Goal: Task Accomplishment & Management: Complete application form

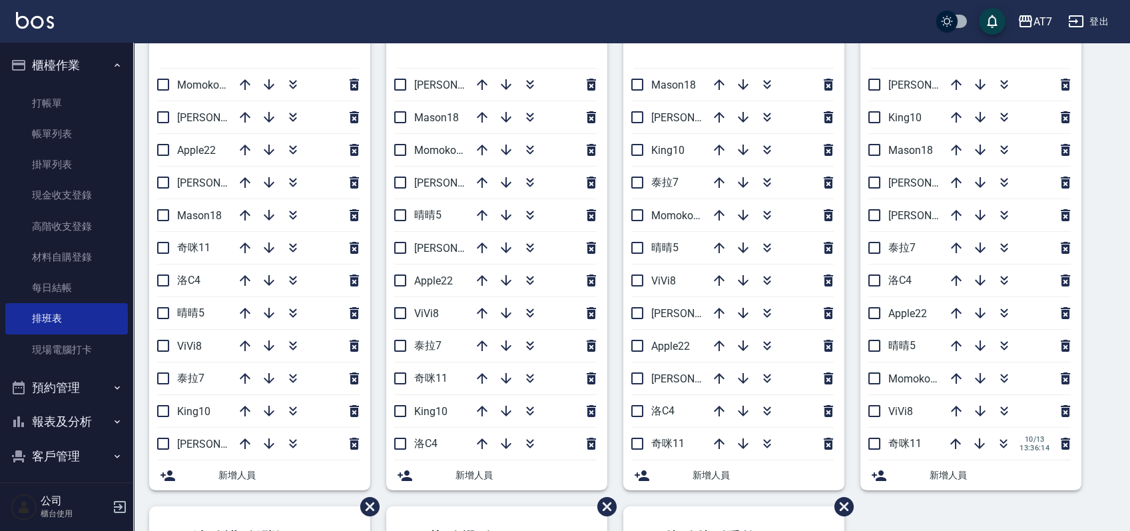
scroll to position [266, 0]
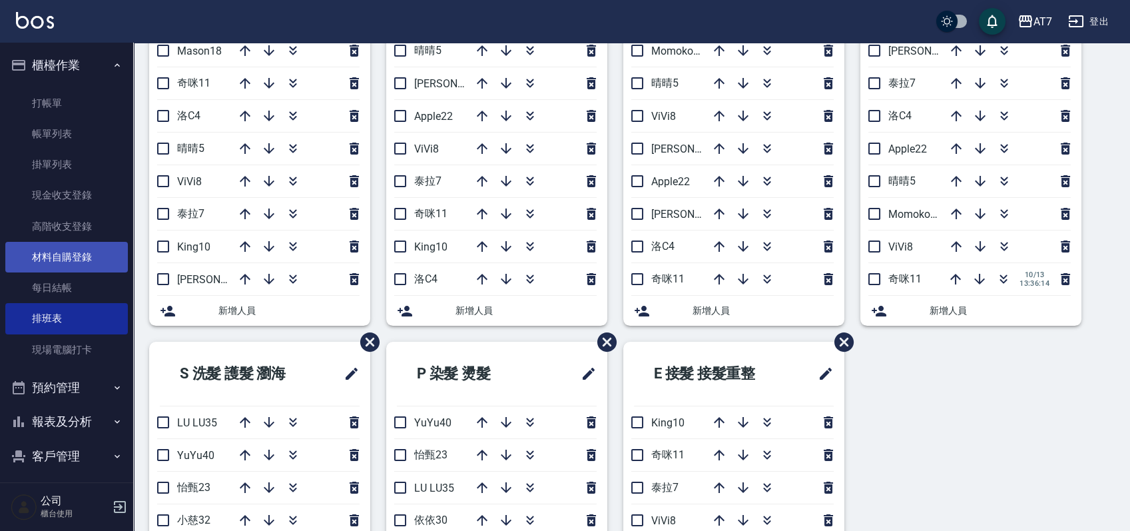
click at [69, 263] on link "材料自購登錄" at bounding box center [66, 257] width 123 height 31
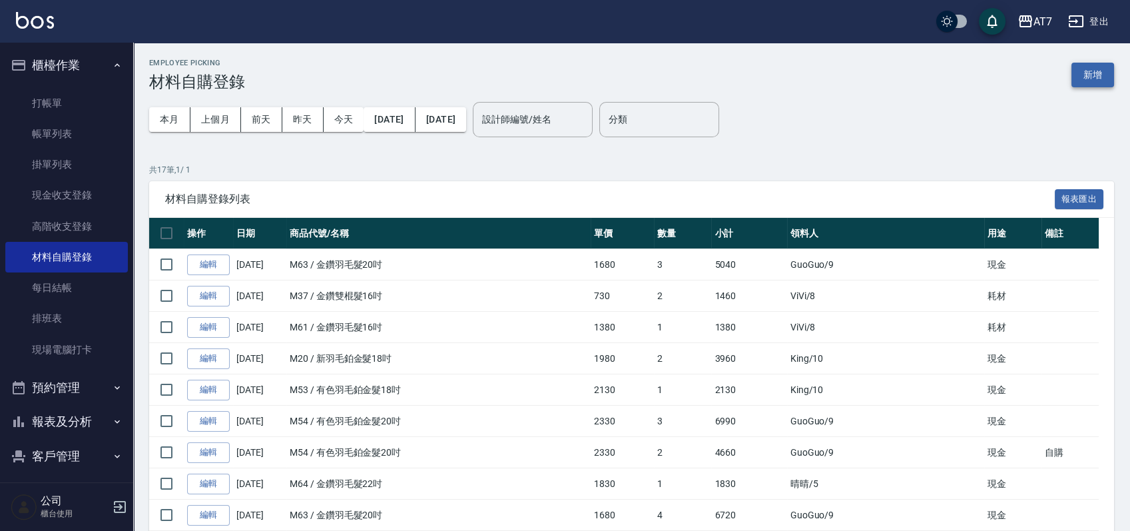
click at [1074, 75] on button "新增" at bounding box center [1093, 75] width 43 height 25
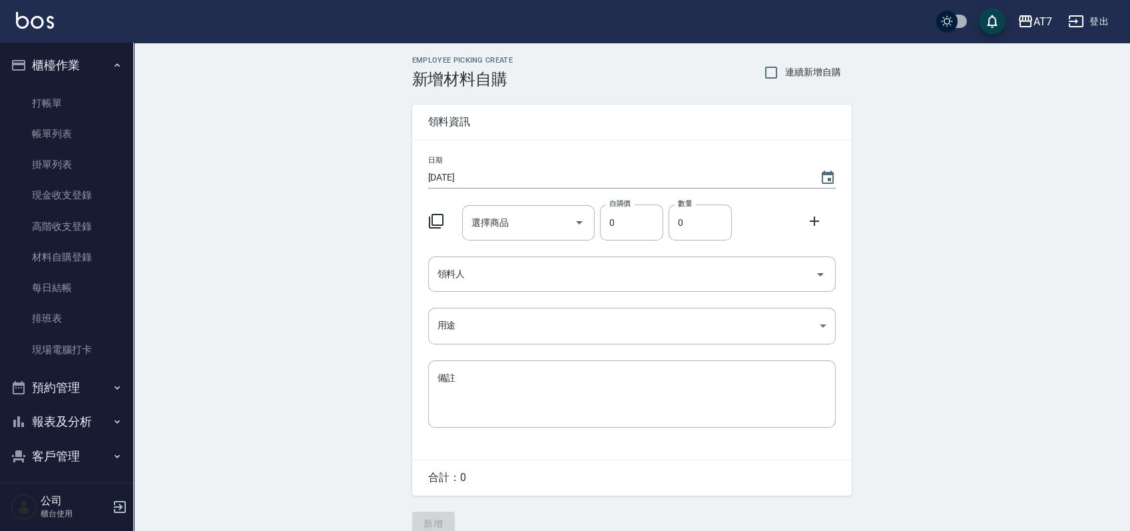
click at [445, 216] on div at bounding box center [440, 220] width 35 height 24
click at [436, 218] on icon at bounding box center [436, 221] width 16 height 16
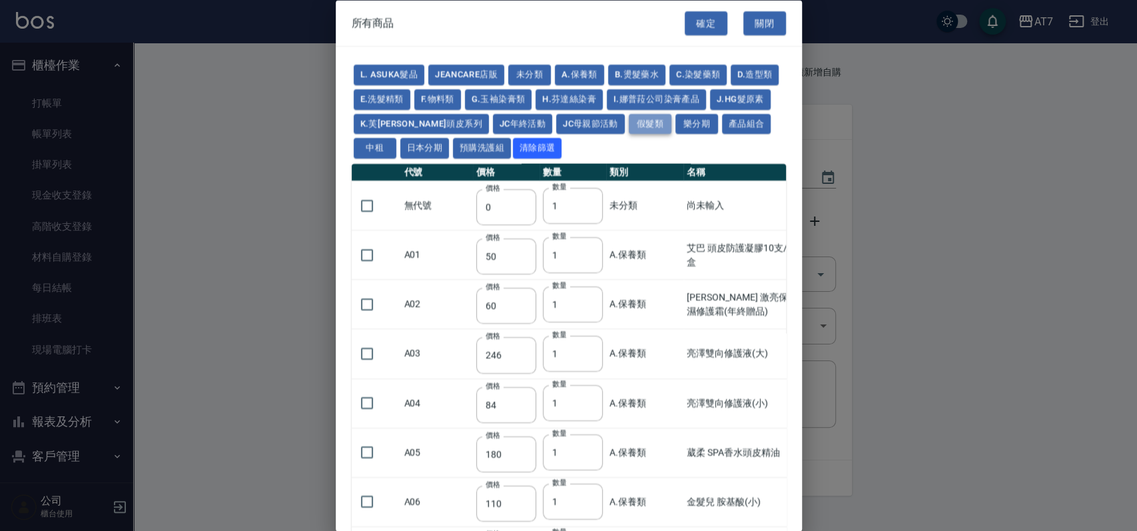
click at [658, 125] on button "假髮類" at bounding box center [650, 123] width 43 height 21
type input "2780"
type input "80"
type input "350"
type input "25"
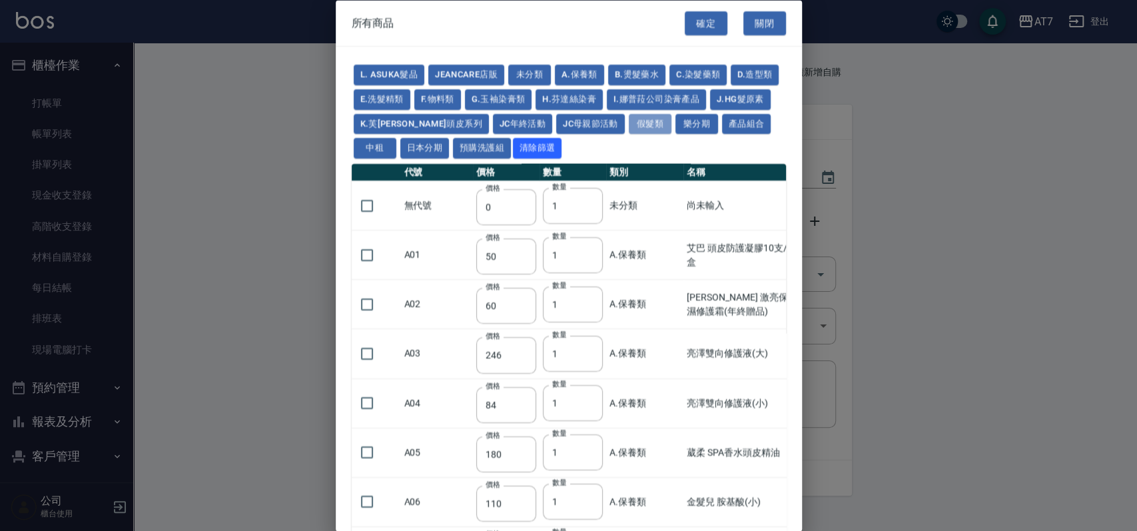
type input "400"
type input "100"
type input "880"
type input "930"
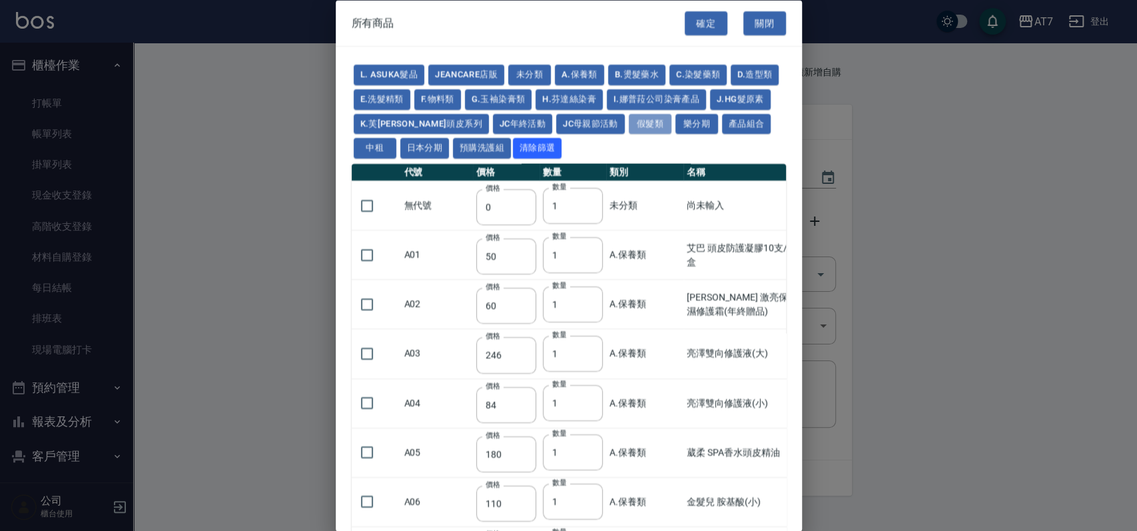
type input "980"
type input "1030"
type input "1130"
type input "1230"
type input "1330"
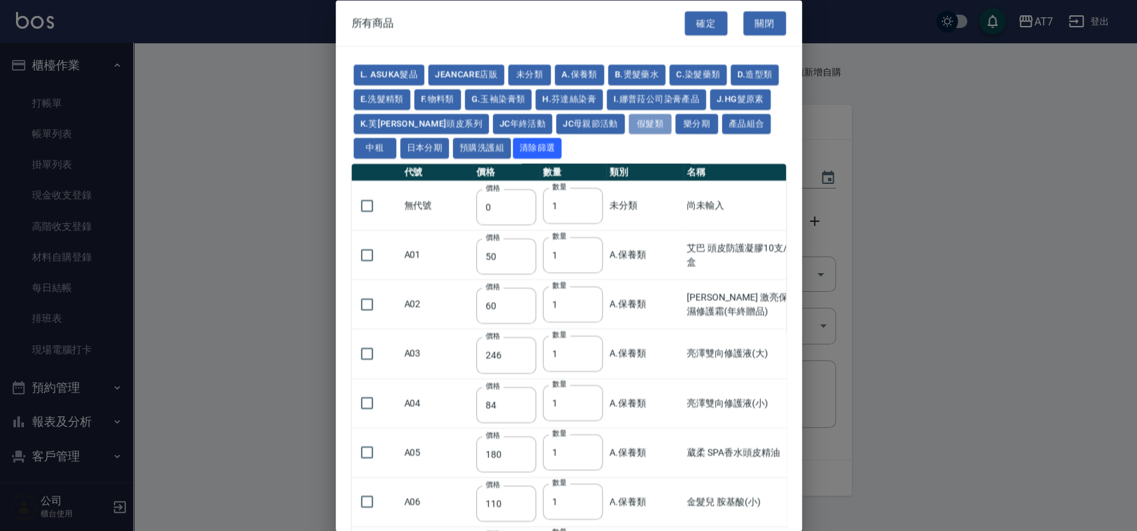
type input "1780"
type input "1980"
type input "2180"
type input "2380"
type input "2580"
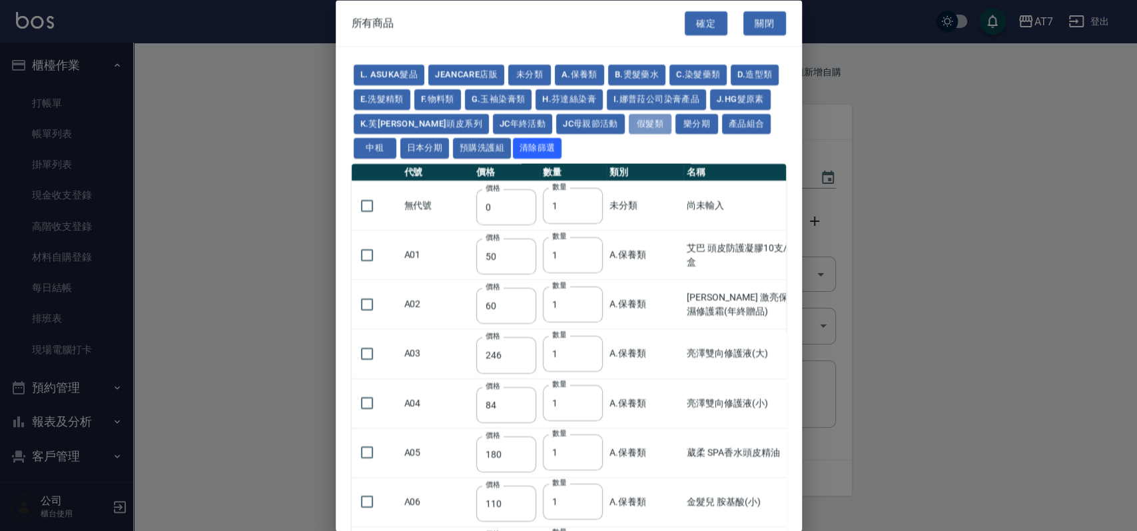
type input "2780"
type input "2980"
type input "1030"
type input "1080"
type input "1130"
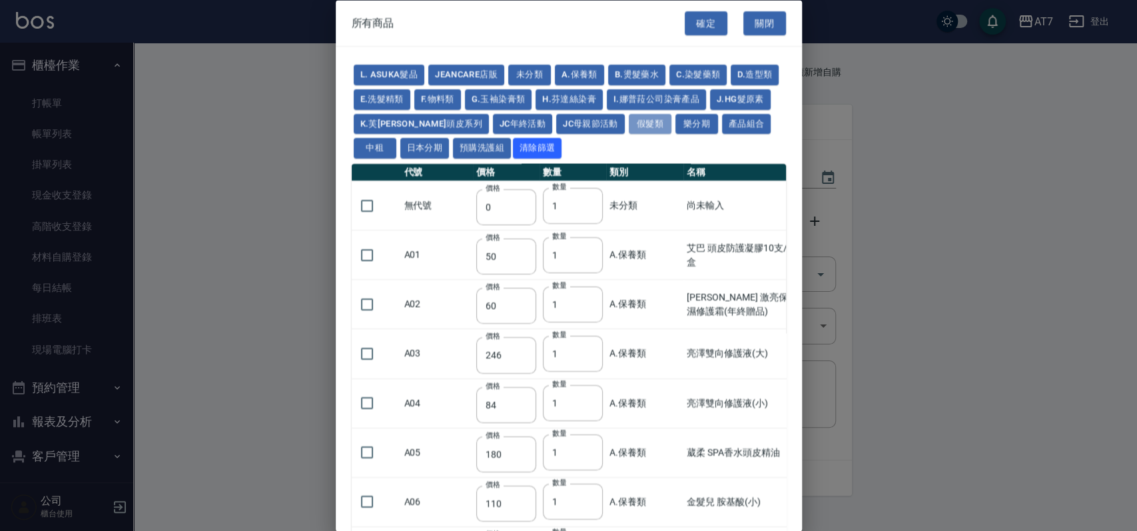
type input "1230"
type input "1280"
type input "1380"
type input "2180"
type input "2380"
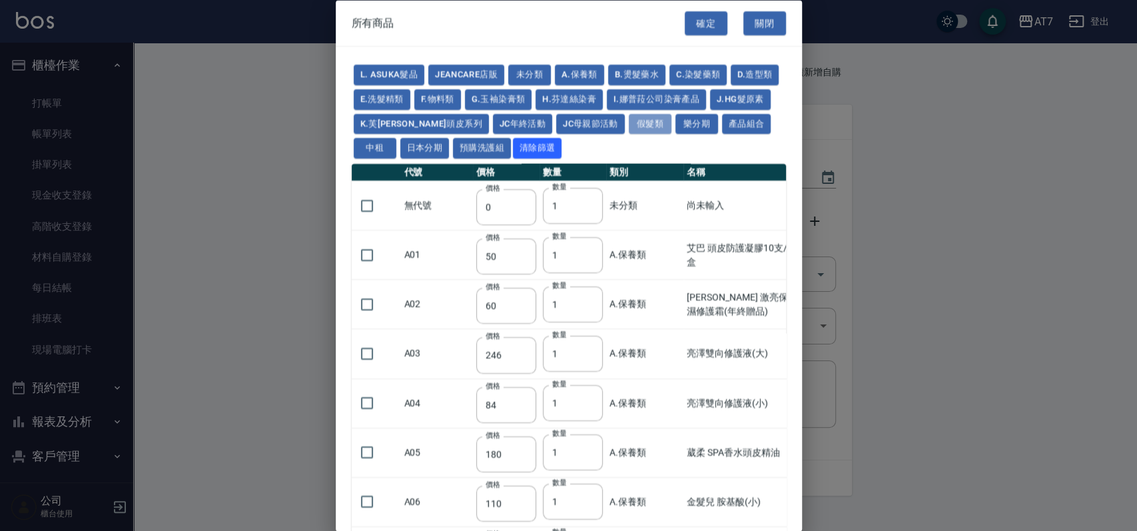
type input "2580"
type input "2780"
type input "2980"
type input "730"
type input "780"
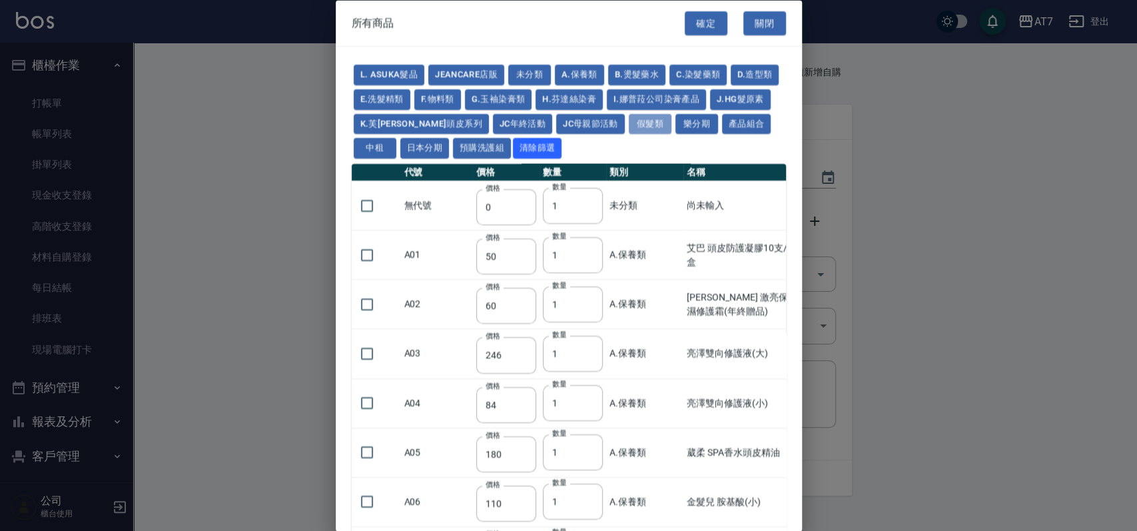
type input "830"
type input "930"
type input "980"
type input "560"
type input "775"
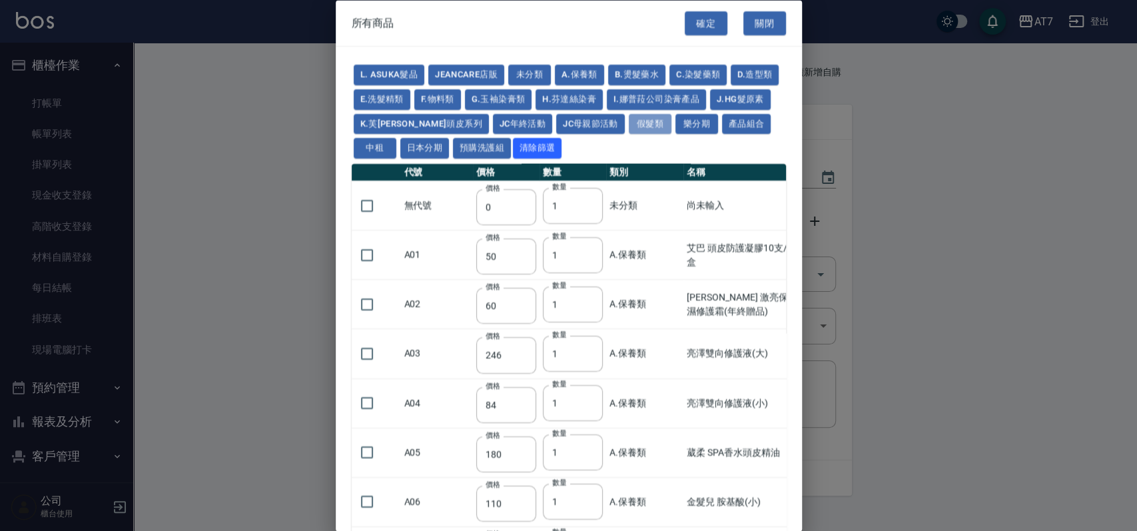
type input "580"
type input "2230"
type input "1180"
type input "1030"
type input "1080"
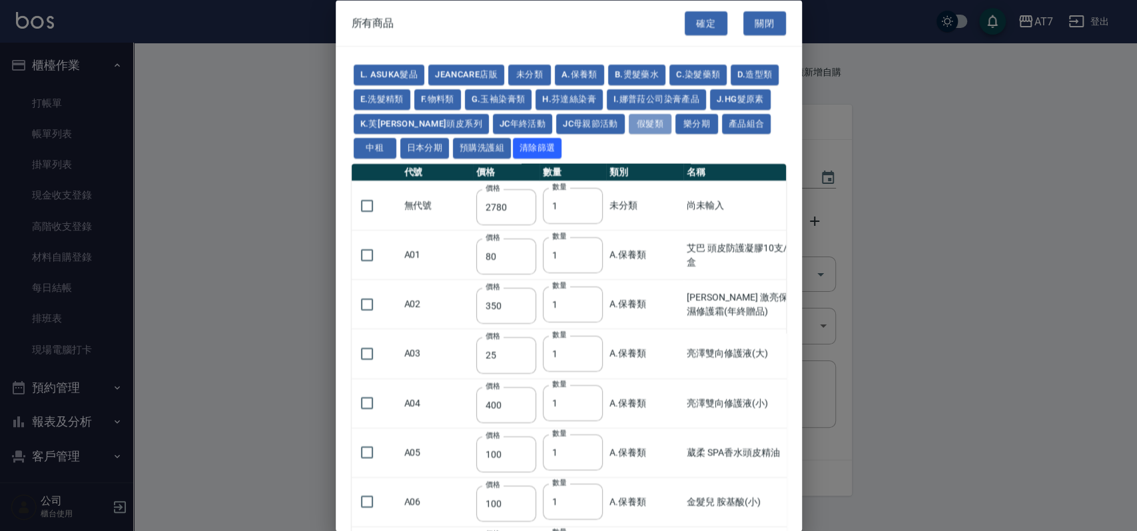
type input "1130"
type input "1180"
type input "1230"
type input "2130"
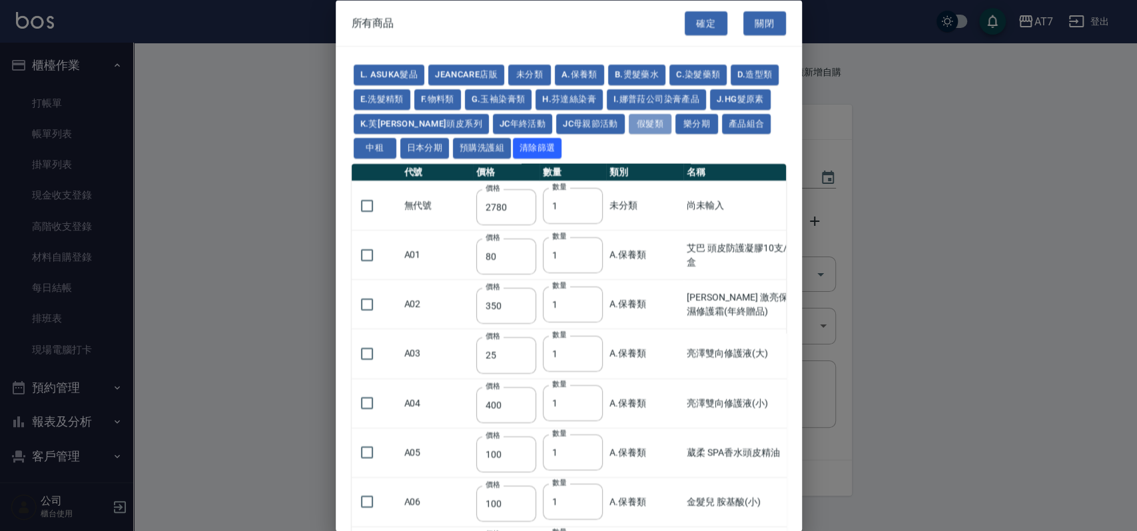
type input "2330"
type input "2530"
type input "930"
type input "170"
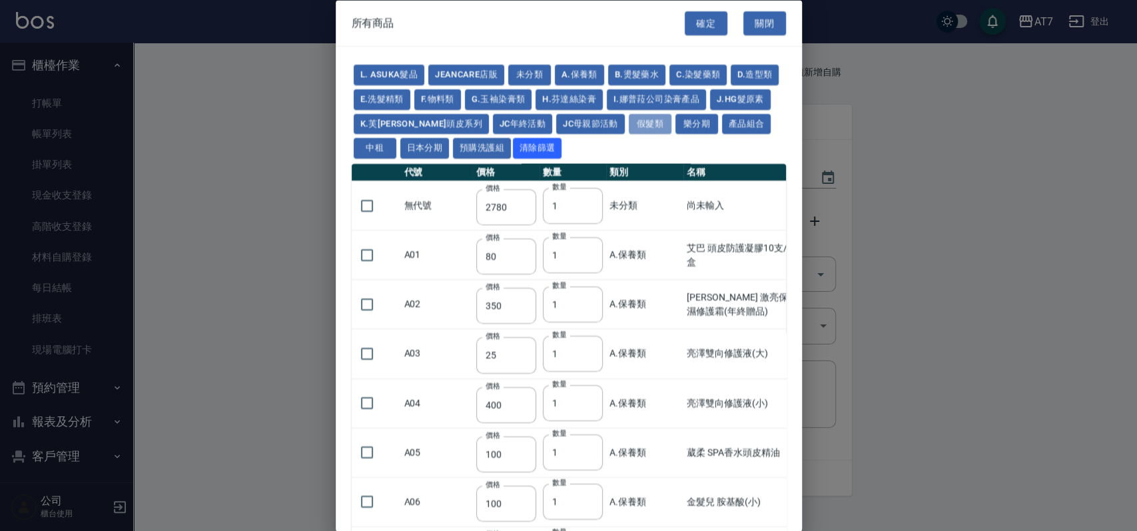
type input "170"
type input "1380"
type input "1530"
type input "1680"
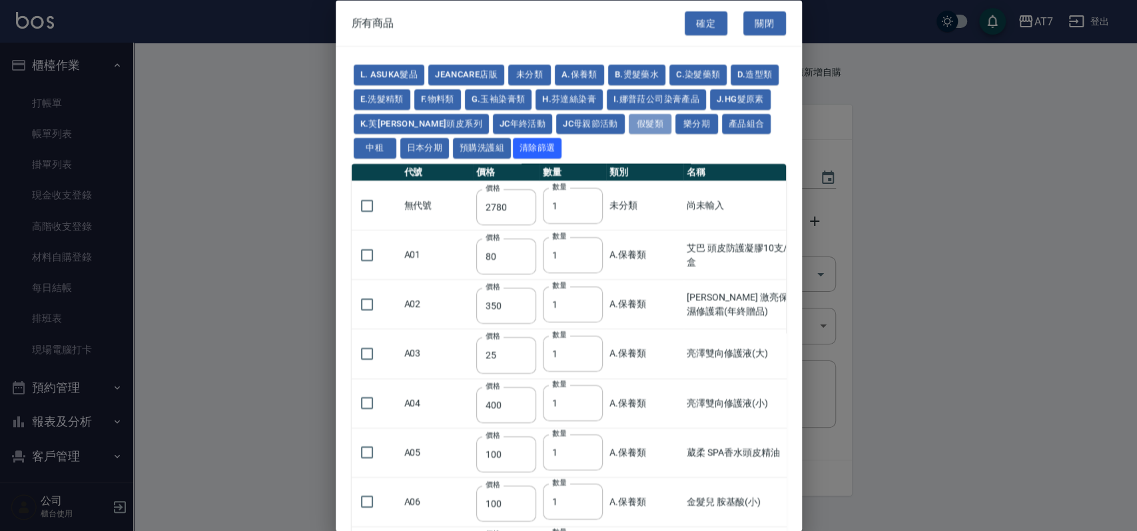
type input "1830"
type input "1980"
type input "2130"
type input "1930"
type input "2730"
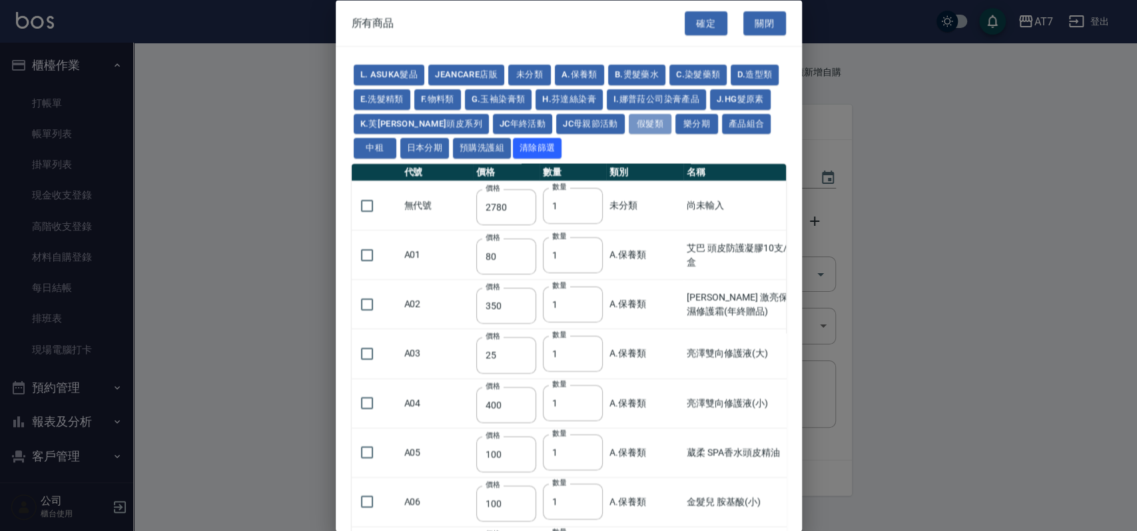
type input "2780"
type input "2980"
type input "2380"
type input "2580"
type input "2780"
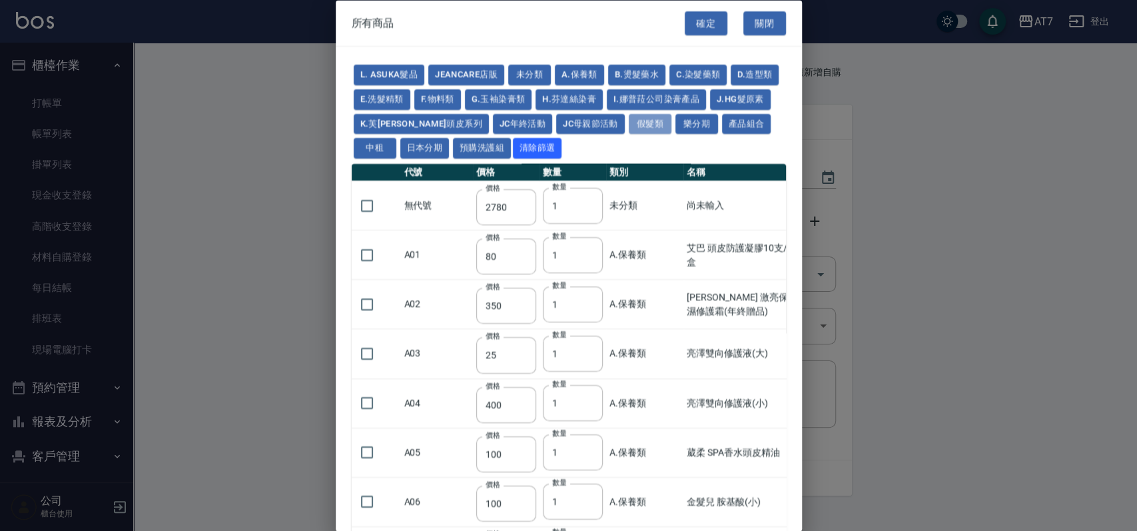
type input "2980"
type input "3180"
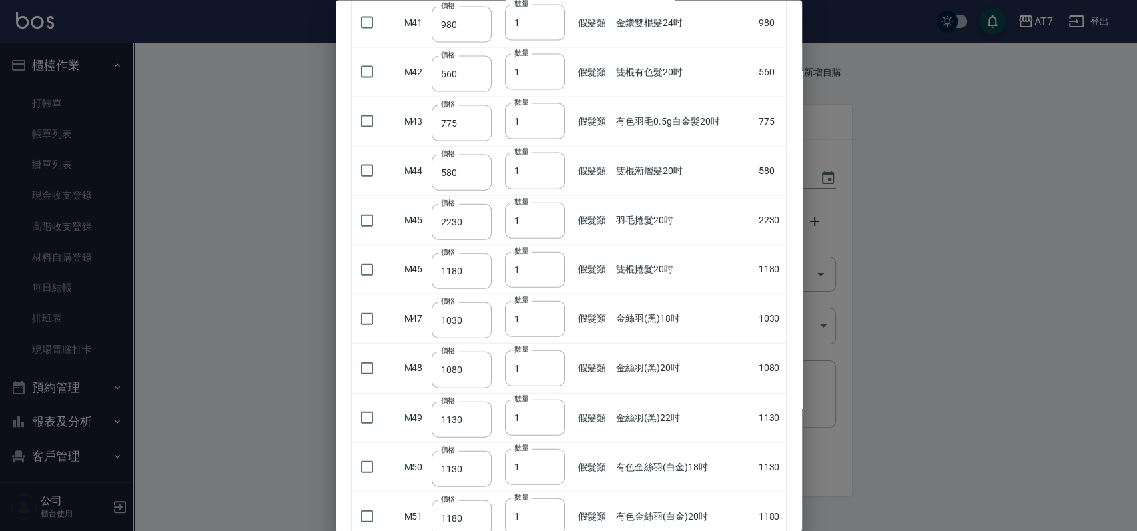
scroll to position [1918, 0]
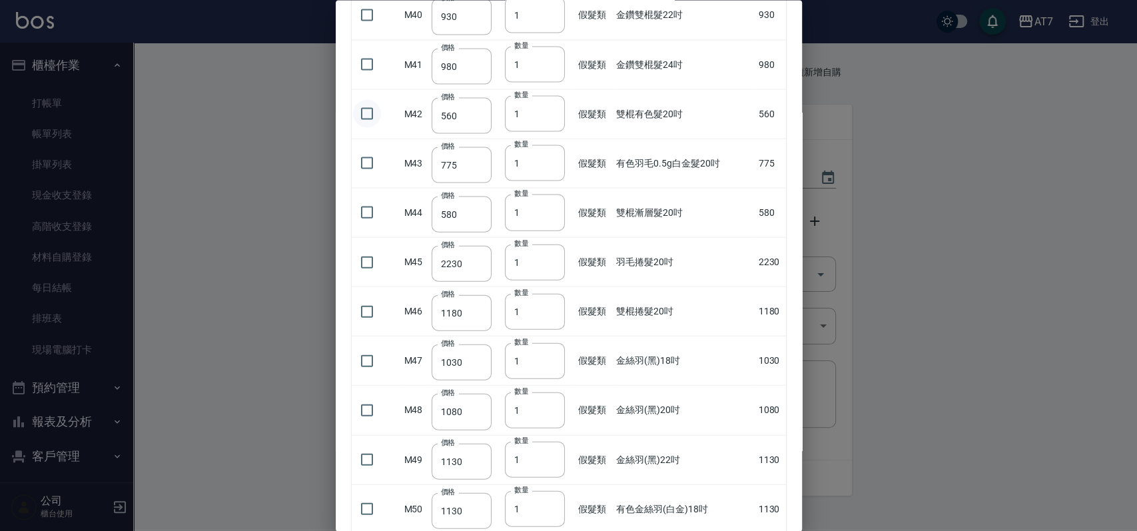
click at [368, 112] on input "checkbox" at bounding box center [367, 114] width 28 height 28
checkbox input "true"
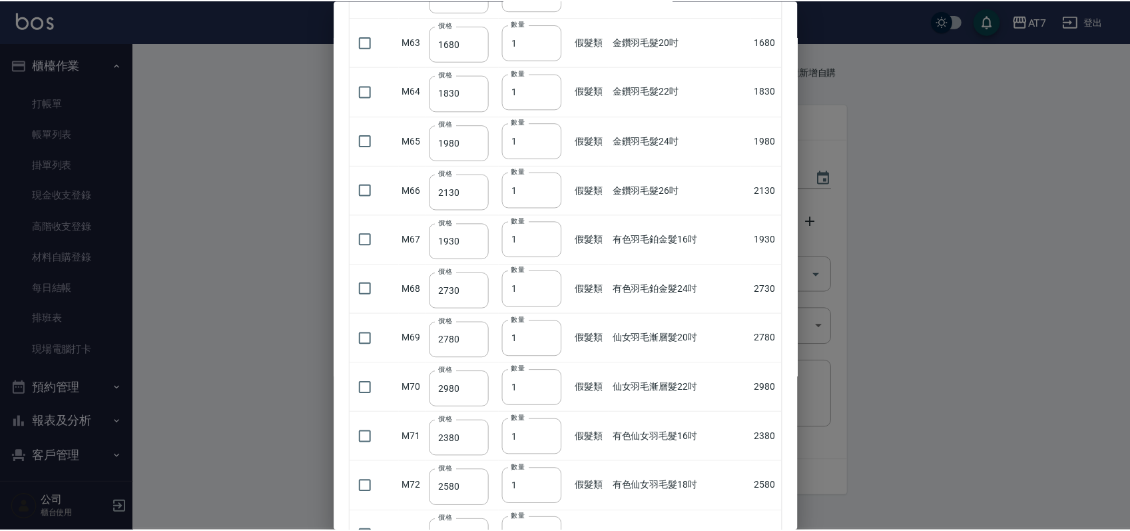
scroll to position [3232, 0]
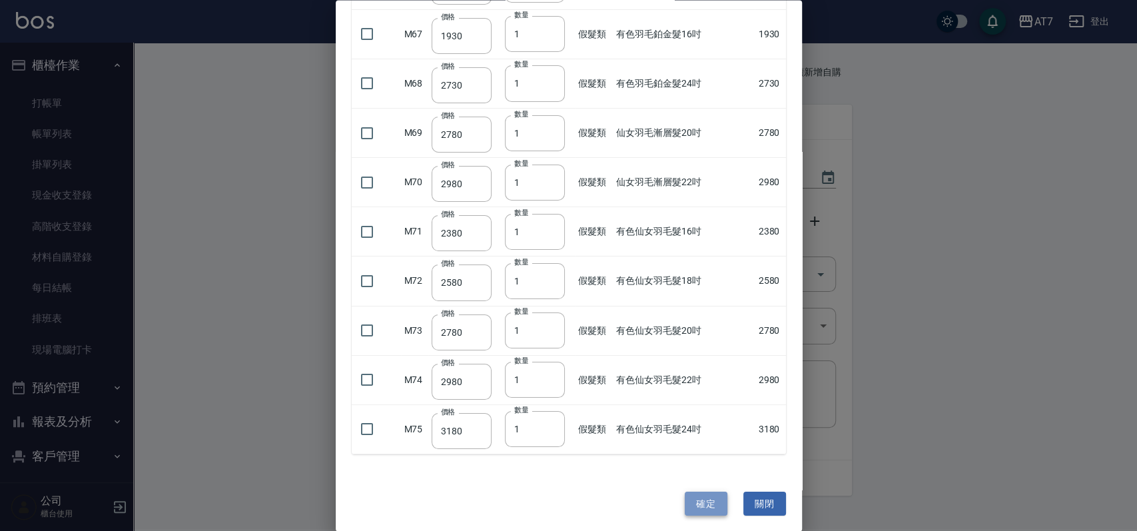
click at [685, 498] on button "確定" at bounding box center [706, 503] width 43 height 25
type input "雙棍有色髮20吋"
type input "560"
type input "1"
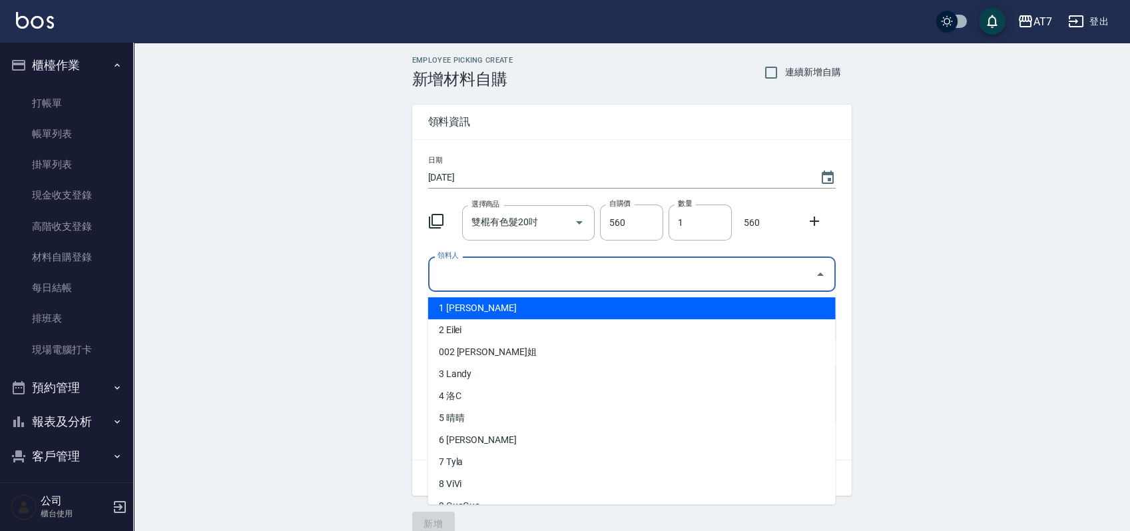
click at [568, 280] on input "領料人" at bounding box center [622, 273] width 376 height 23
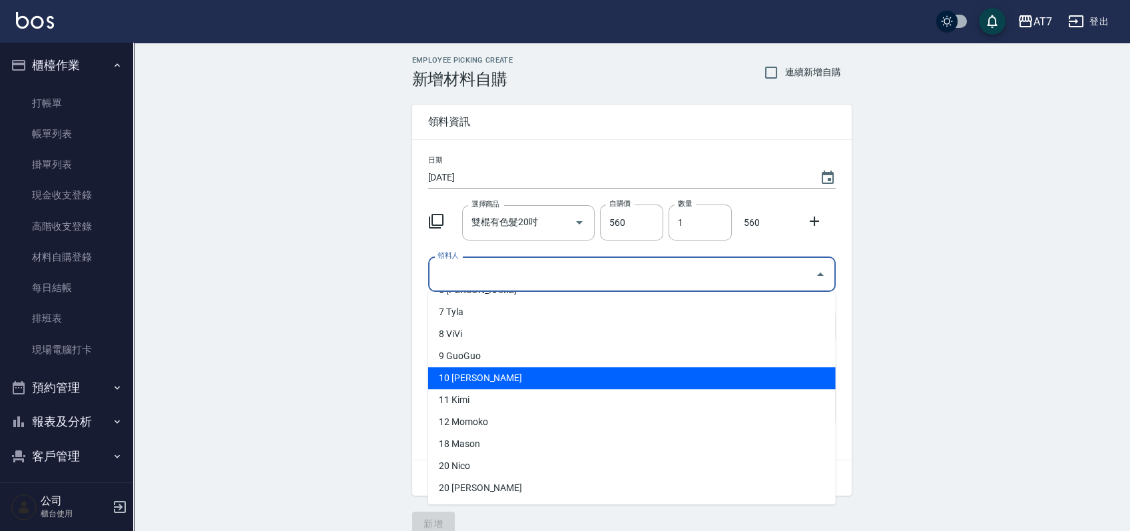
scroll to position [177, 0]
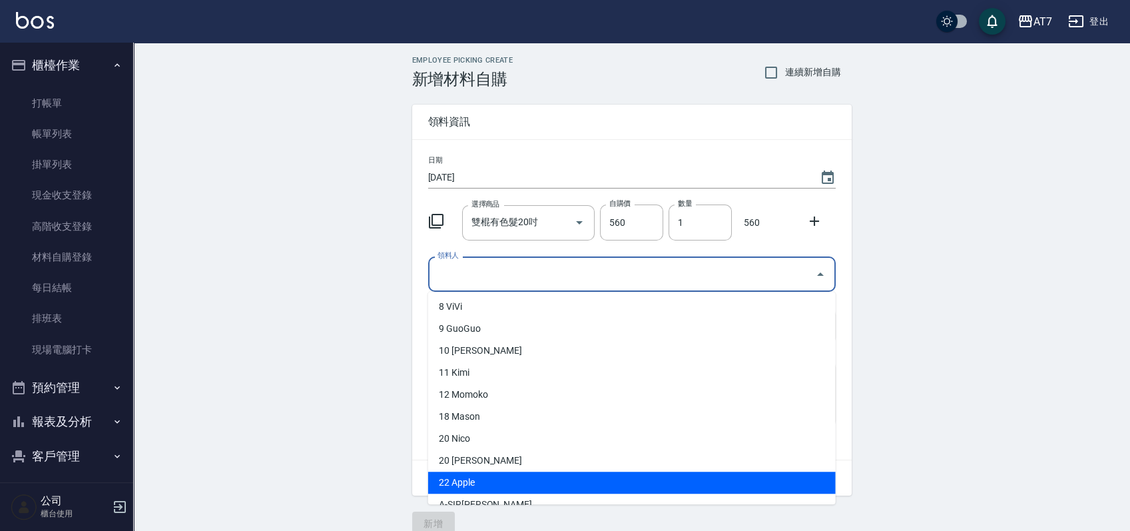
click at [488, 476] on li "22 Apple" at bounding box center [632, 483] width 408 height 22
type input "Apple"
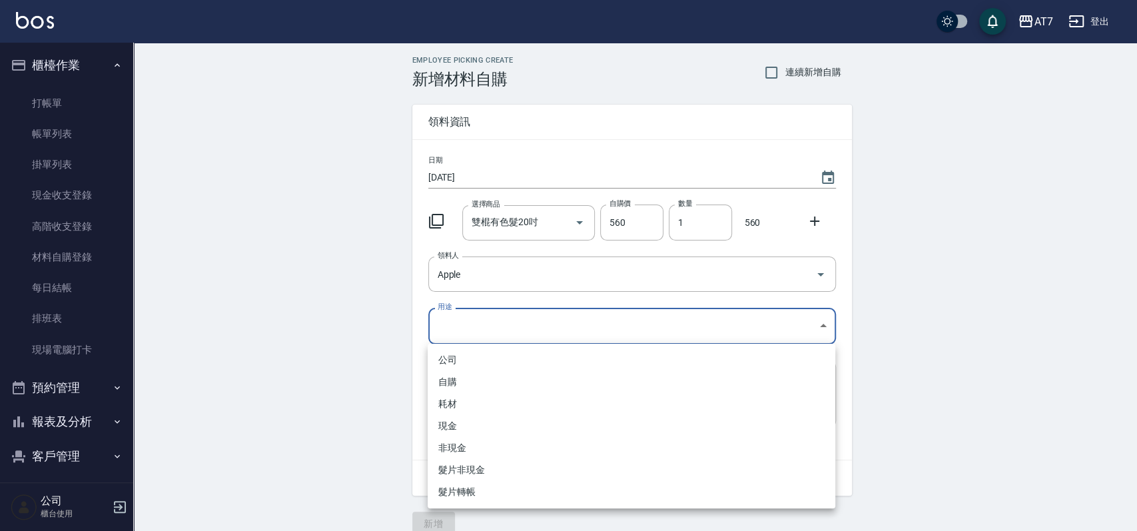
click at [494, 330] on body "AT7 登出 櫃檯作業 打帳單 帳單列表 掛單列表 現金收支登錄 高階收支登錄 材料自購登錄 每日結帳 排班表 現場電腦打卡 預約管理 預約管理 單日預約紀錄…" at bounding box center [568, 274] width 1137 height 549
click at [476, 405] on li "耗材" at bounding box center [632, 404] width 408 height 22
type input "耗材"
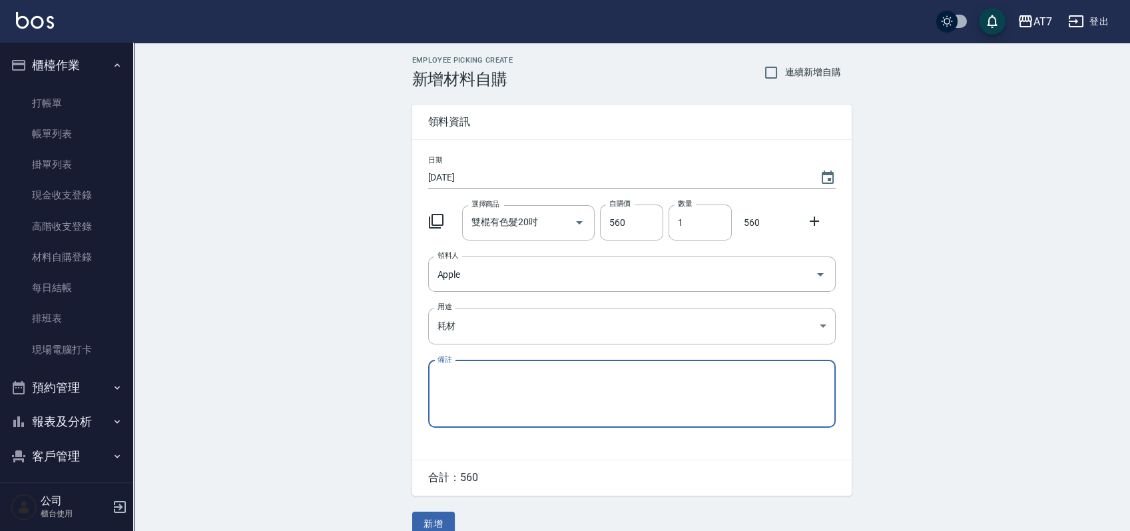
click at [521, 397] on textarea "備註" at bounding box center [632, 393] width 389 height 45
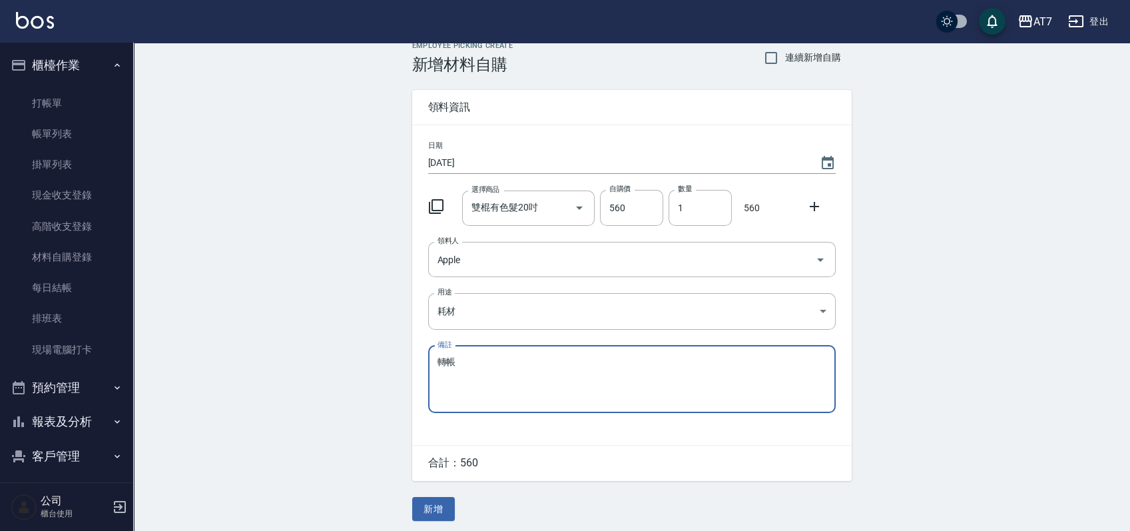
scroll to position [19, 0]
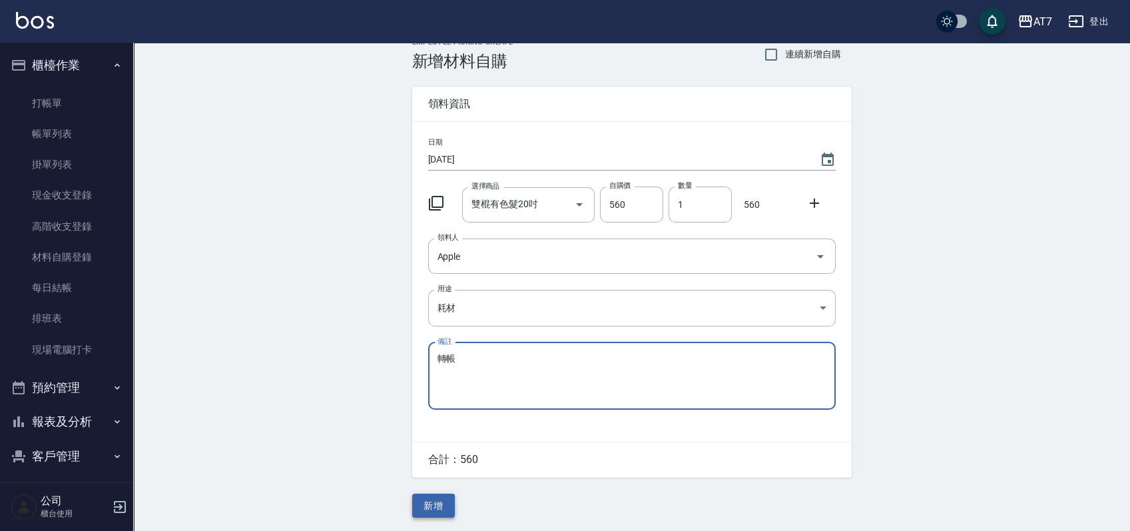
type textarea "轉帳"
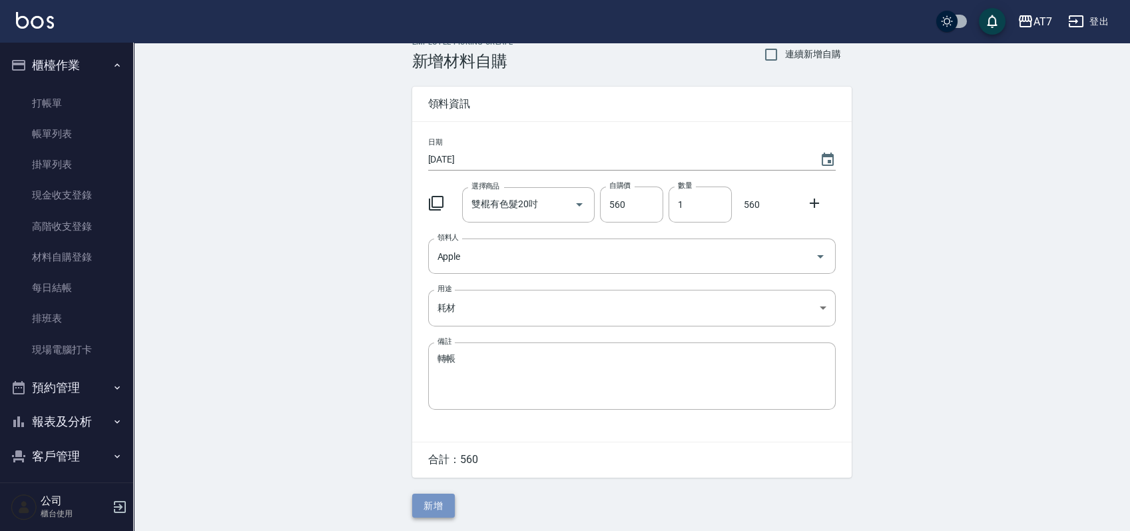
click at [436, 508] on button "新增" at bounding box center [433, 506] width 43 height 25
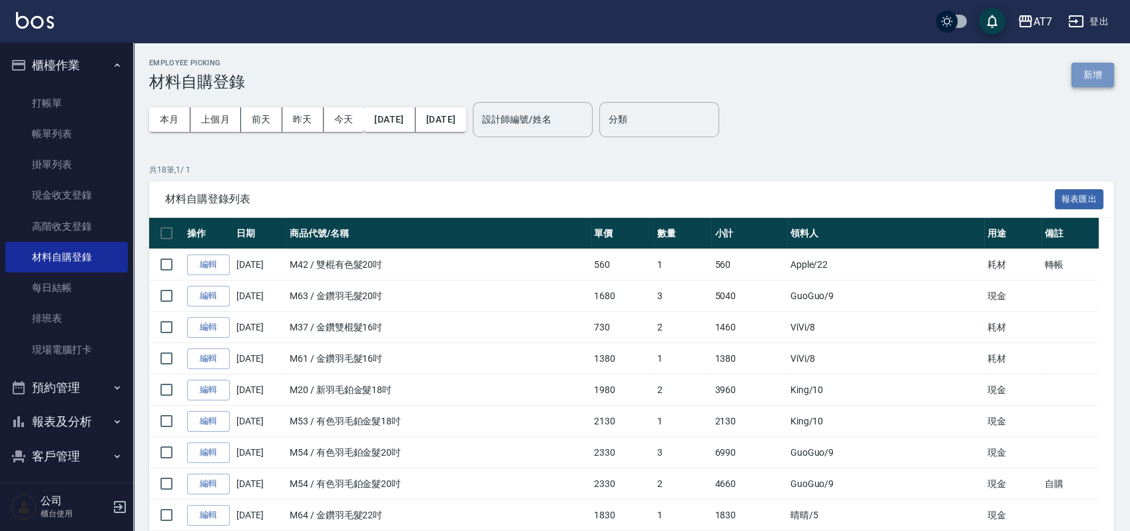
click at [1076, 65] on button "新增" at bounding box center [1093, 75] width 43 height 25
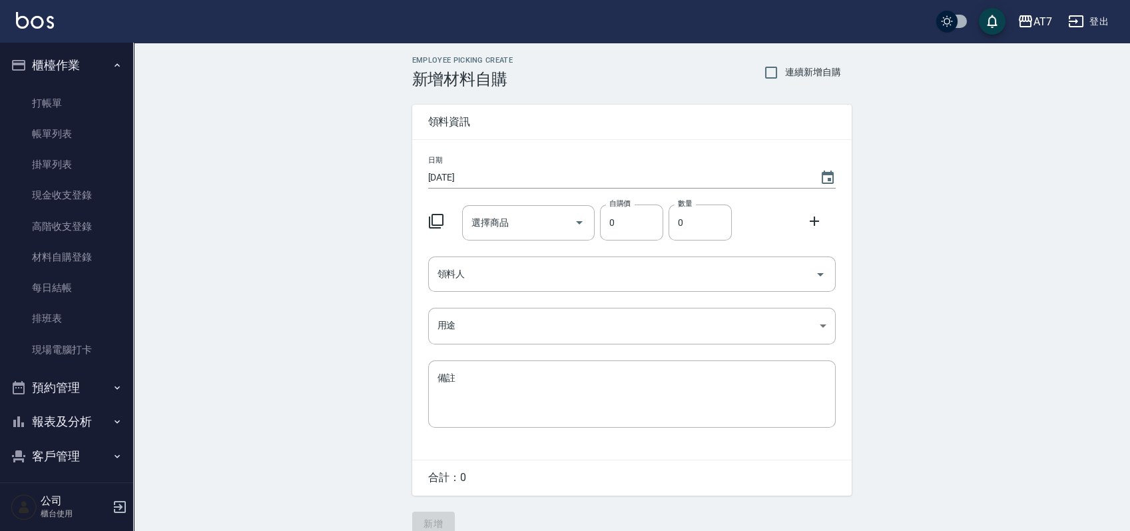
click at [442, 219] on icon at bounding box center [436, 221] width 16 height 16
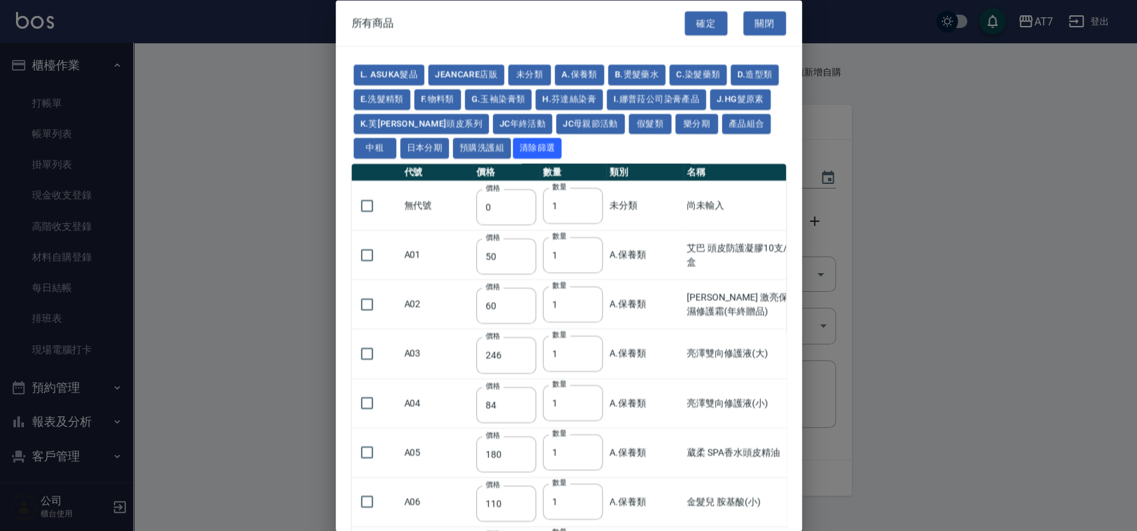
click at [438, 217] on td "無代號" at bounding box center [437, 205] width 72 height 49
click at [655, 121] on button "假髮類" at bounding box center [650, 123] width 43 height 21
type input "2780"
type input "80"
type input "350"
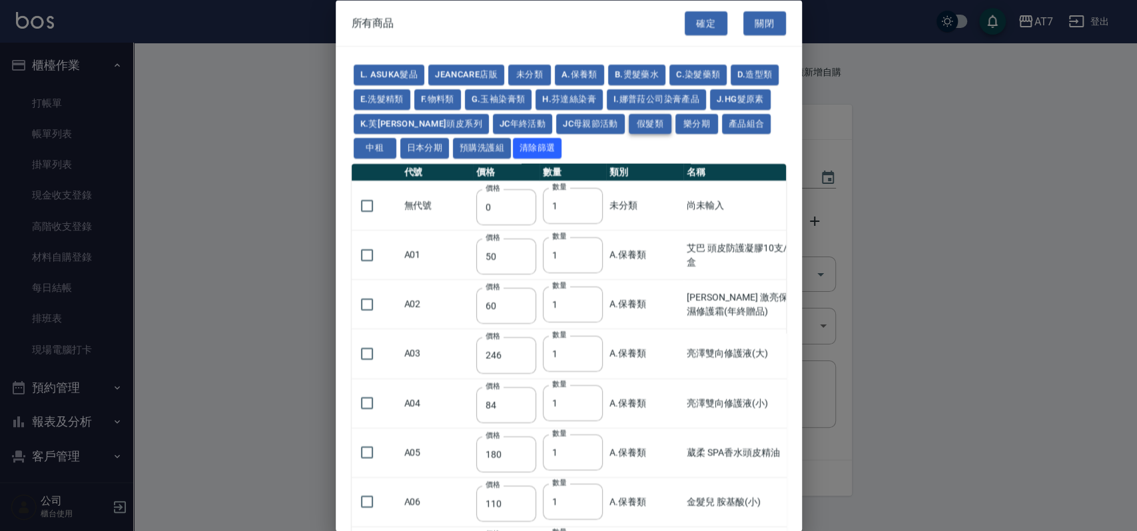
type input "25"
type input "400"
type input "100"
type input "880"
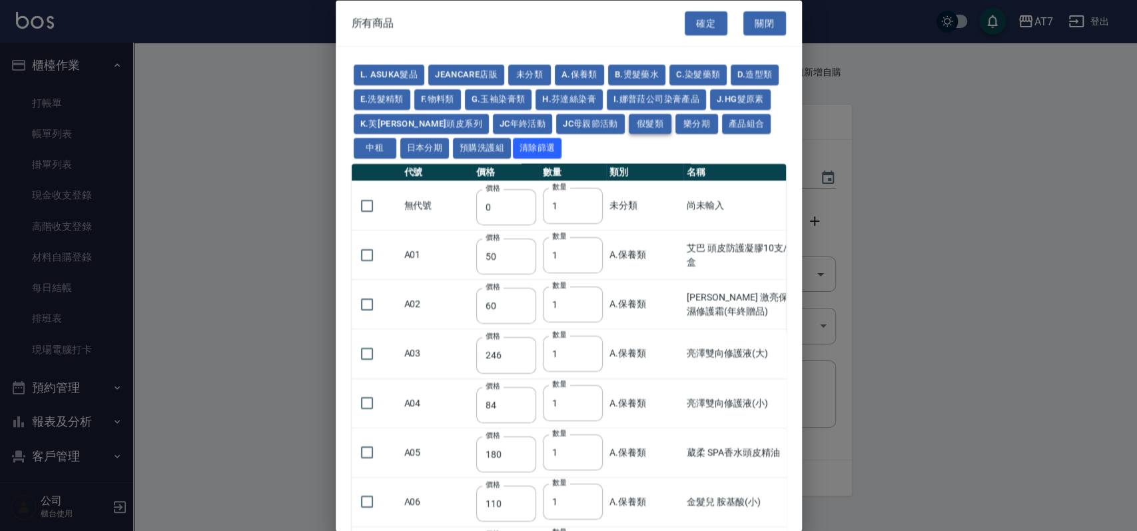
type input "930"
type input "980"
type input "1030"
type input "1130"
type input "1230"
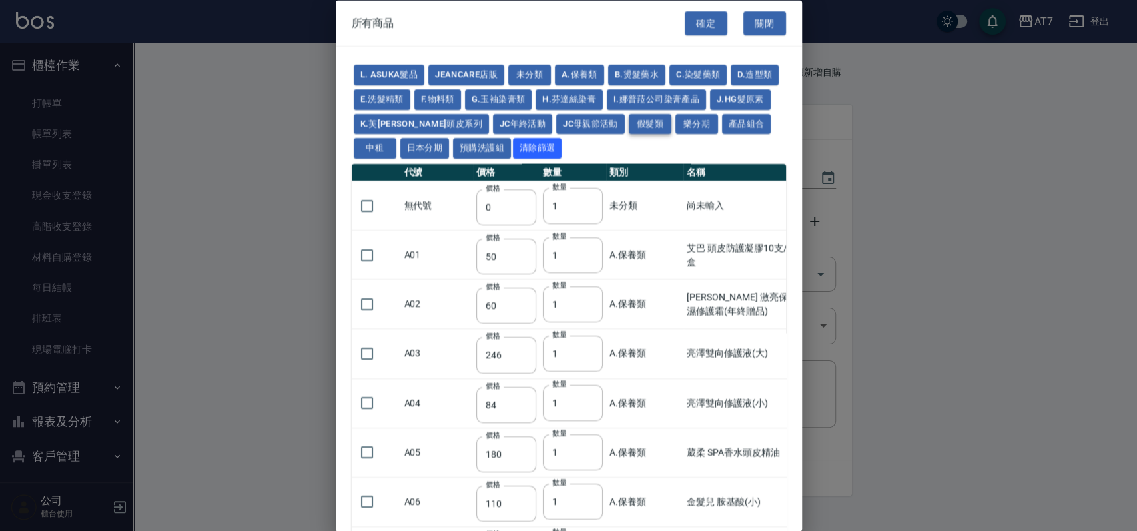
type input "1330"
type input "1780"
type input "1980"
type input "2180"
type input "2380"
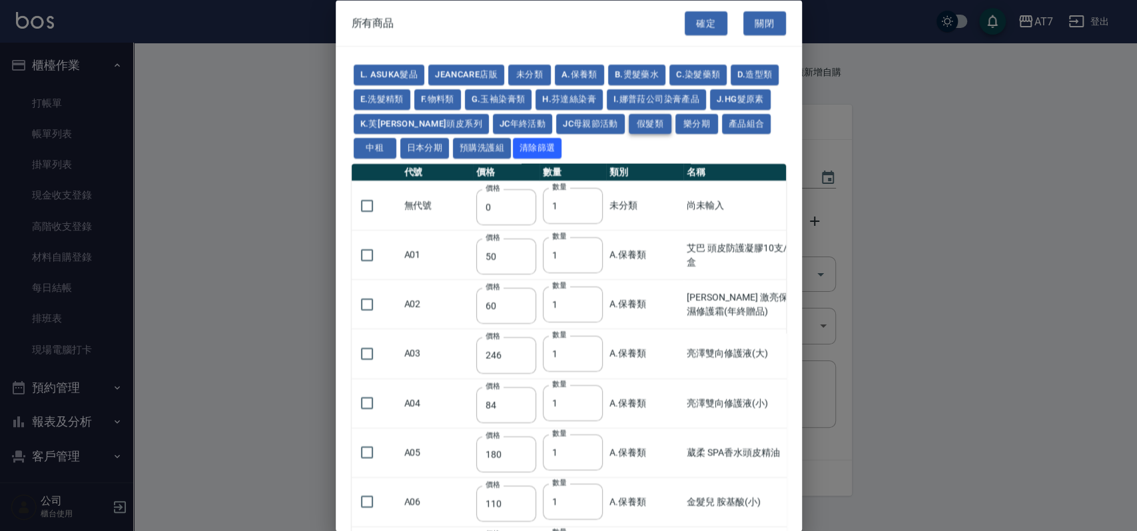
type input "2580"
type input "2780"
type input "2980"
type input "1030"
type input "1080"
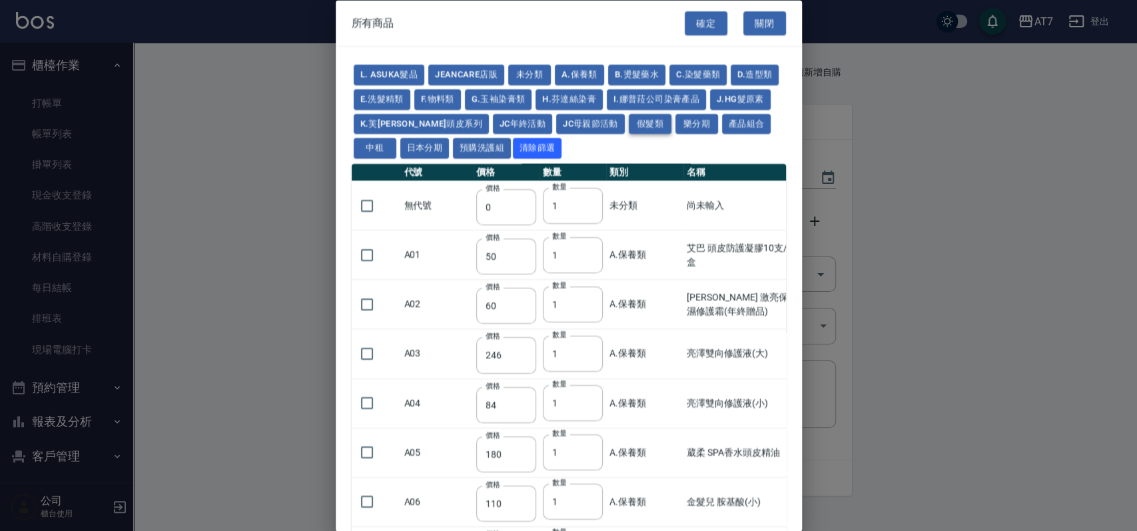
type input "1130"
type input "1230"
type input "1280"
type input "1380"
type input "2180"
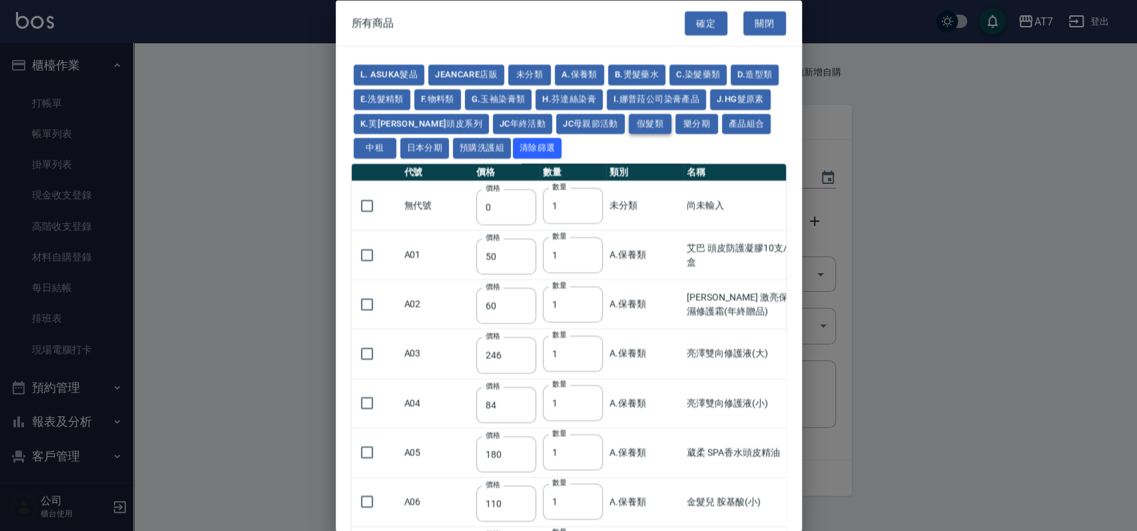
type input "2380"
type input "2580"
type input "2780"
type input "2980"
type input "730"
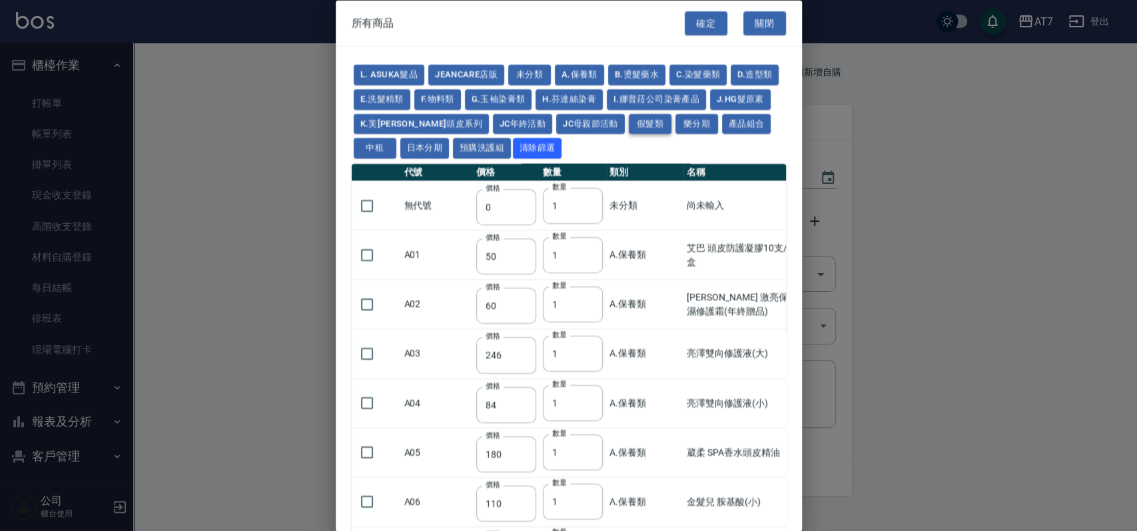
type input "780"
type input "830"
type input "930"
type input "980"
type input "560"
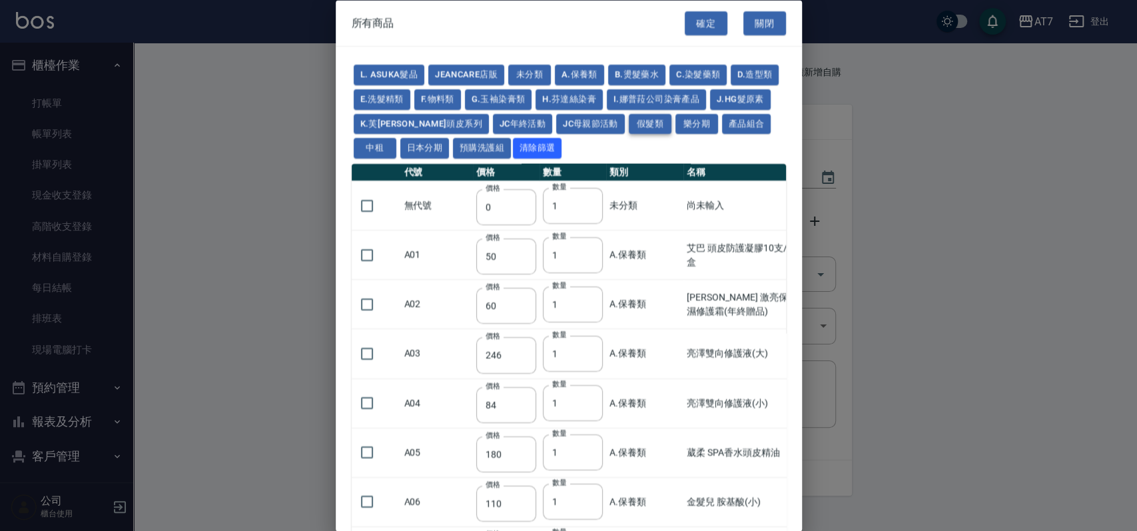
type input "775"
type input "580"
type input "2230"
type input "1180"
type input "1030"
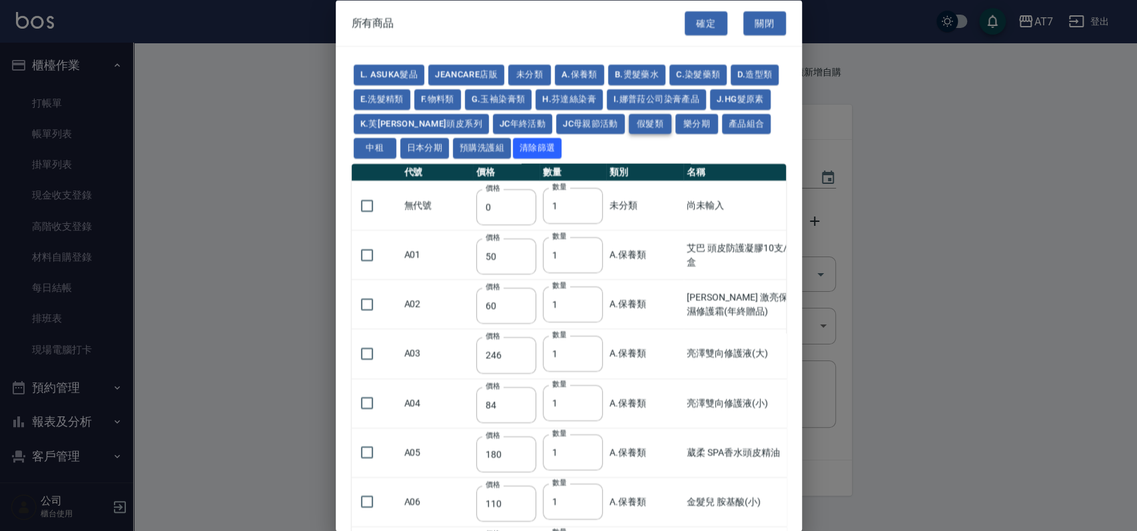
type input "1080"
type input "1130"
type input "1180"
type input "1230"
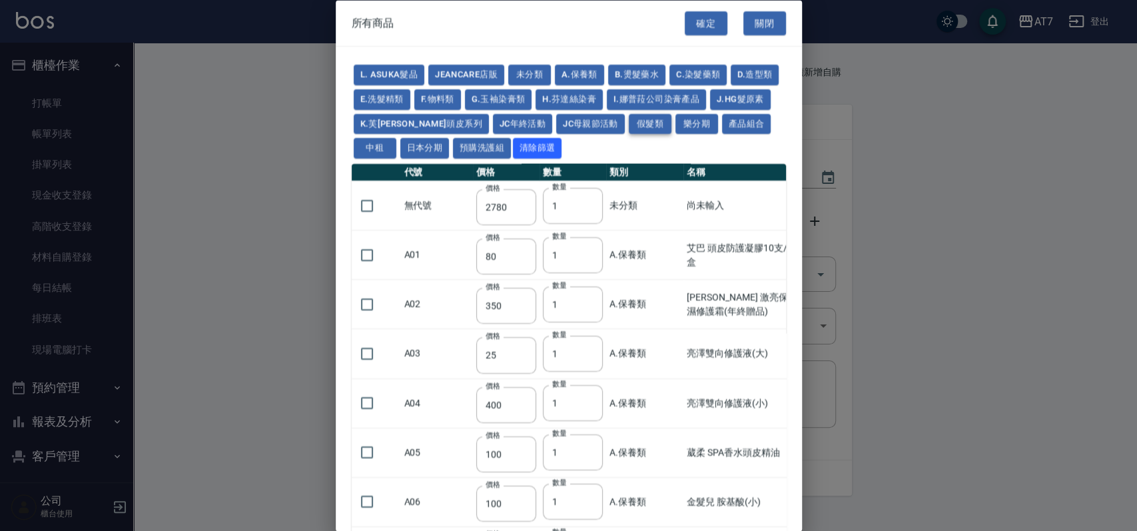
type input "2130"
type input "2330"
type input "2530"
type input "930"
type input "170"
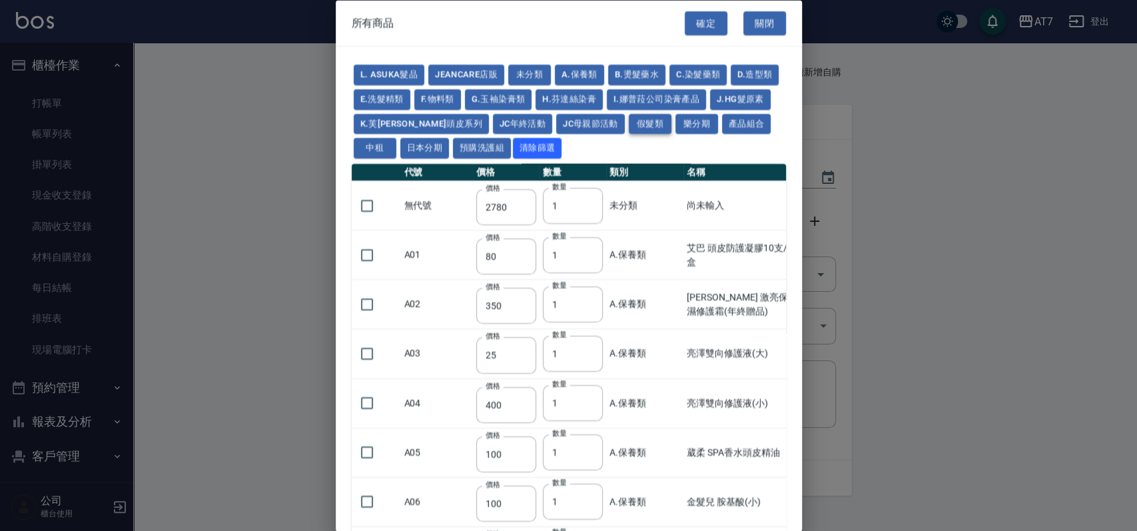
type input "170"
type input "1380"
type input "1530"
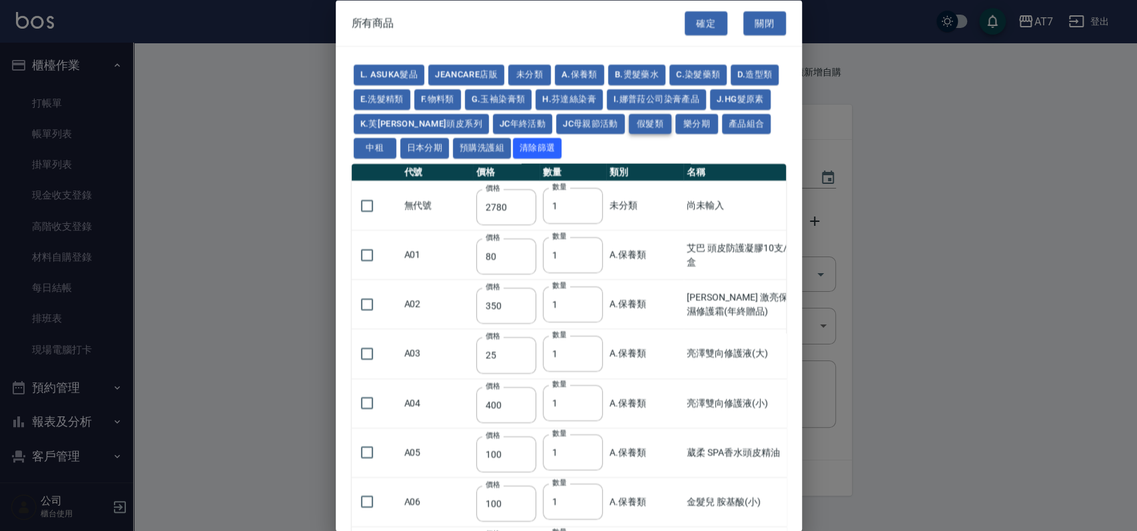
type input "1680"
type input "1830"
type input "1980"
type input "2130"
type input "1930"
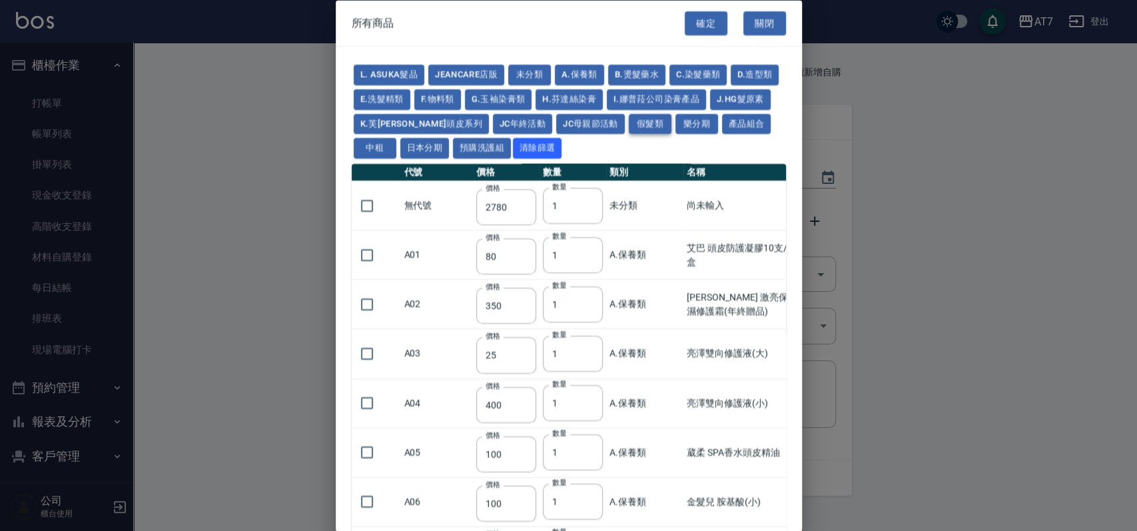
type input "2730"
type input "2780"
type input "2980"
type input "2380"
type input "2580"
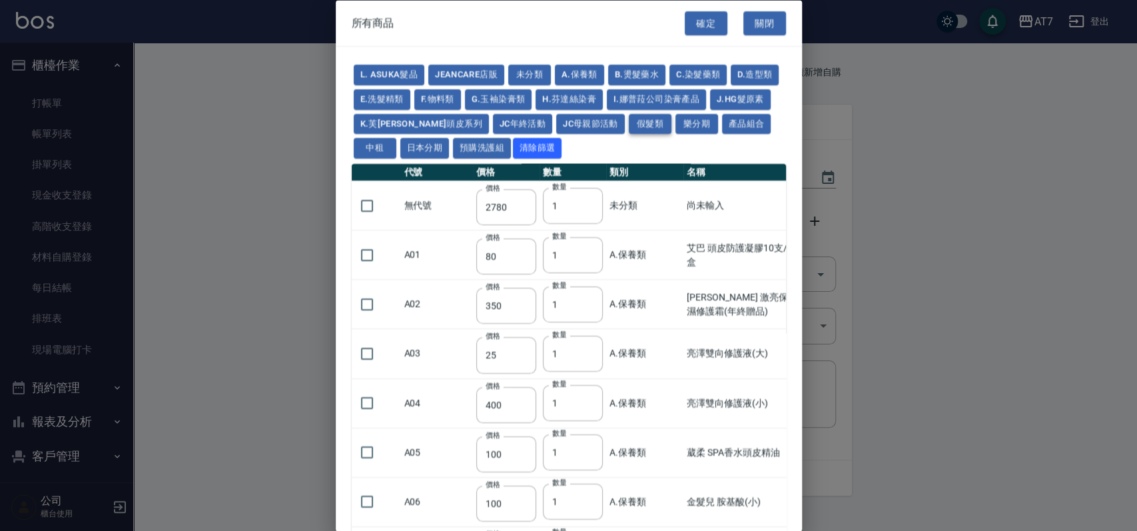
type input "2780"
type input "2980"
type input "3180"
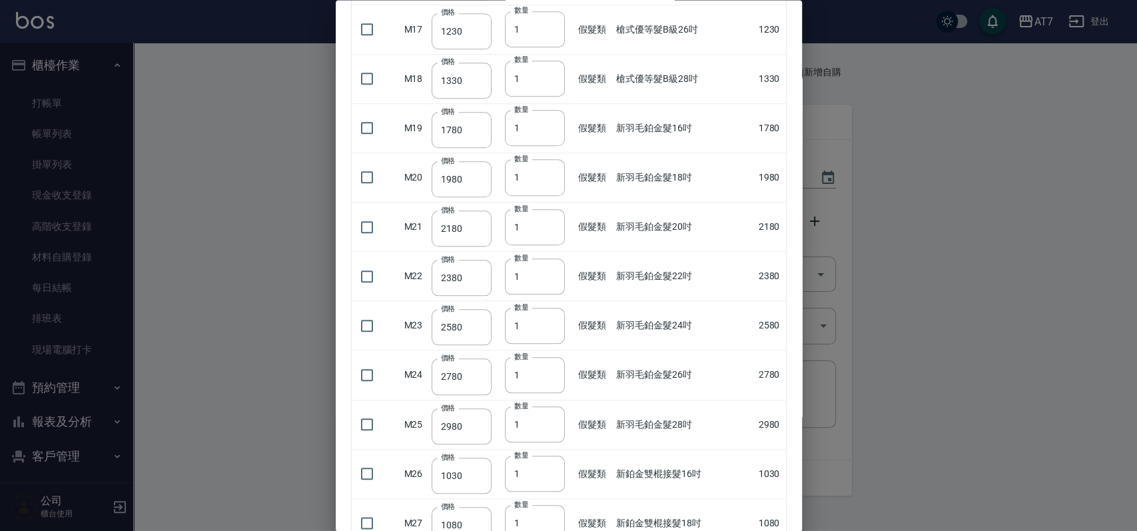
scroll to position [869, 0]
click at [372, 172] on input "checkbox" at bounding box center [367, 176] width 28 height 28
checkbox input "true"
click at [551, 172] on input "2" at bounding box center [535, 176] width 60 height 36
type input "3"
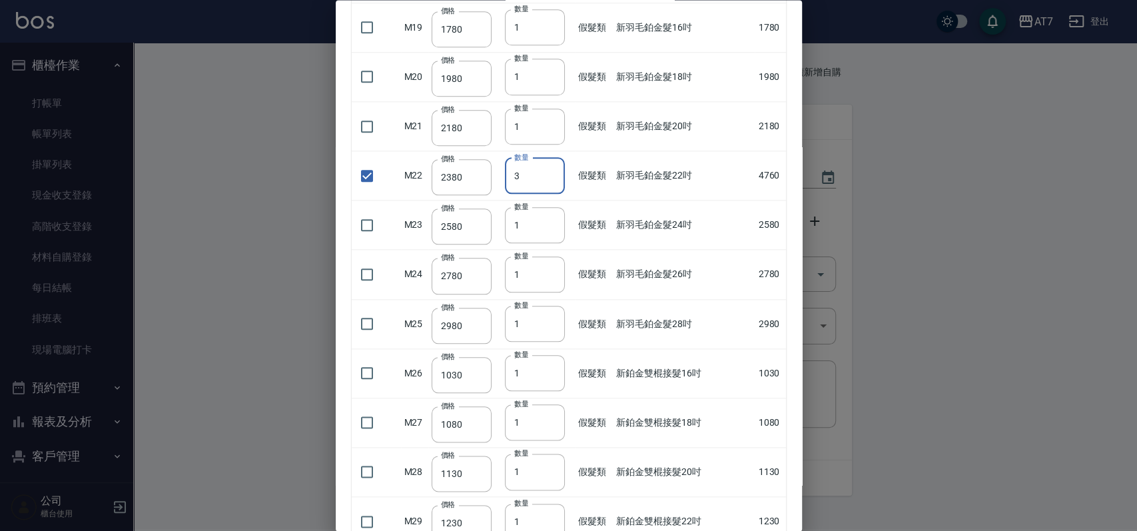
click at [551, 172] on input "3" at bounding box center [535, 176] width 60 height 36
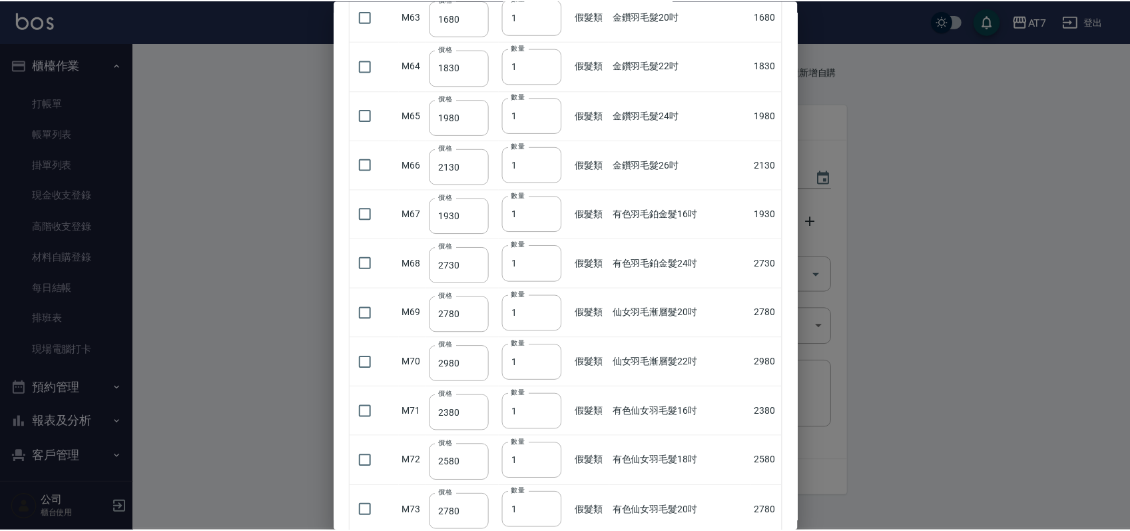
scroll to position [3232, 0]
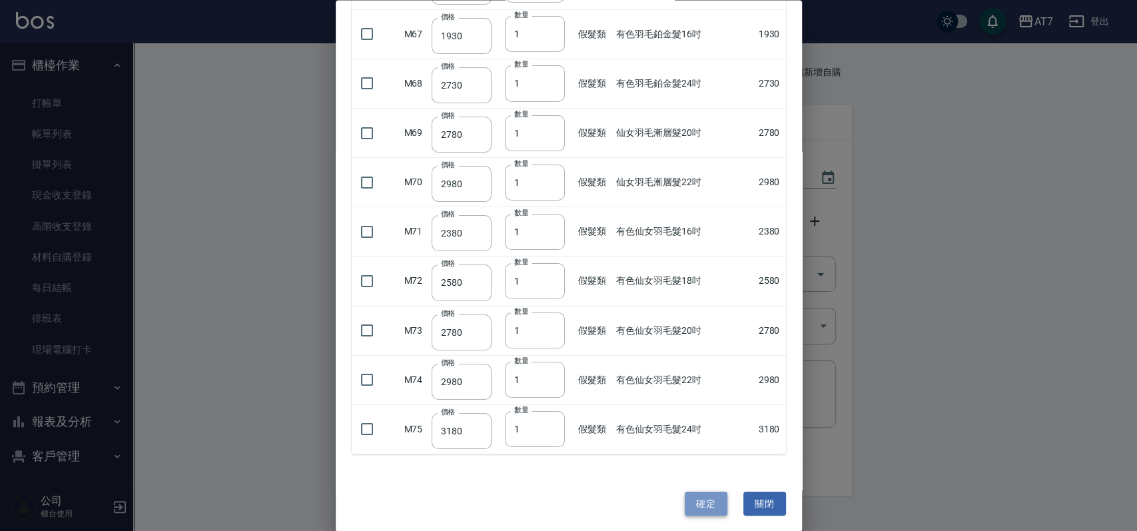
click at [693, 495] on button "確定" at bounding box center [706, 503] width 43 height 25
type input "新羽毛鉑金髮22吋"
type input "2380"
type input "3"
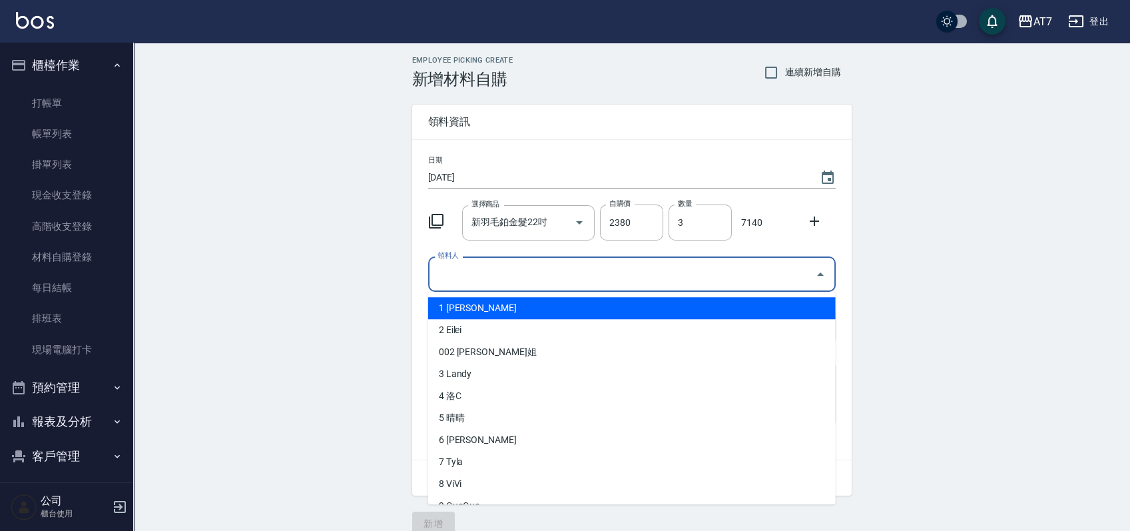
click at [569, 281] on input "領料人" at bounding box center [622, 273] width 376 height 23
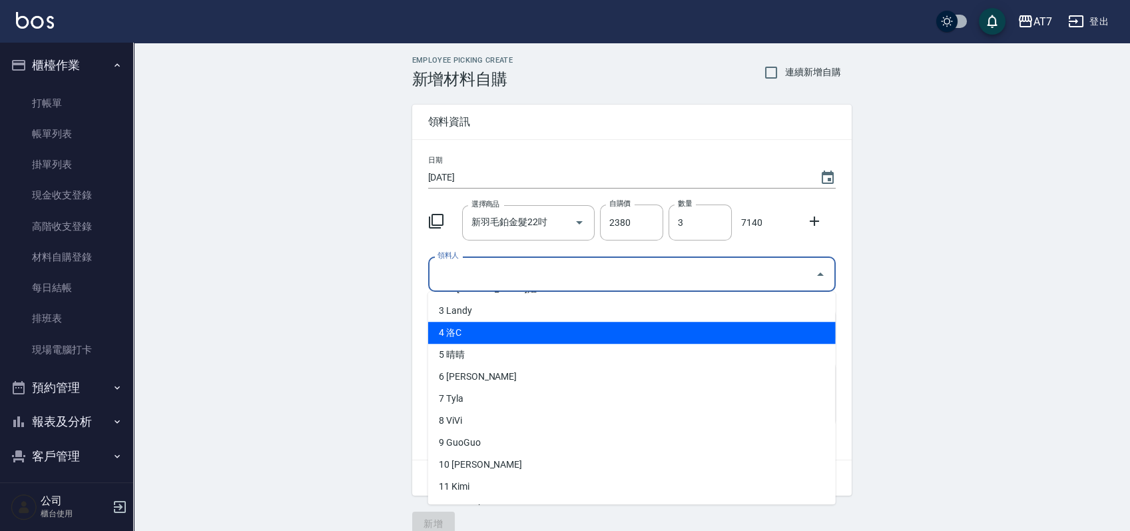
scroll to position [89, 0]
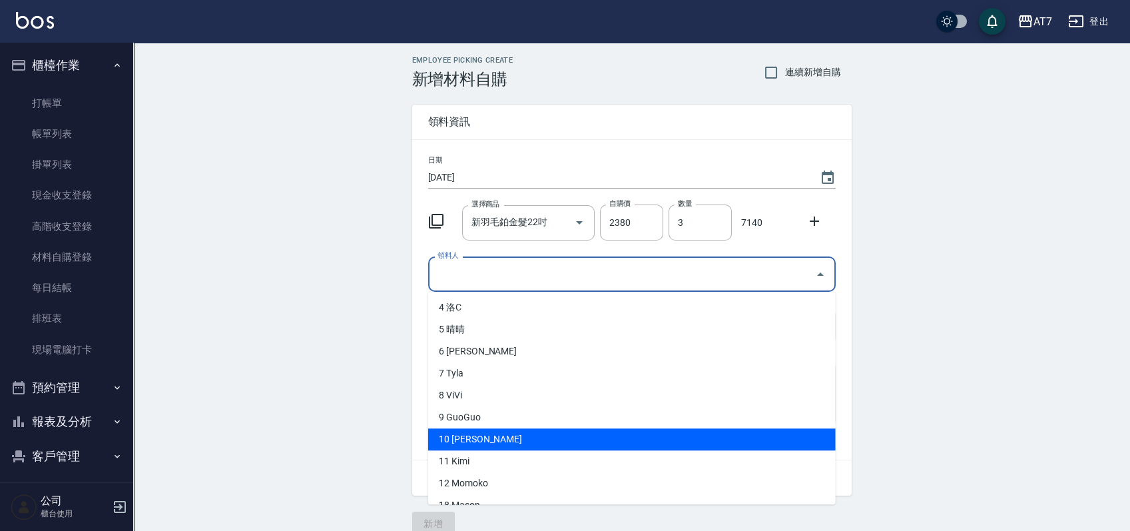
click at [540, 442] on li "10 King" at bounding box center [632, 439] width 408 height 22
type input "King"
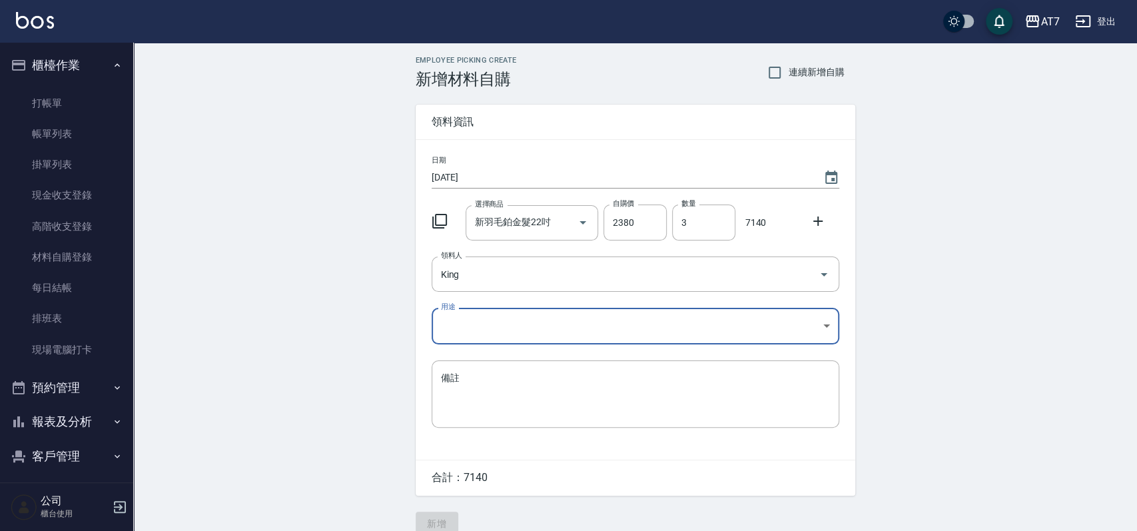
click at [546, 333] on body "AT7 登出 櫃檯作業 打帳單 帳單列表 掛單列表 現金收支登錄 高階收支登錄 材料自購登錄 每日結帳 排班表 現場電腦打卡 預約管理 預約管理 單日預約紀錄…" at bounding box center [568, 274] width 1137 height 549
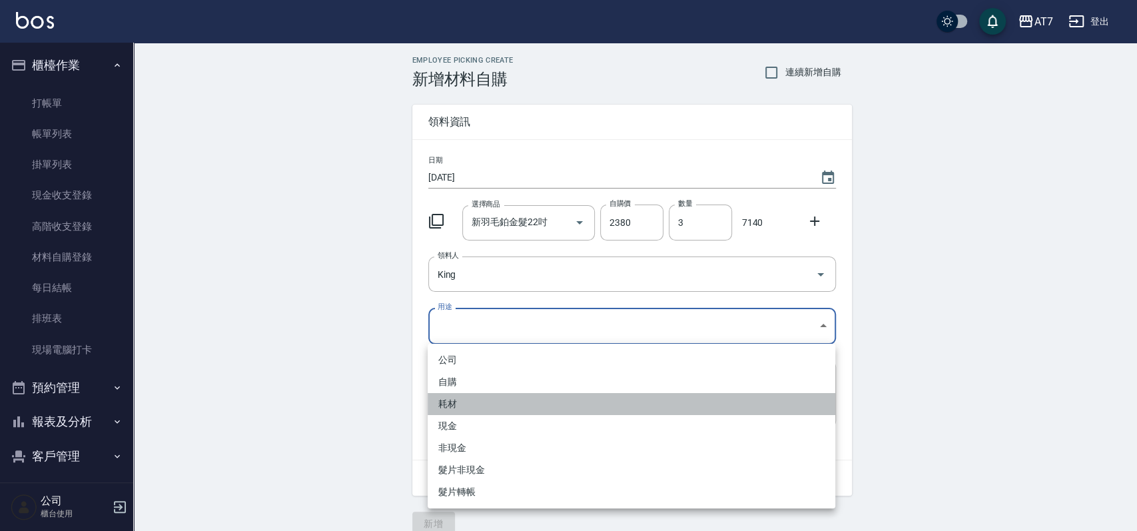
click at [536, 406] on li "耗材" at bounding box center [632, 404] width 408 height 22
type input "耗材"
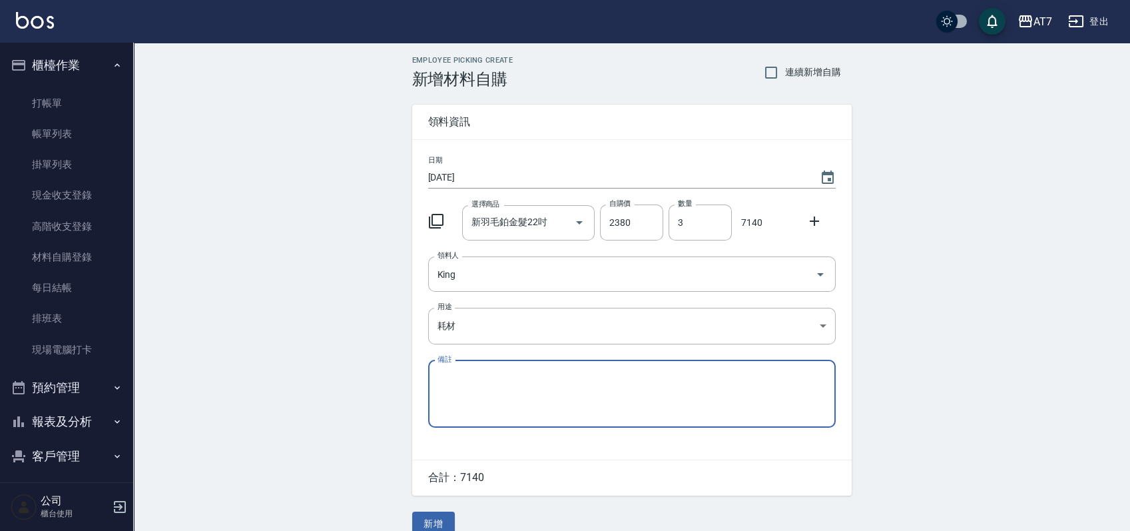
click at [554, 398] on textarea "備註" at bounding box center [632, 393] width 389 height 45
type textarea "5"
type textarea "中租"
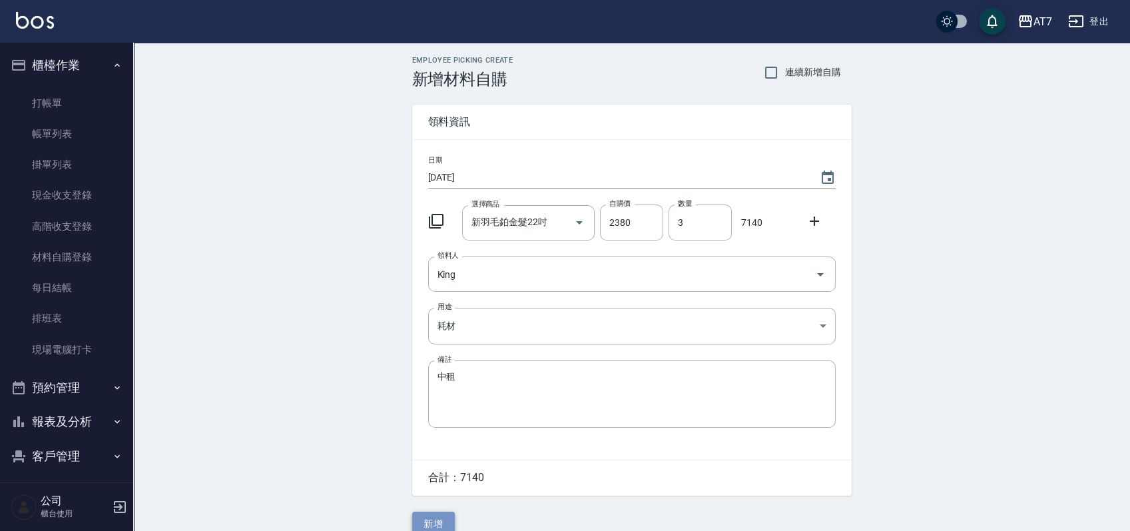
click at [434, 518] on button "新增" at bounding box center [433, 524] width 43 height 25
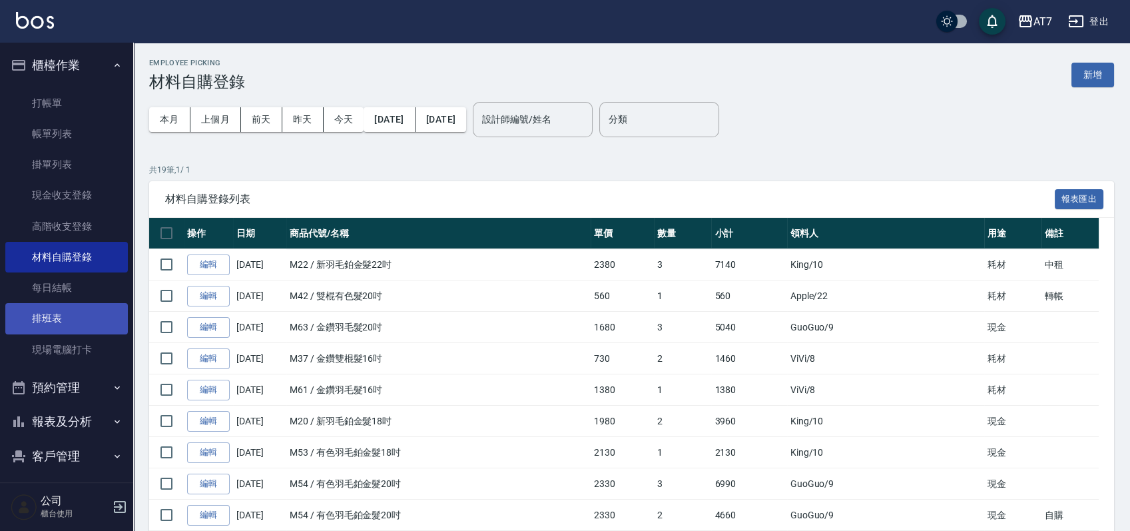
click at [63, 323] on link "排班表" at bounding box center [66, 318] width 123 height 31
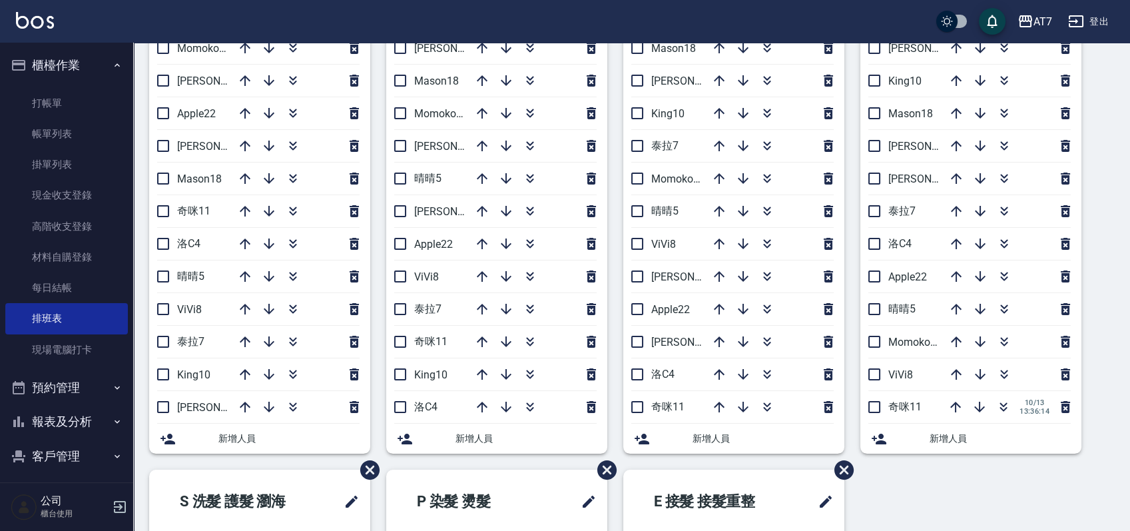
scroll to position [49, 0]
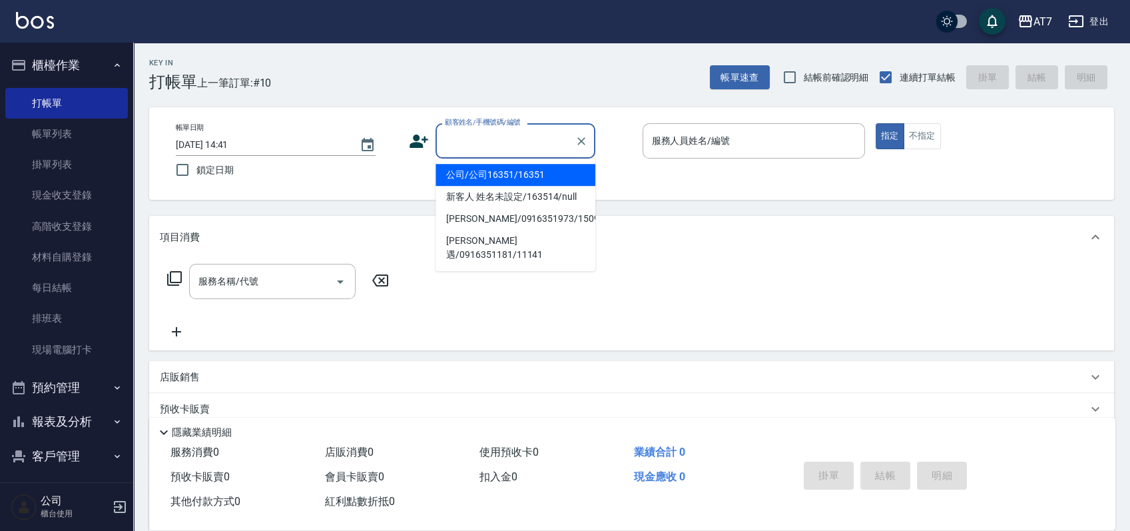
click at [509, 137] on input "顧客姓名/手機號碼/編號" at bounding box center [506, 140] width 128 height 23
click at [528, 178] on li "公司/公司16351/16351" at bounding box center [516, 175] width 160 height 22
type input "公司/公司16351/16351"
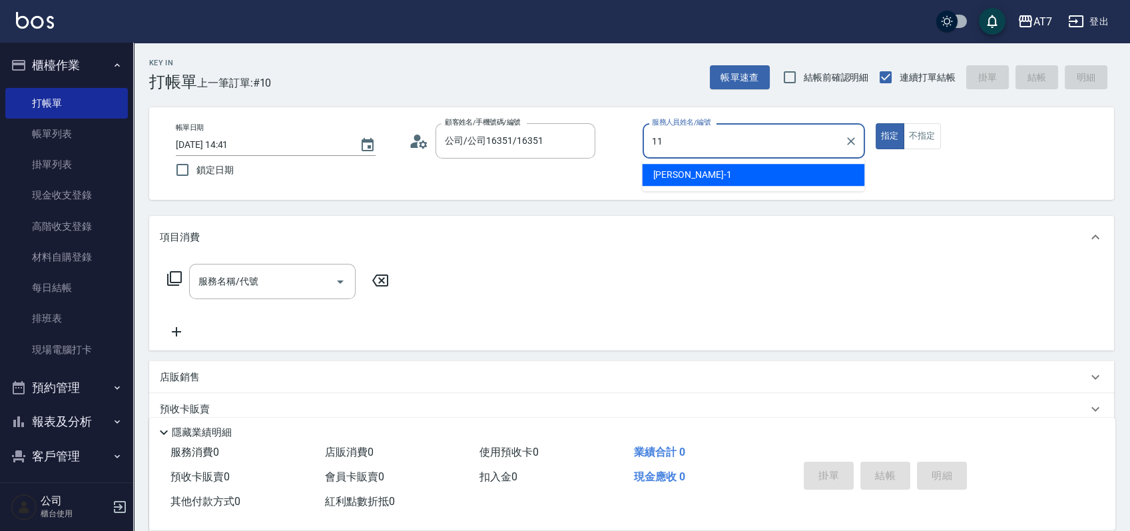
type input "奇咪-11"
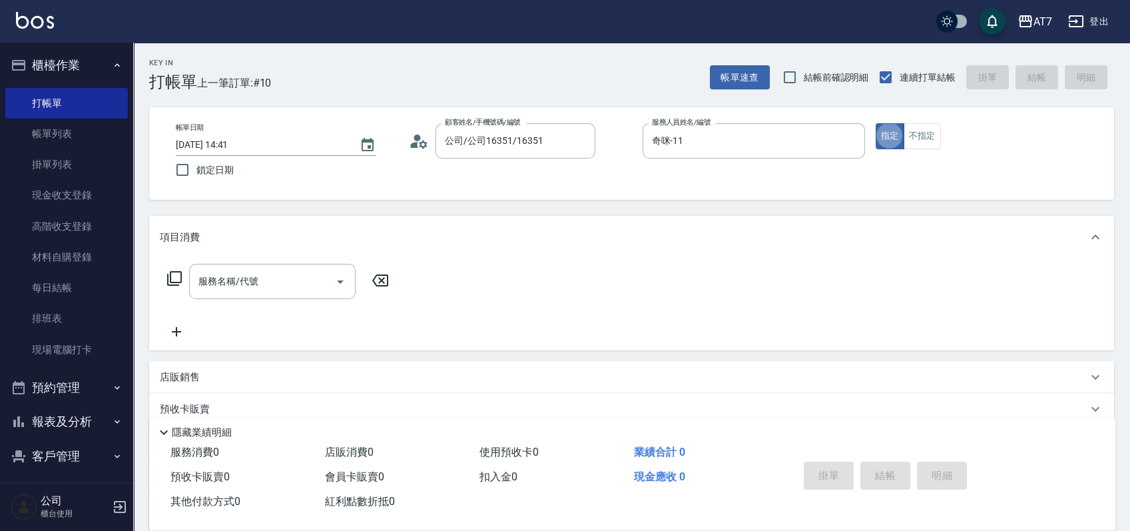
type button "true"
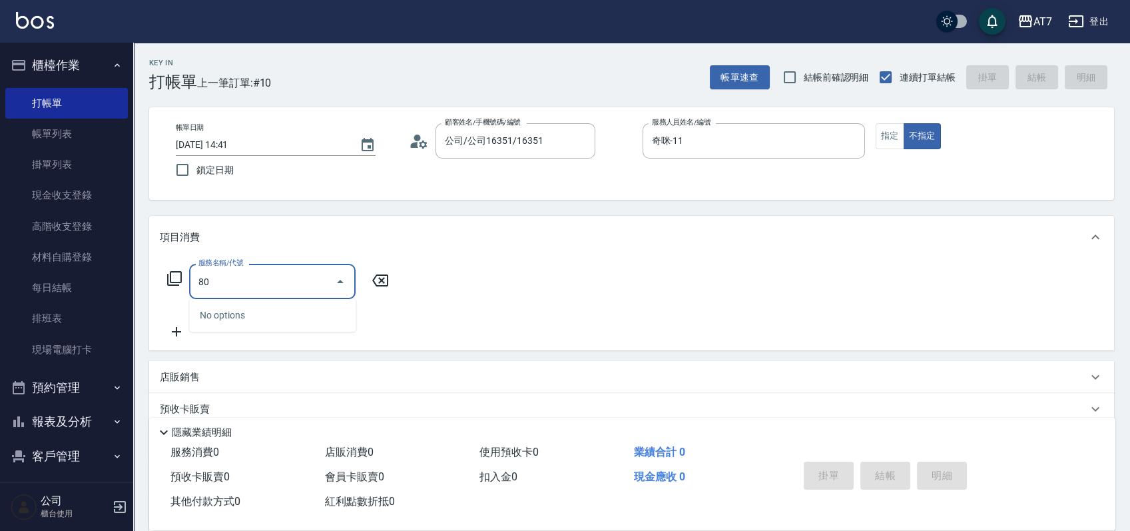
type input "804"
type input "80"
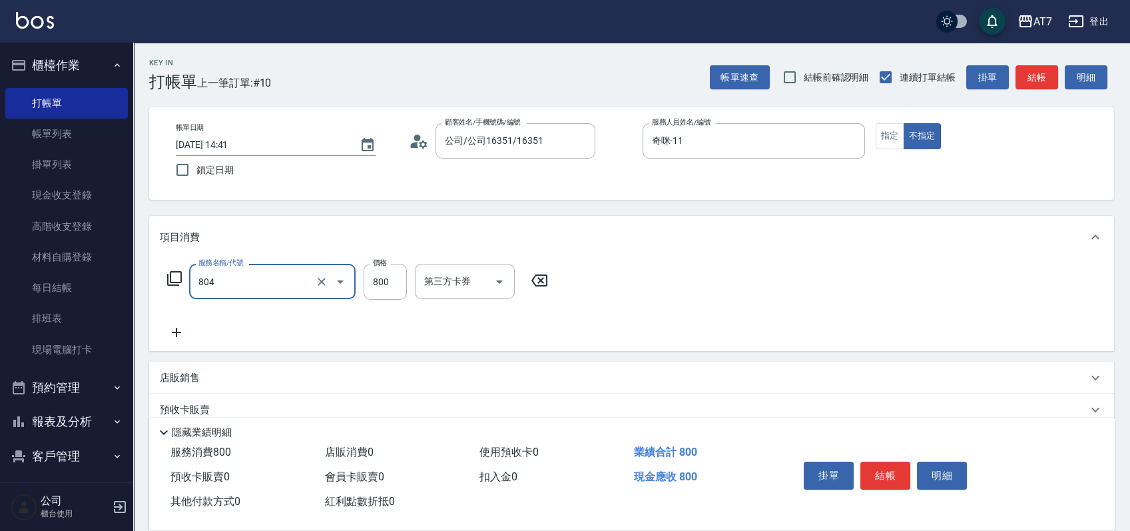
type input "芙米樂頭皮養護(設自)(804)"
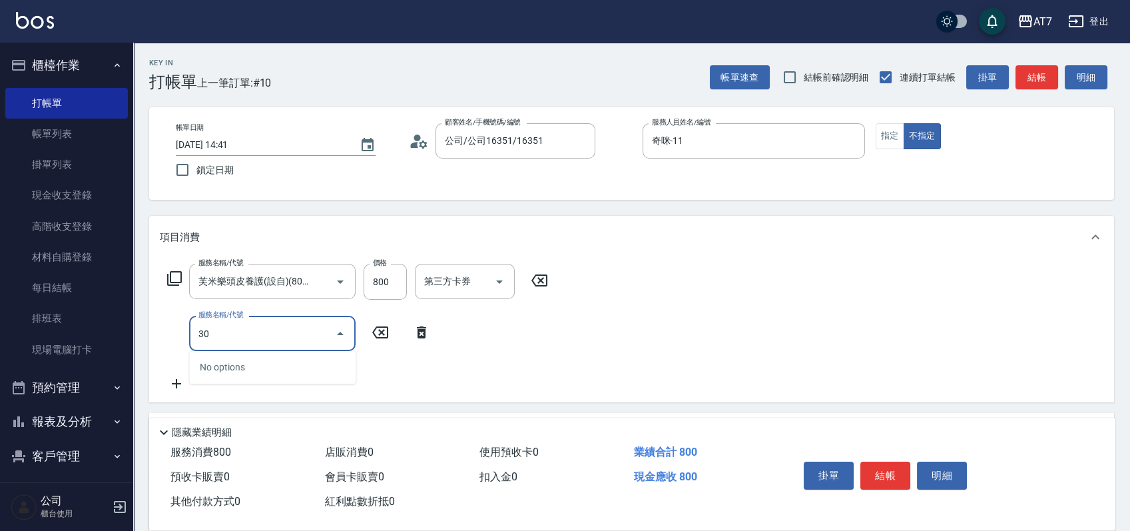
type input "302"
type input "110"
type input "剪髮(302)"
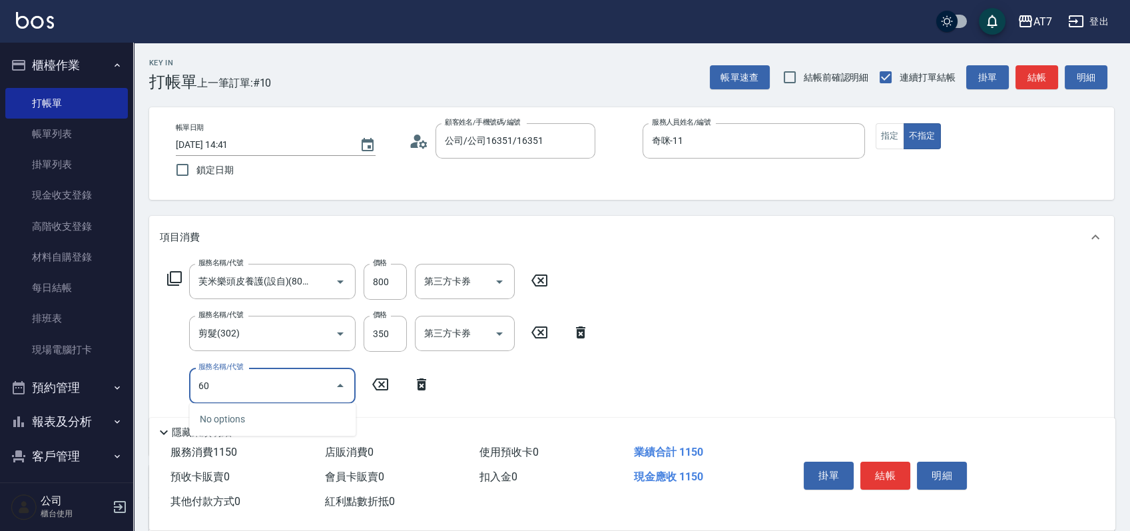
type input "606"
type input "260"
type input "東日玫瑰短（自）(606)"
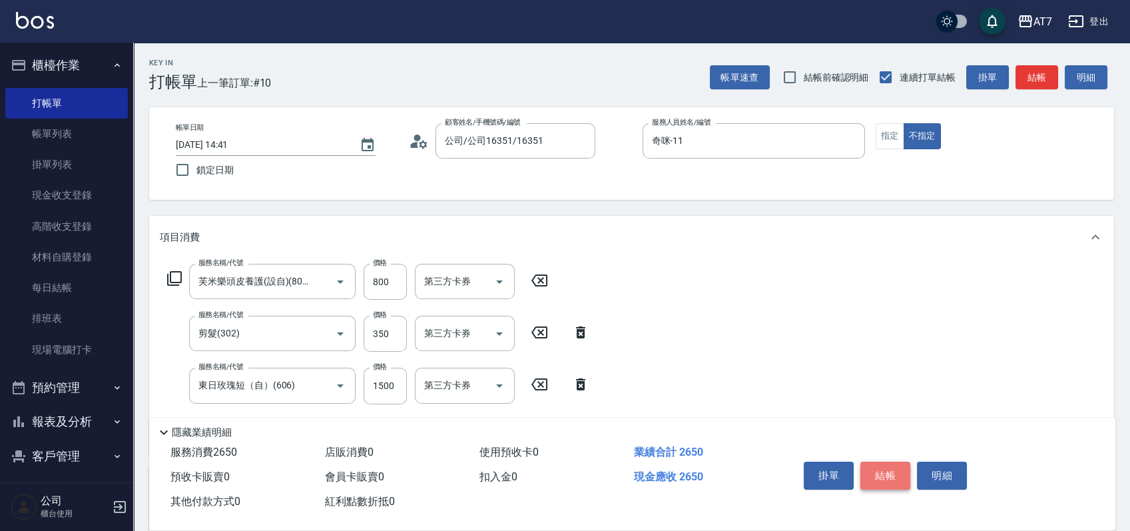
click at [887, 462] on button "結帳" at bounding box center [886, 476] width 50 height 28
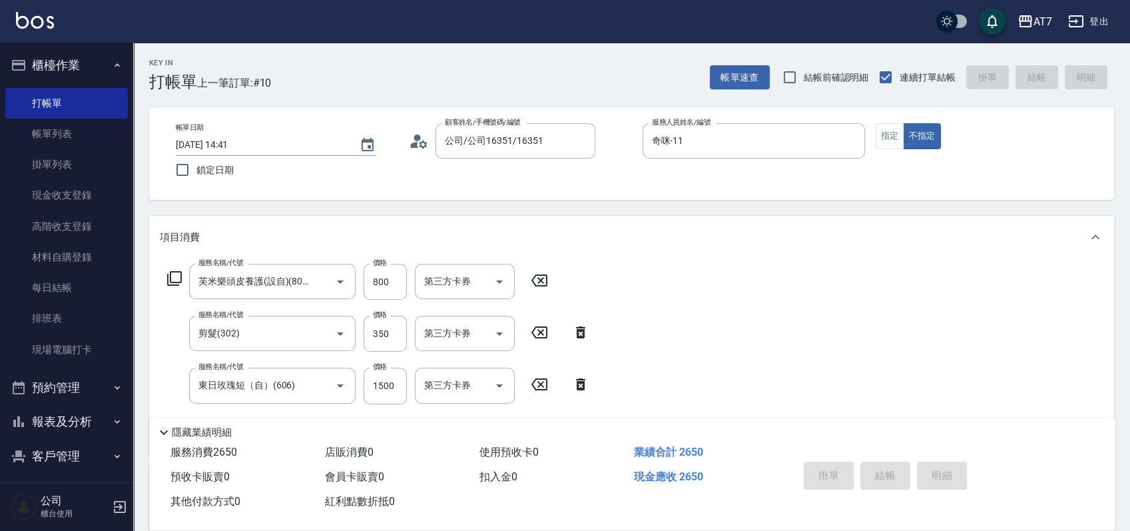
type input "[DATE] 15:36"
type input "0"
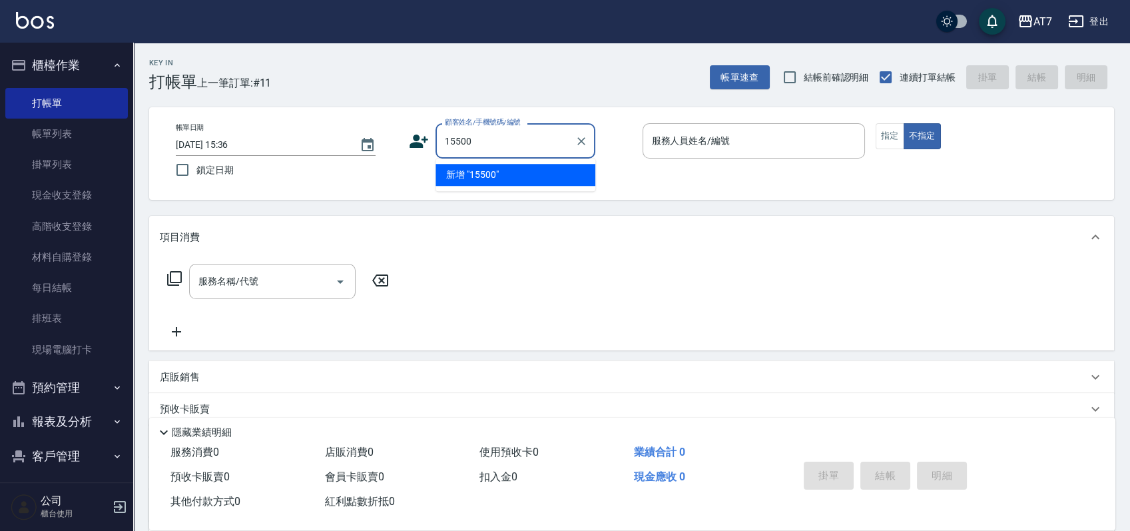
type input "15500"
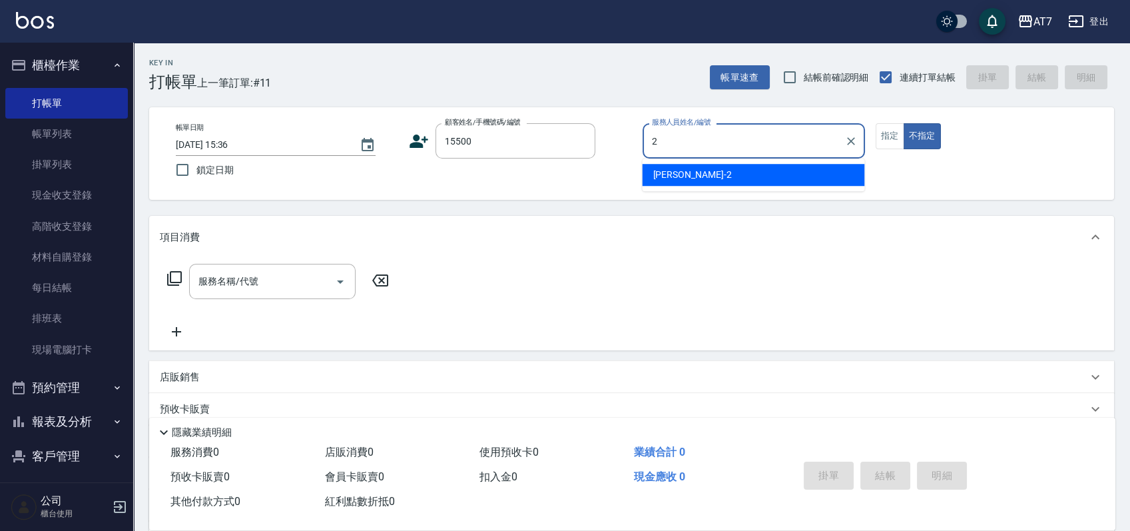
type input "[PERSON_NAME]-2"
type button "false"
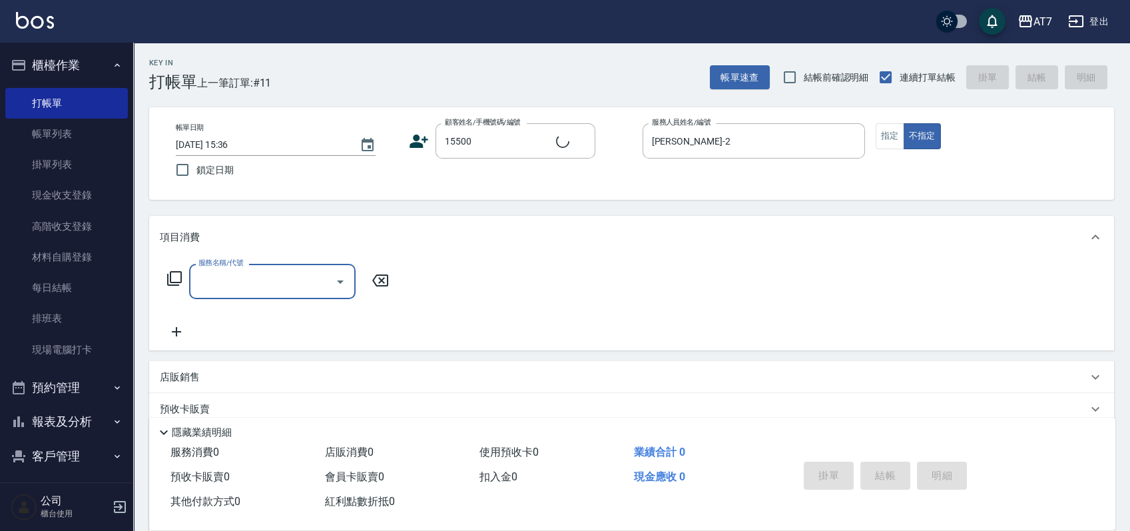
type input "公司/公司15500/15500"
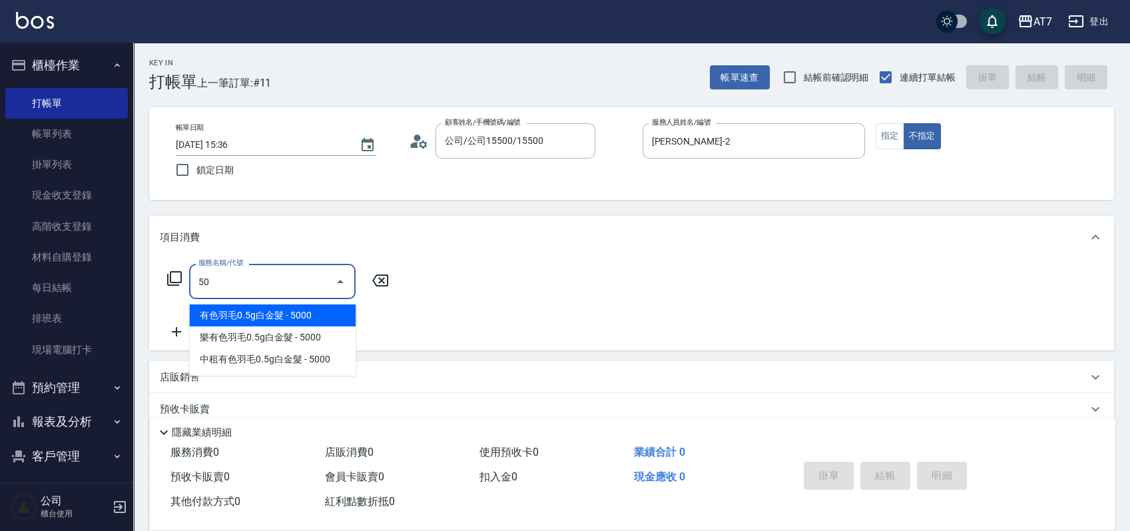
type input "500"
type input "30"
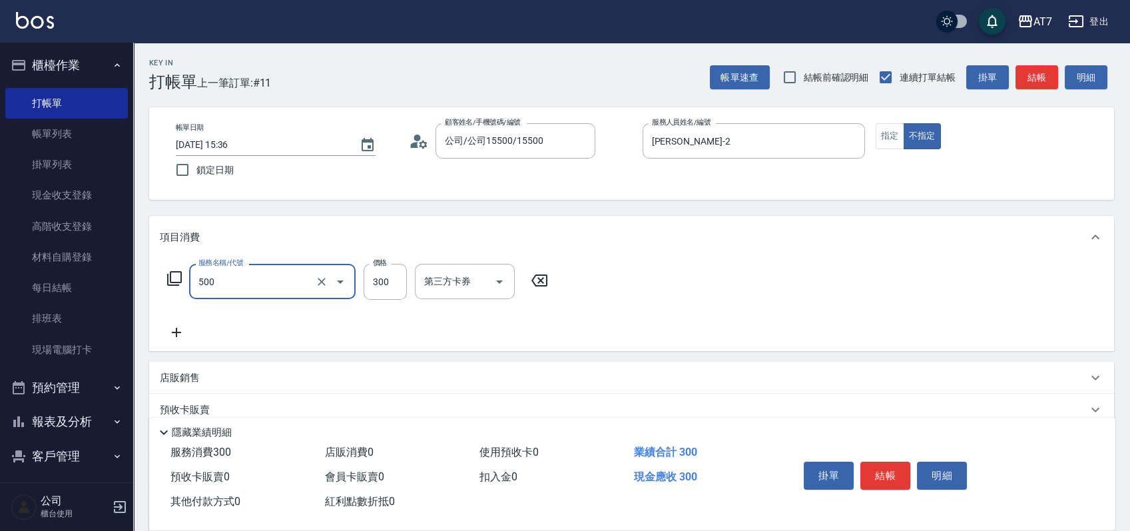
type input "洗髮(500)"
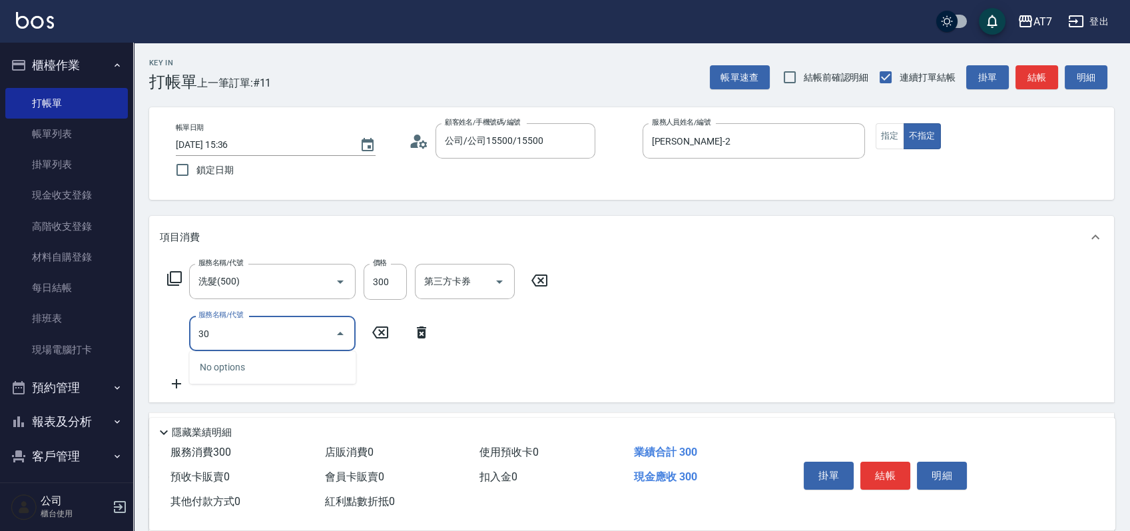
type input "302"
type input "60"
type input "剪髮(302)"
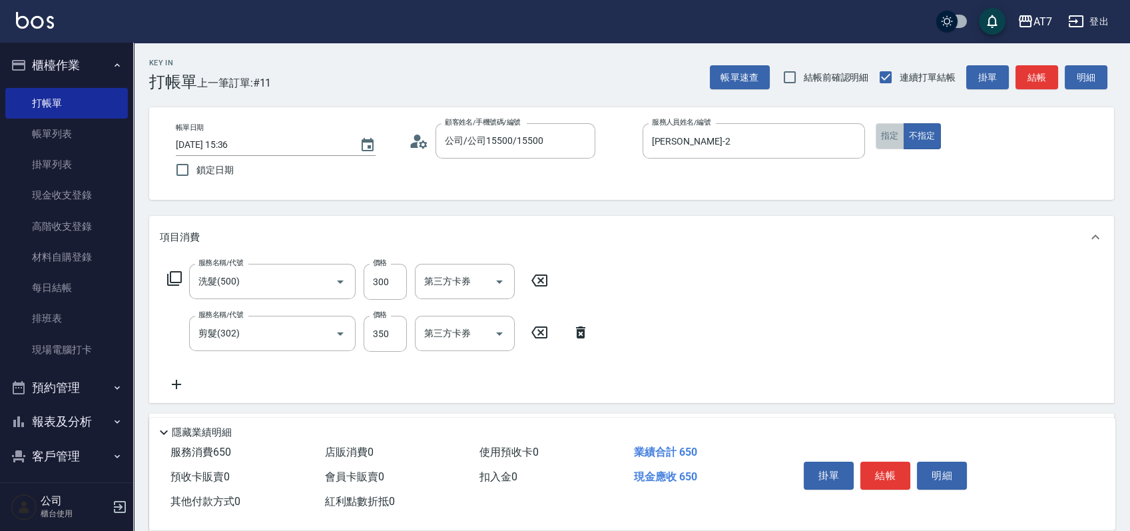
click at [889, 136] on button "指定" at bounding box center [890, 136] width 29 height 26
click at [876, 472] on button "結帳" at bounding box center [886, 476] width 50 height 28
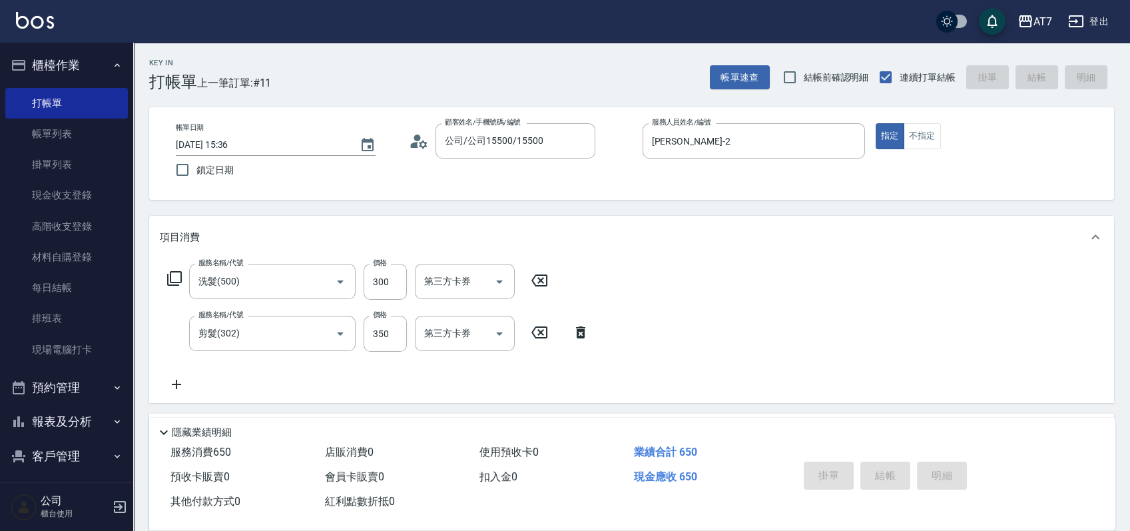
type input "[DATE] 15:39"
type input "0"
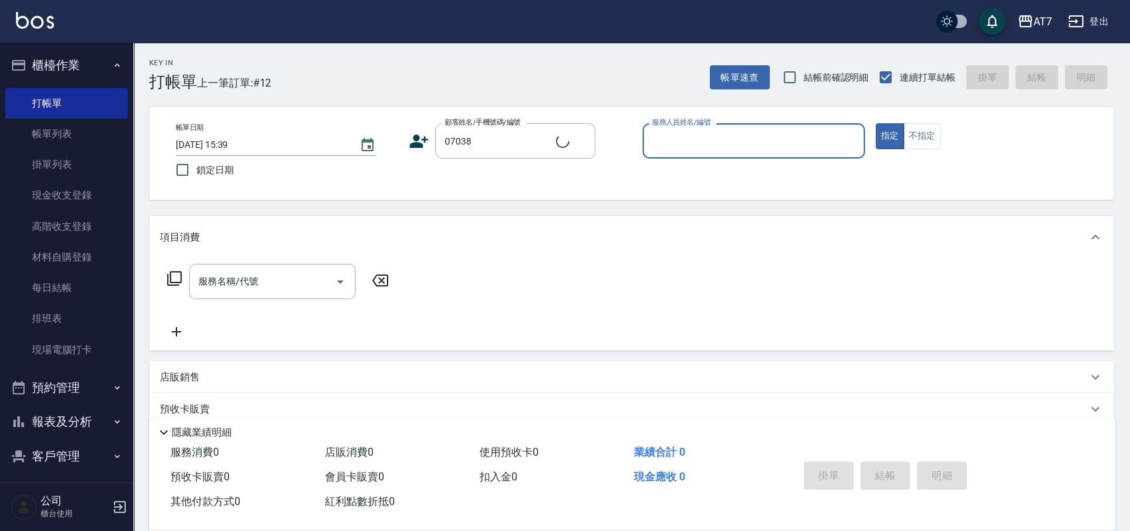
type input "公司/公司07038/07038"
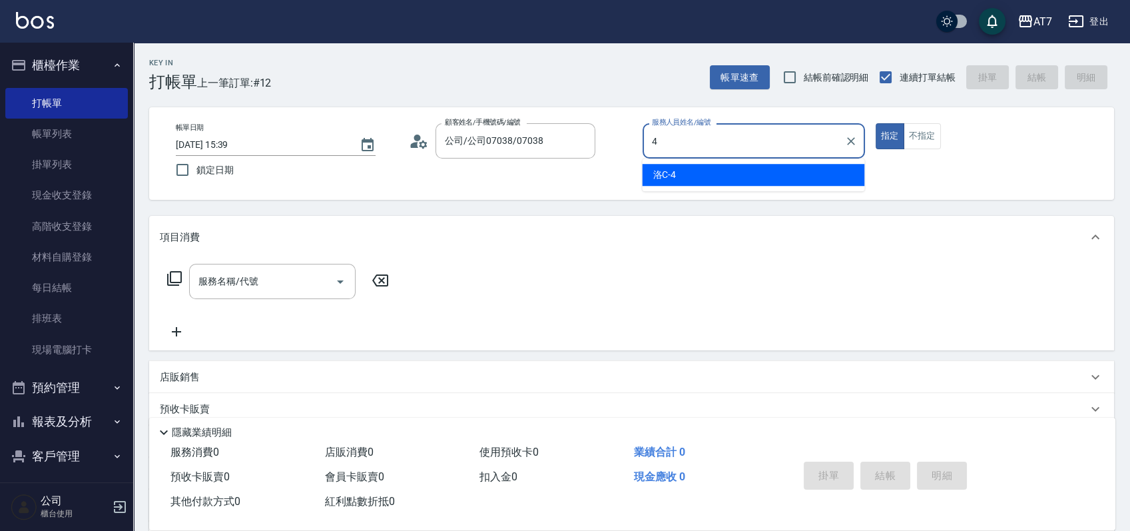
type input "洛C-4"
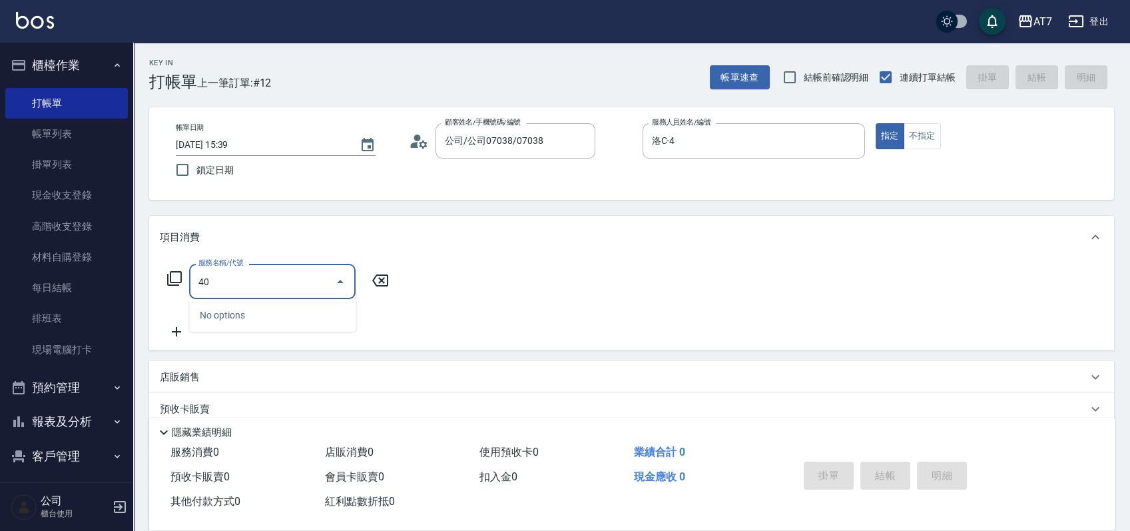
type input "401"
type input "150"
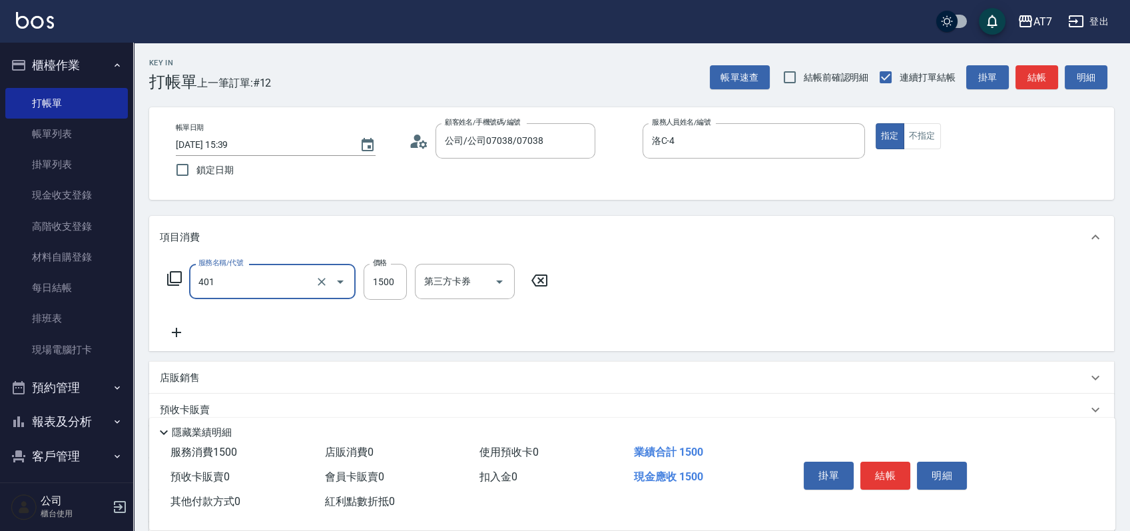
type input "染髮(互助)(401)"
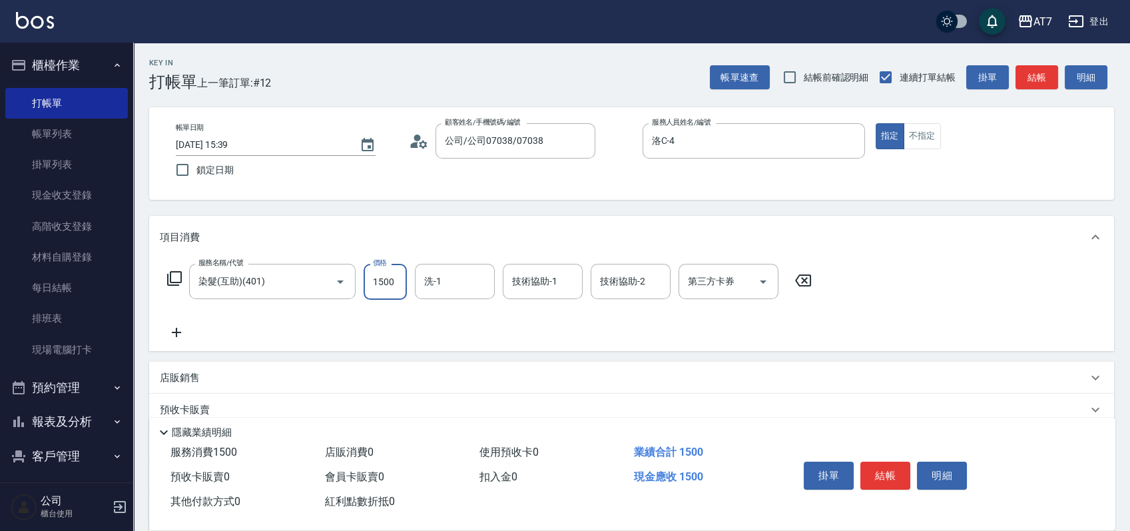
type input "1"
type input "0"
type input "168"
type input "10"
type input "1680"
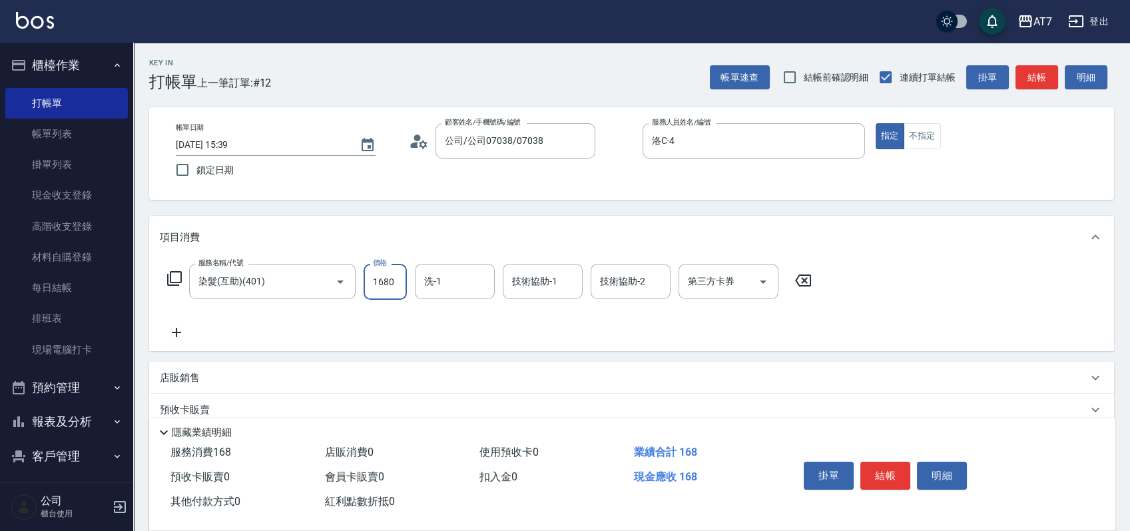
type input "160"
type input "1680"
type input "Ruby-42"
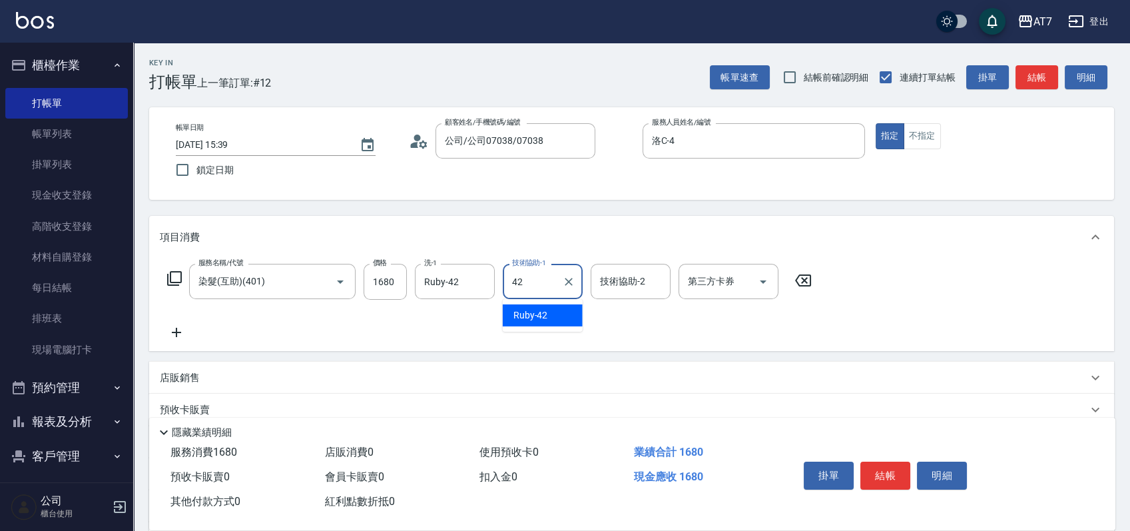
type input "Ruby-42"
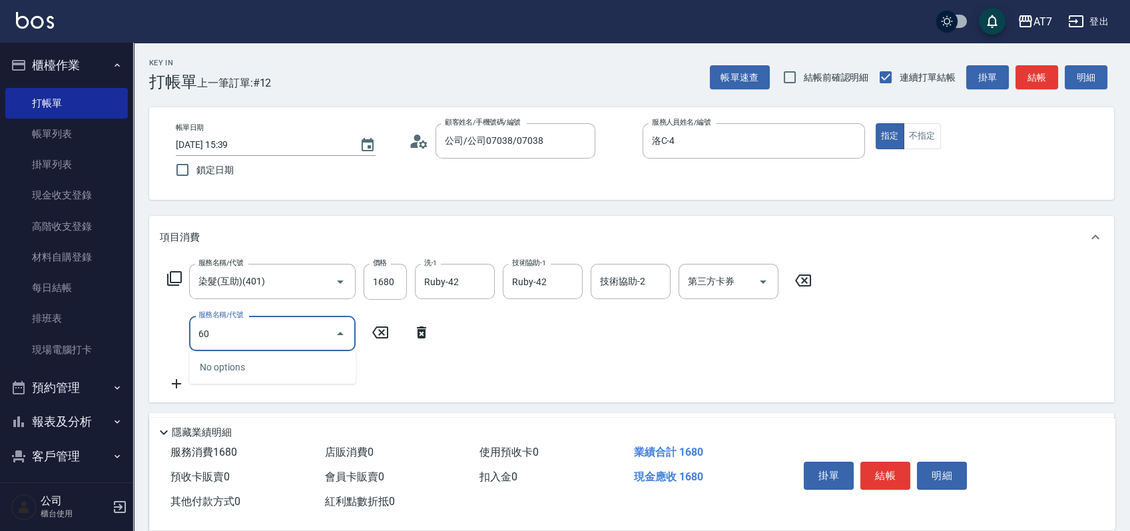
type input "603"
type input "240"
type input "TKO護髮（助(603)"
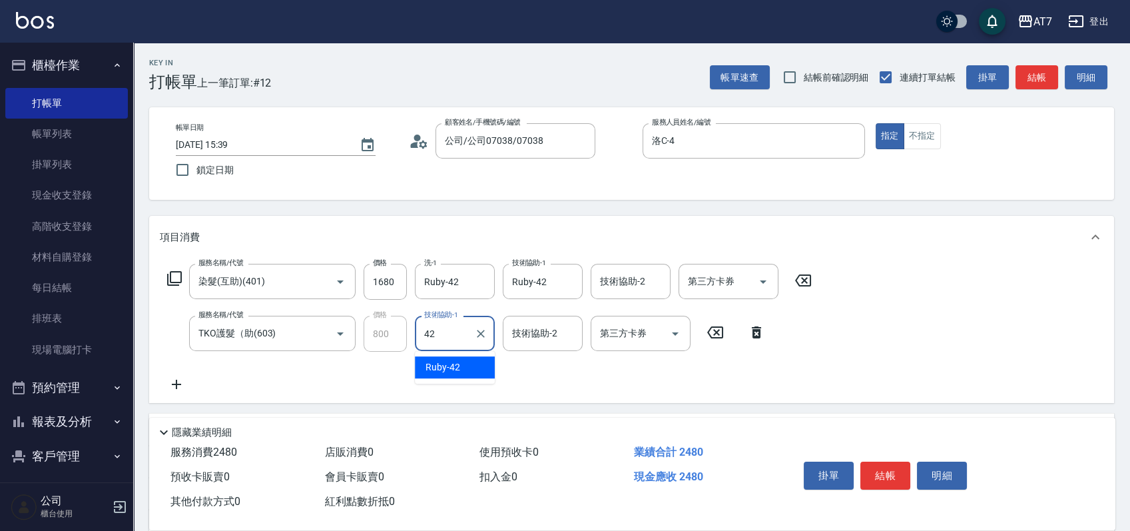
type input "Ruby-42"
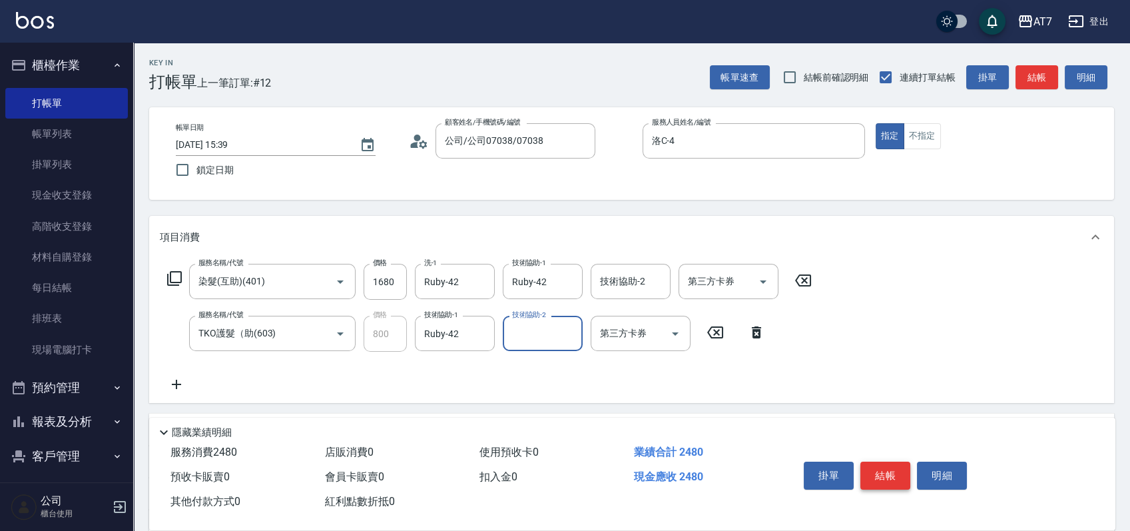
click at [874, 469] on button "結帳" at bounding box center [886, 476] width 50 height 28
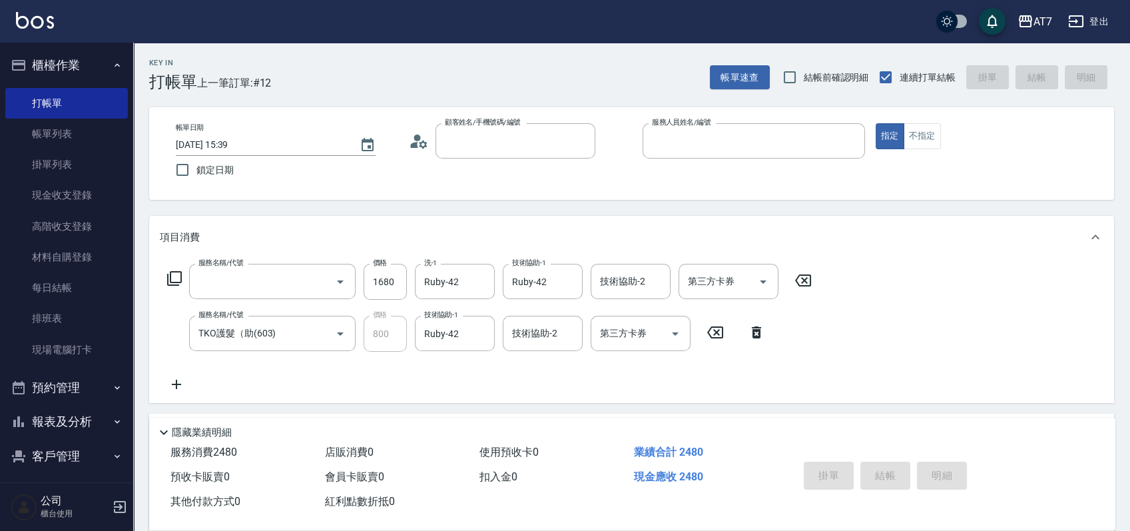
type input "0"
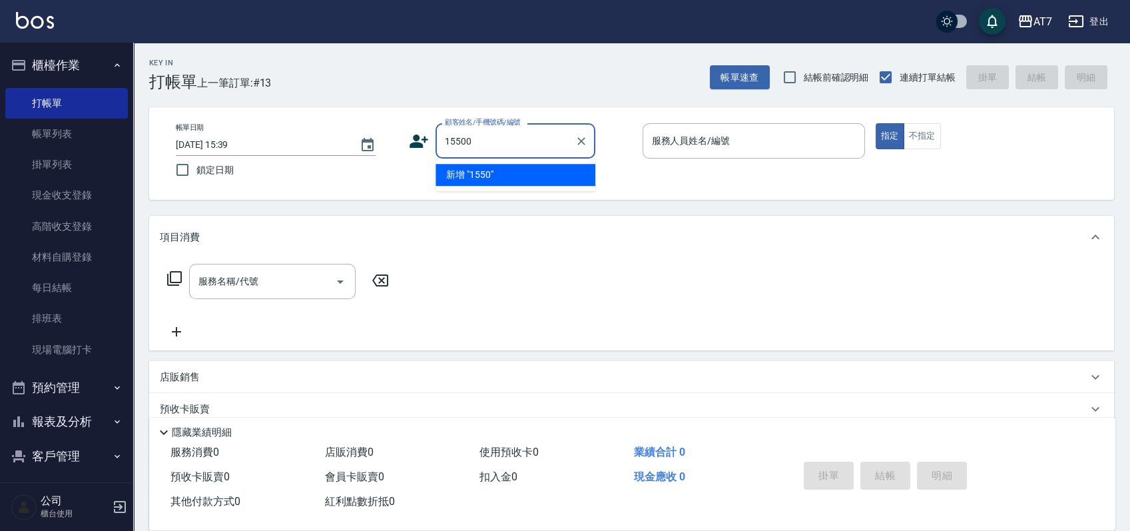
type input "15500"
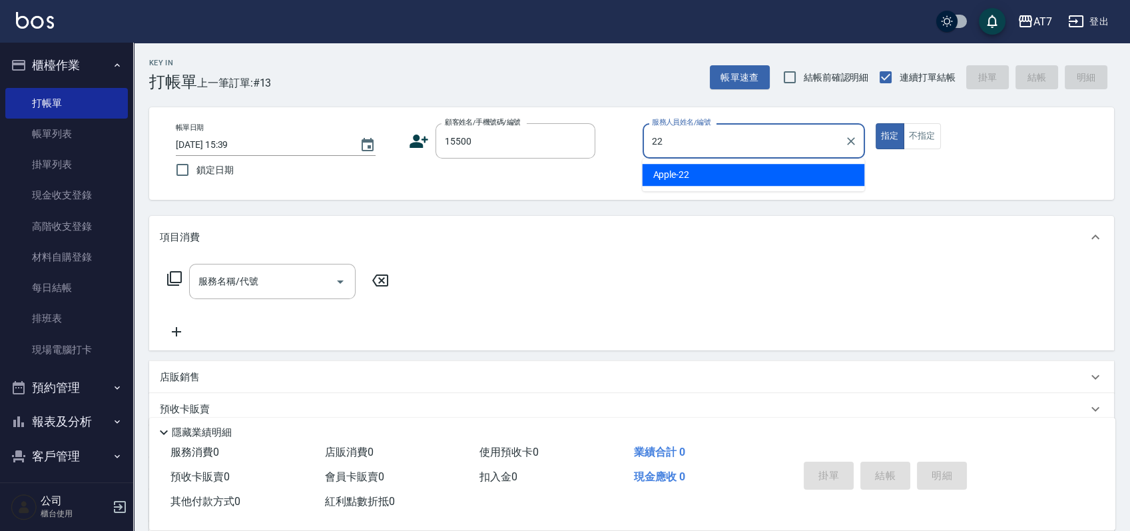
type input "Apple-22"
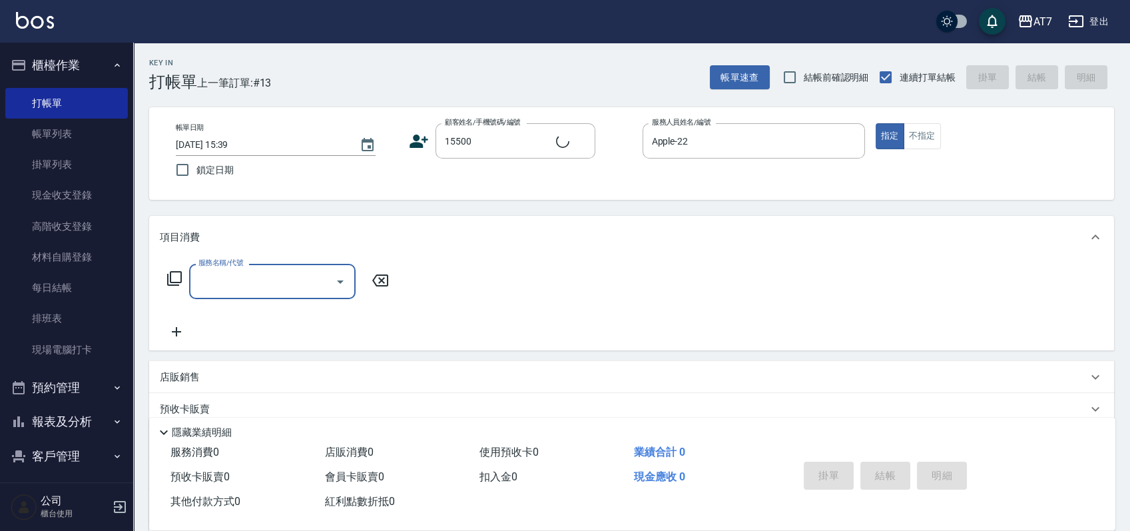
type input "公司/公司15500/15500"
type input "200"
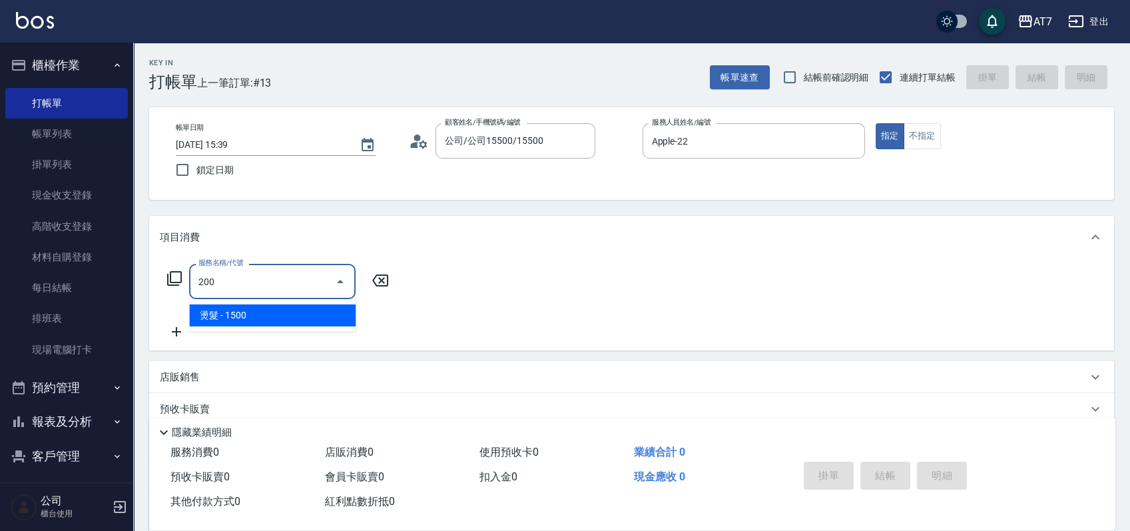
type input "150"
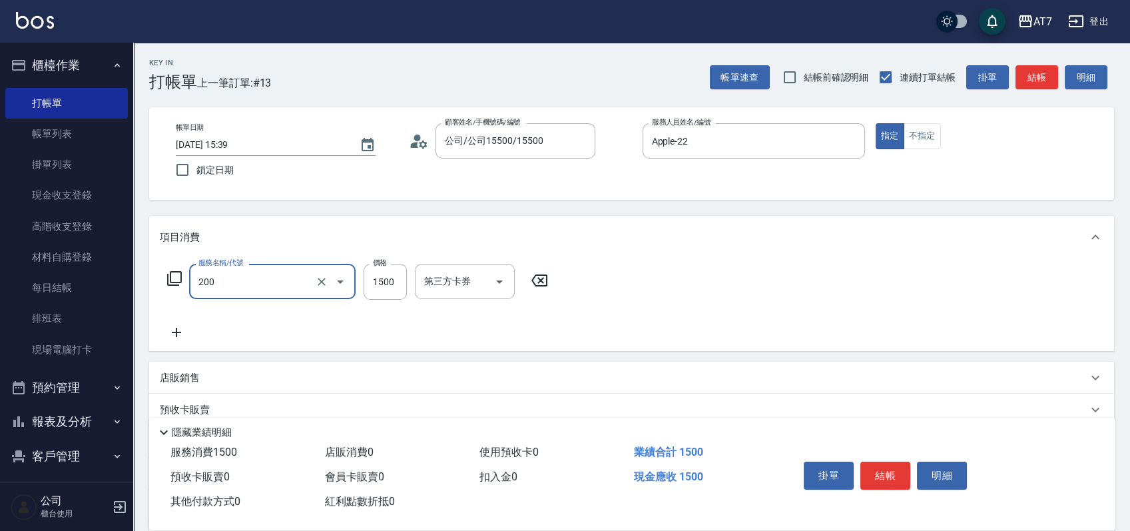
type input "燙髮(200)"
type input "2"
type input "0"
type input "268"
type input "260"
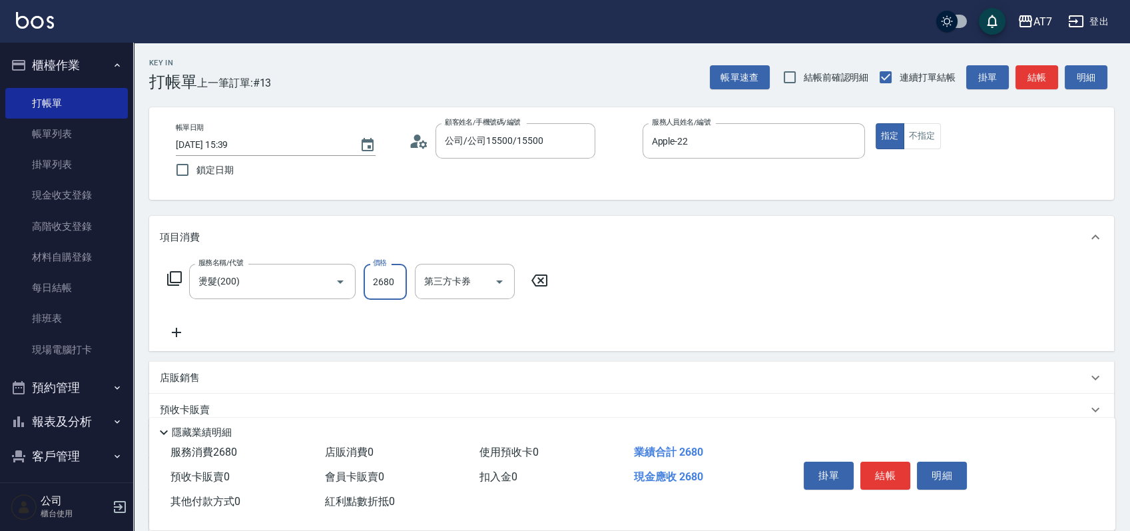
type input "2680"
click at [175, 276] on icon at bounding box center [175, 278] width 16 height 16
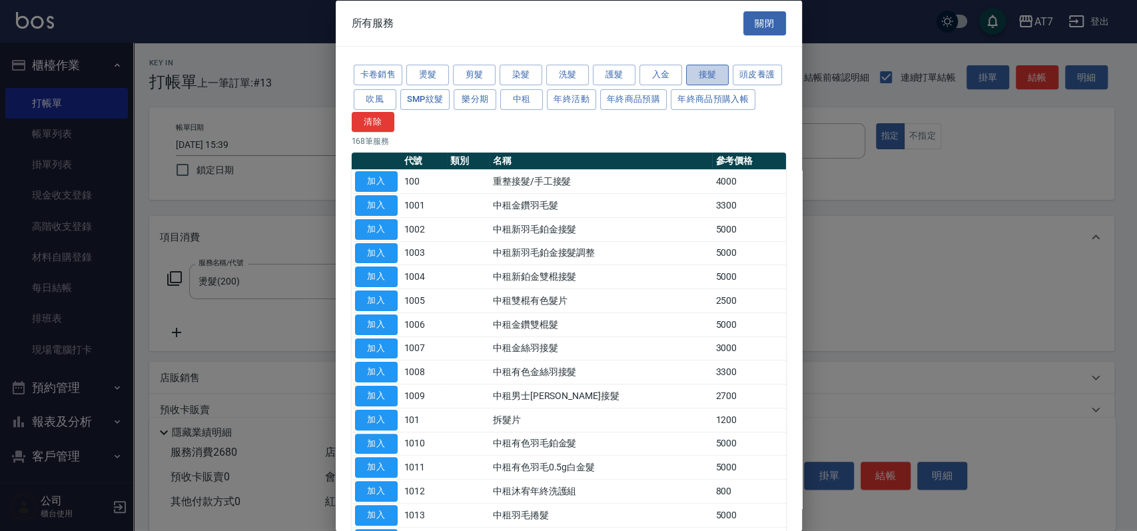
click at [697, 75] on button "接髮" at bounding box center [707, 75] width 43 height 21
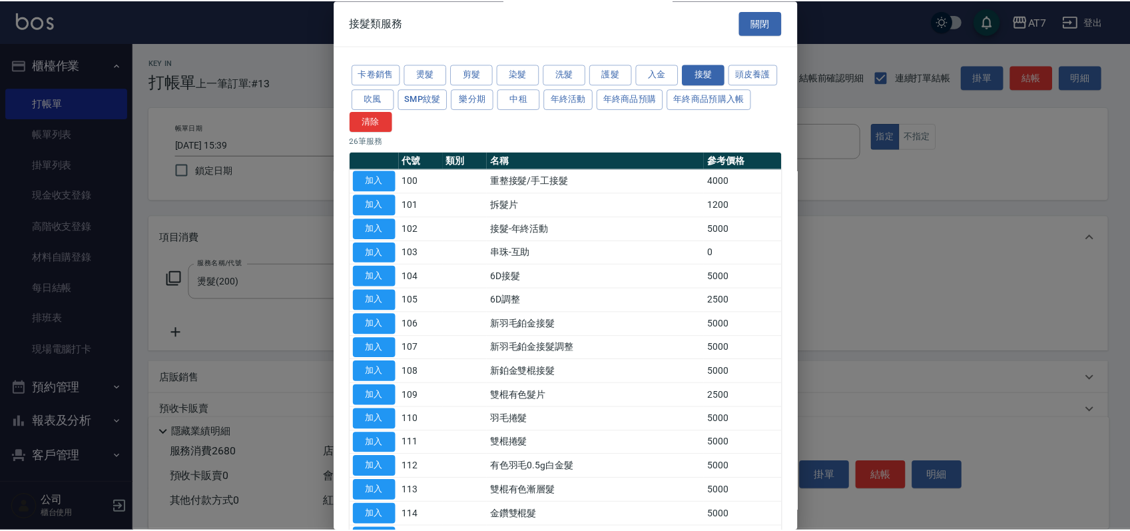
scroll to position [332, 0]
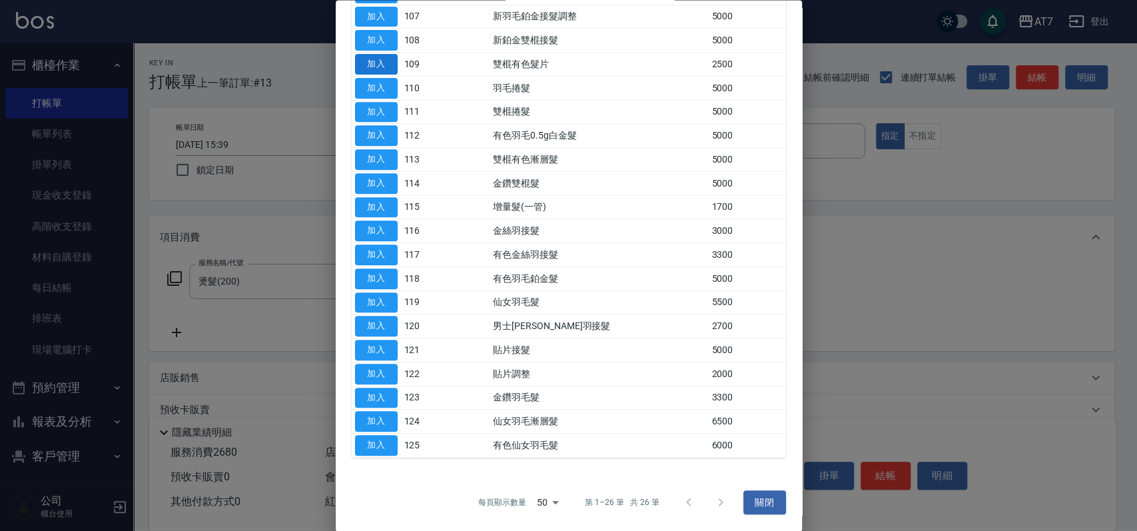
click at [372, 61] on button "加入" at bounding box center [376, 65] width 43 height 21
type input "510"
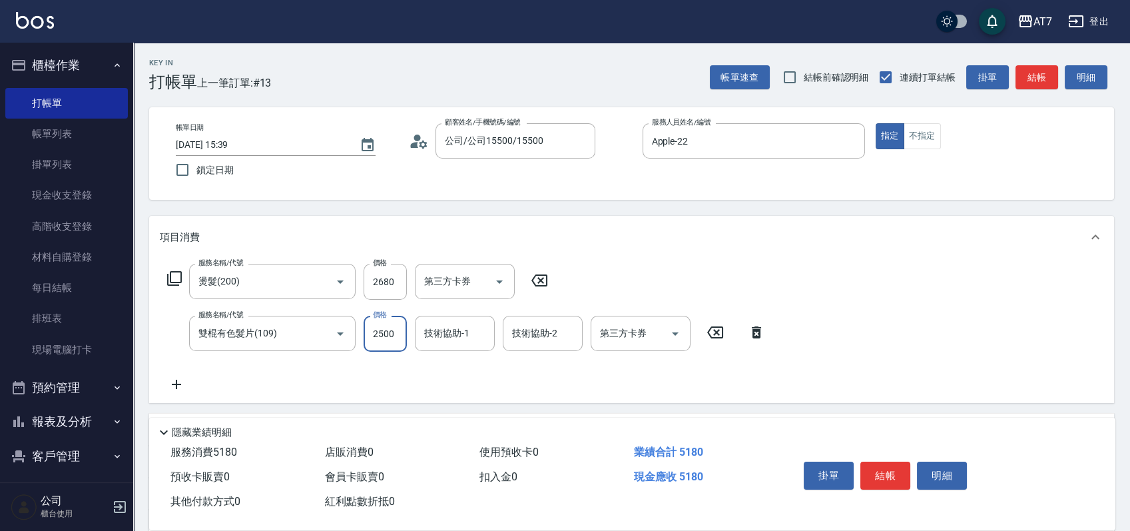
click at [394, 329] on input "2500" at bounding box center [385, 334] width 43 height 36
type input "0"
type input "260"
type input "194"
type input "280"
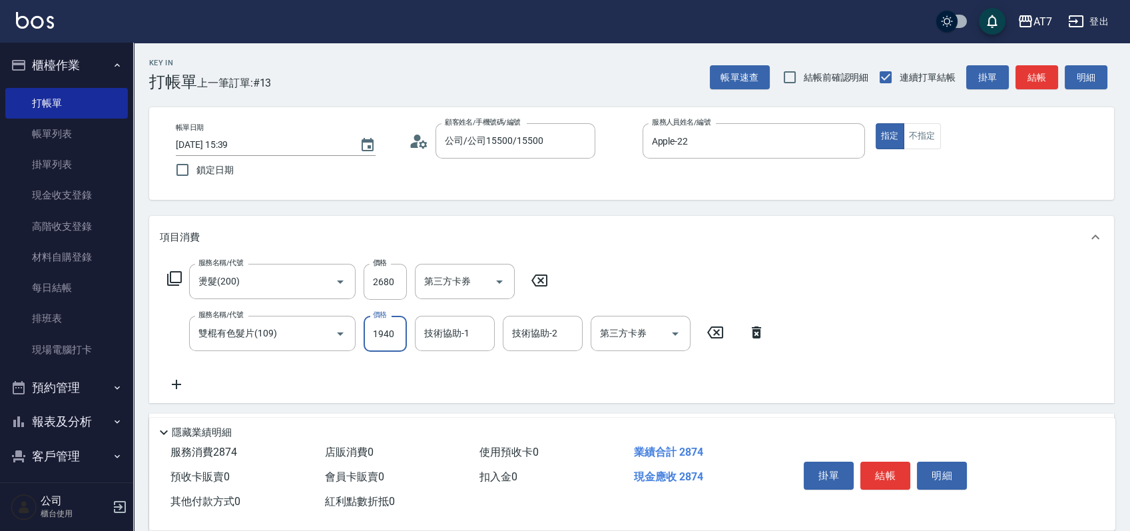
type input "19401"
type input "2200"
type input "1940"
type input "460"
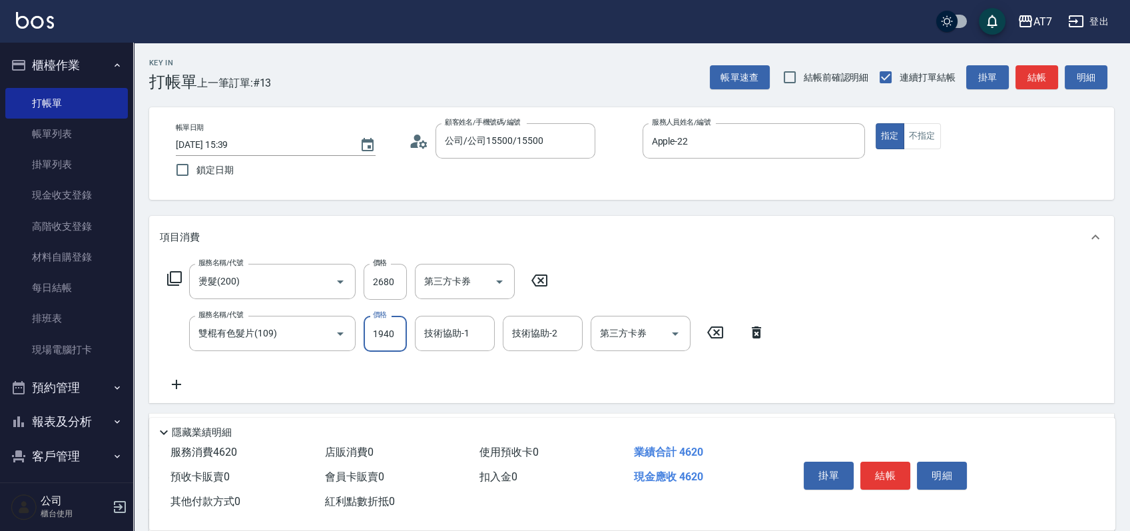
scroll to position [200, 0]
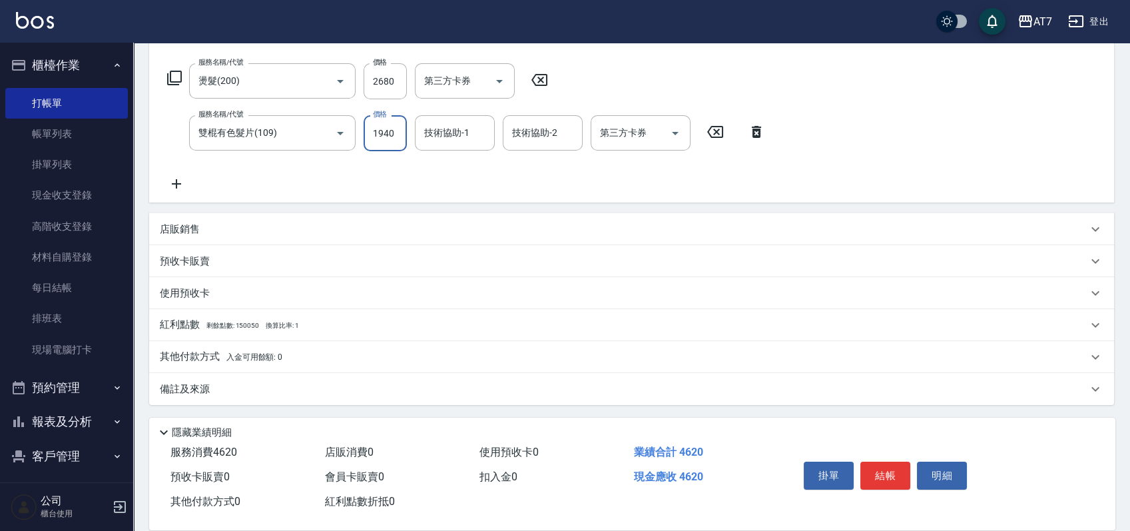
type input "1940"
drag, startPoint x: 395, startPoint y: 354, endPoint x: 424, endPoint y: 269, distance: 90.2
click at [394, 354] on div "其他付款方式 入金可用餘額: 0" at bounding box center [624, 357] width 928 height 15
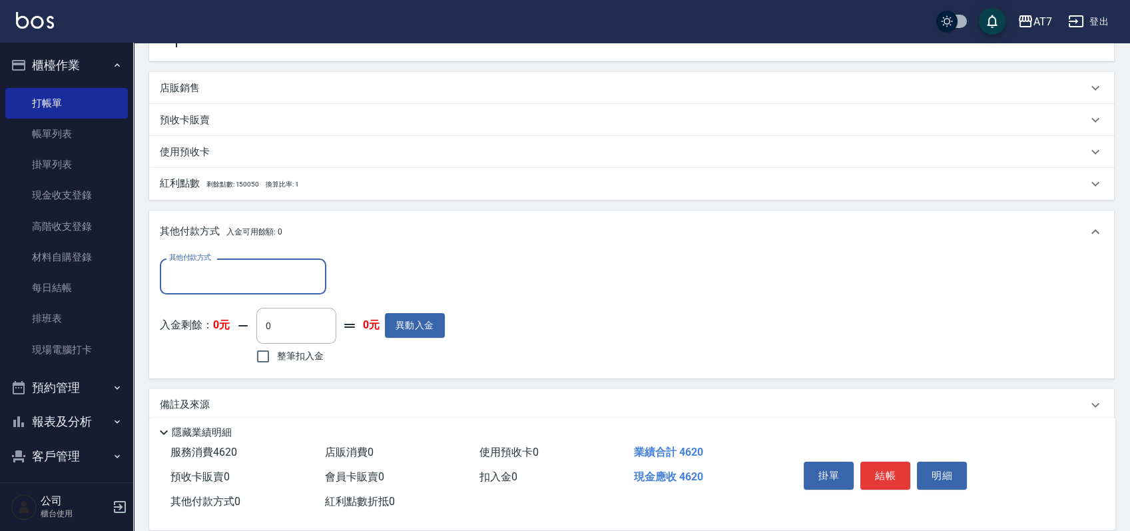
scroll to position [350, 0]
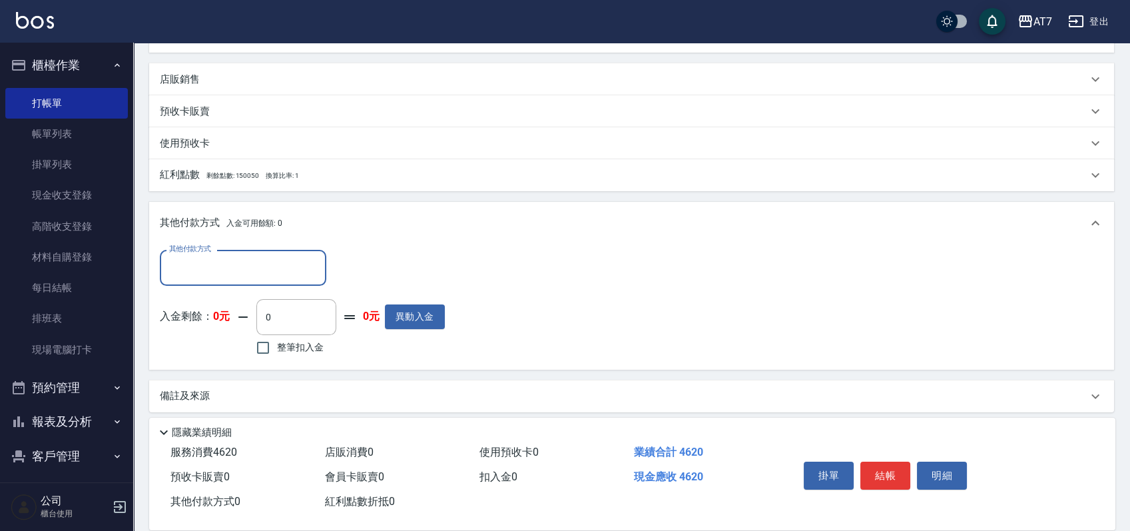
click at [221, 280] on div "其他付款方式" at bounding box center [243, 267] width 167 height 35
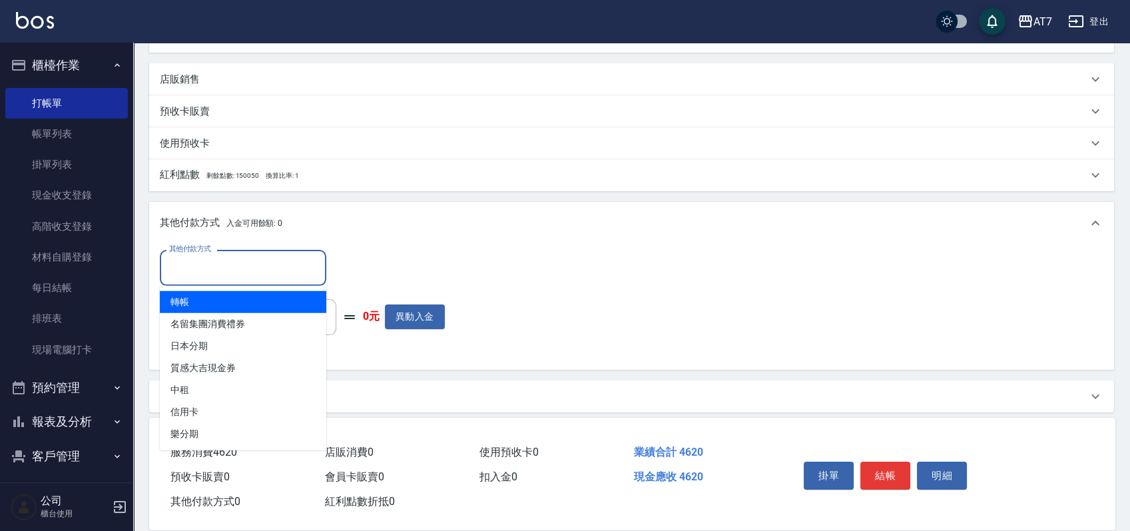
click at [220, 305] on span "轉帳" at bounding box center [243, 302] width 167 height 22
type input "轉帳"
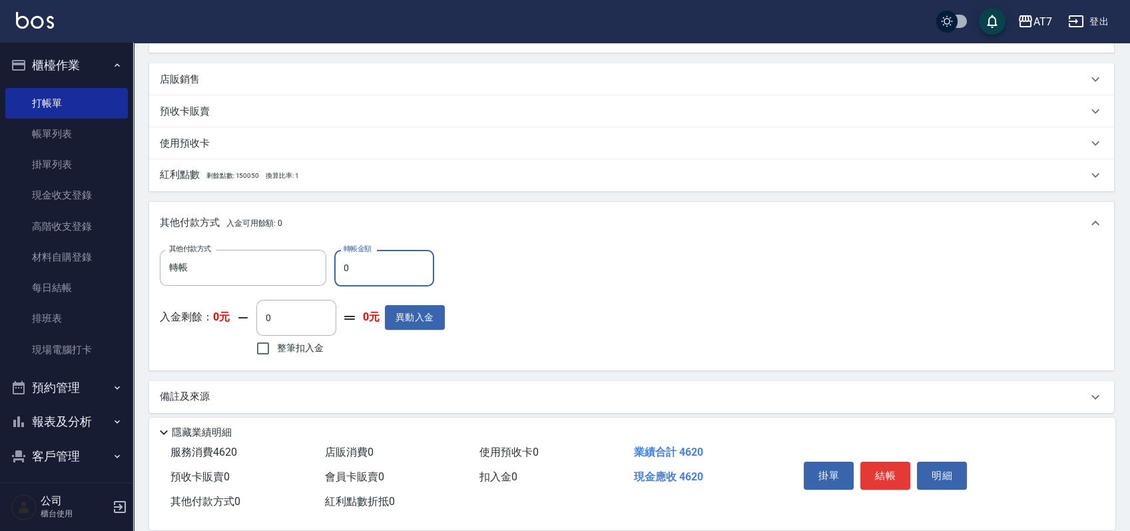
type input "40"
type input "450"
type input "460"
type input "410"
type input "4620"
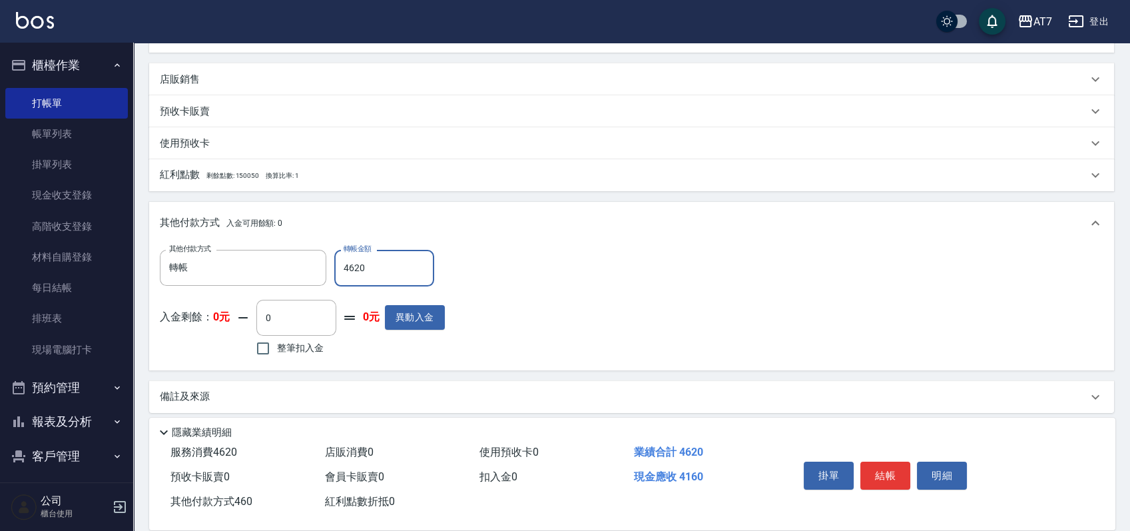
type input "0"
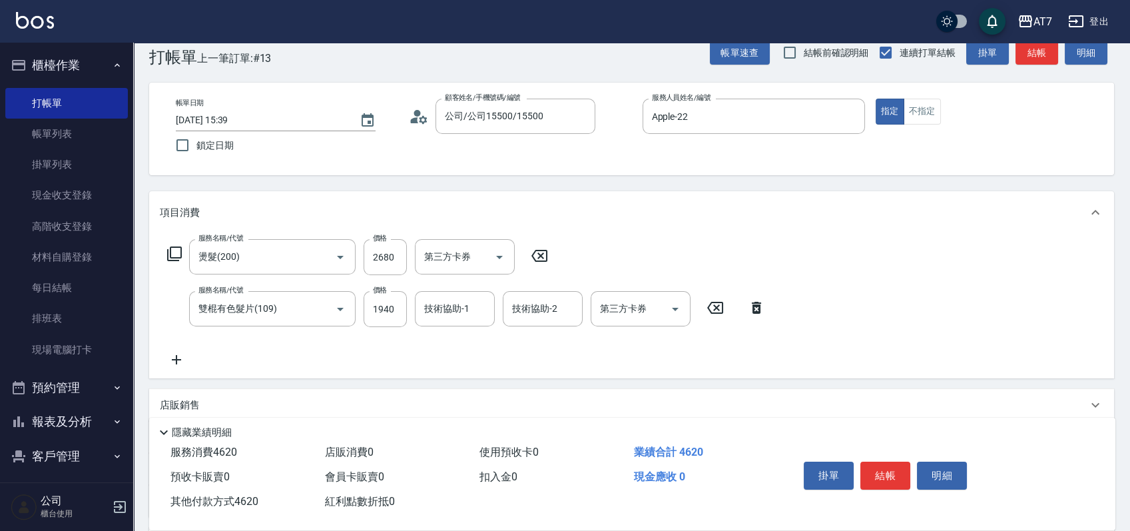
scroll to position [0, 0]
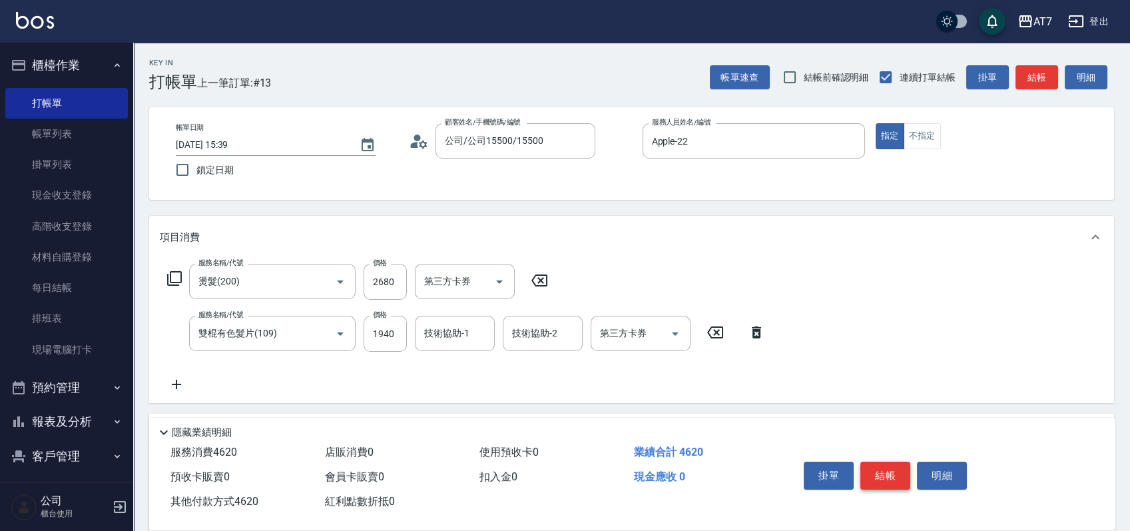
type input "4620"
click at [883, 465] on button "結帳" at bounding box center [886, 476] width 50 height 28
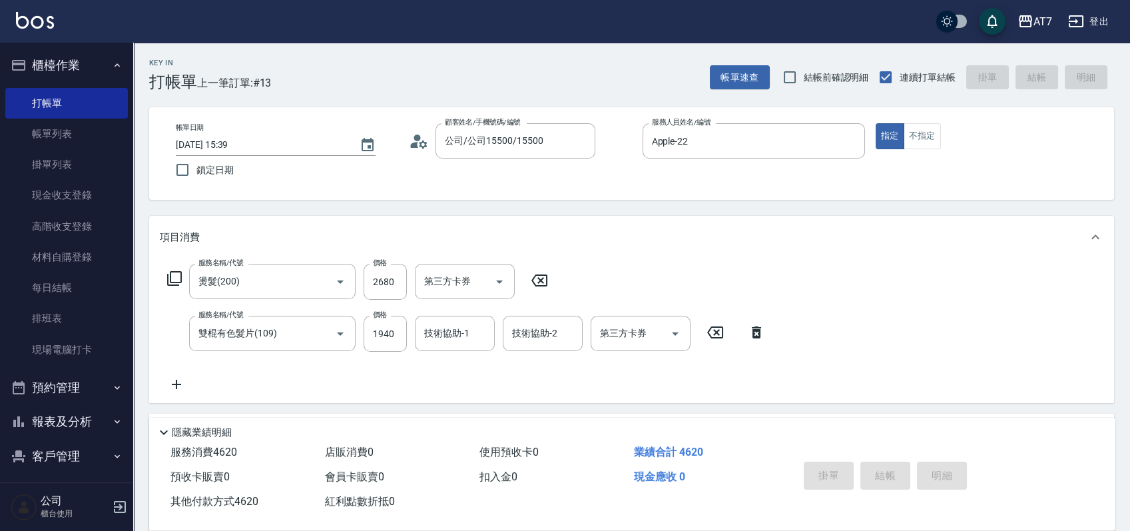
type input "[DATE] 15:49"
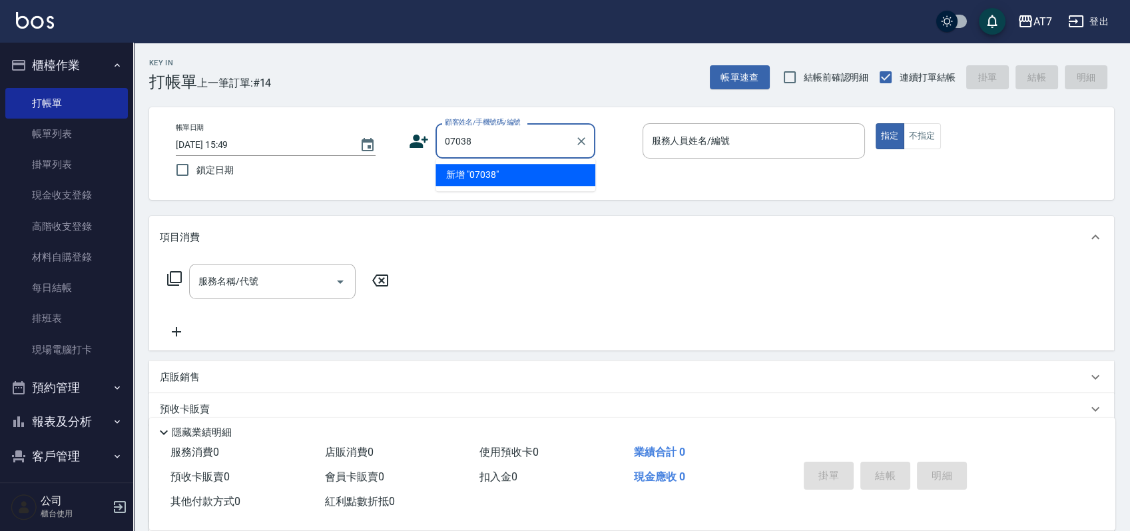
type input "07038"
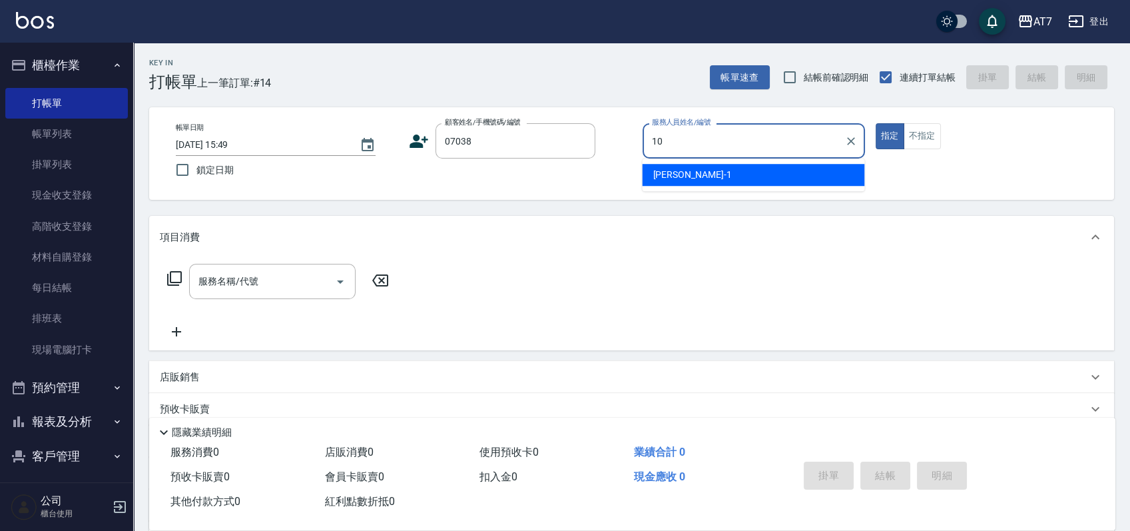
type input "10"
type input "公司/公司07038/07038"
type input "King-10"
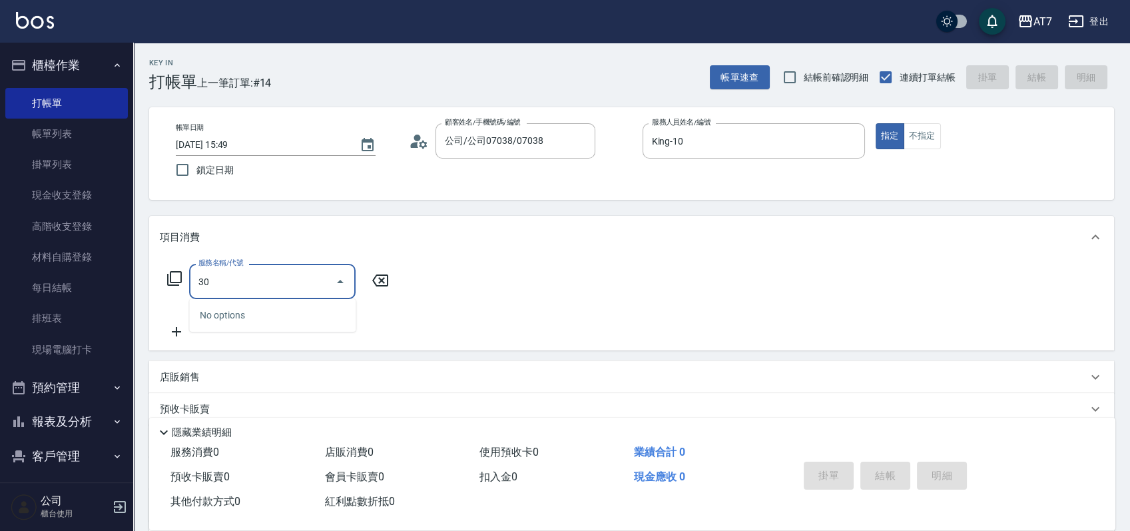
type input "300"
type input "10"
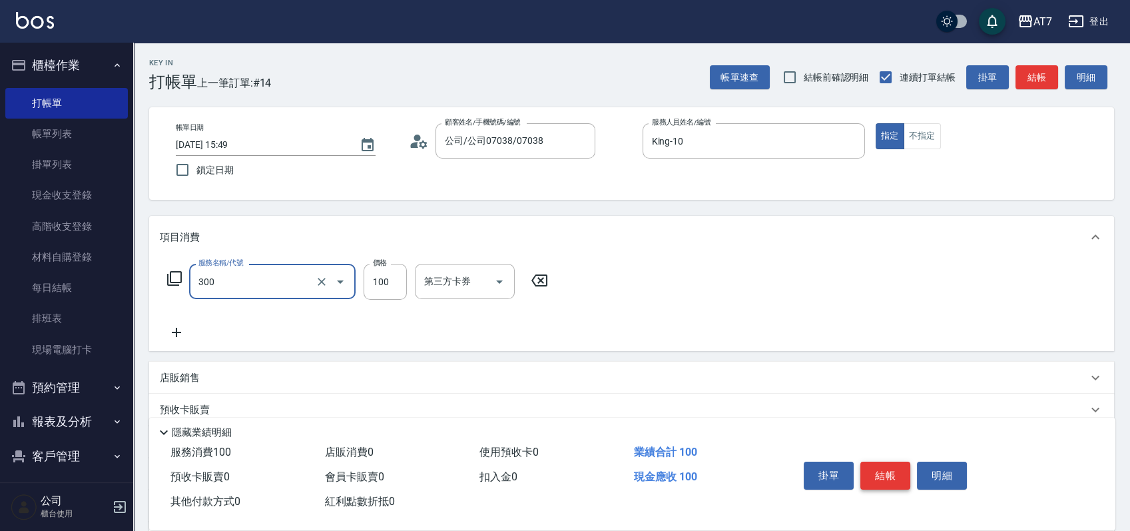
type input "剪瀏海(300)"
click at [887, 474] on button "結帳" at bounding box center [886, 476] width 50 height 28
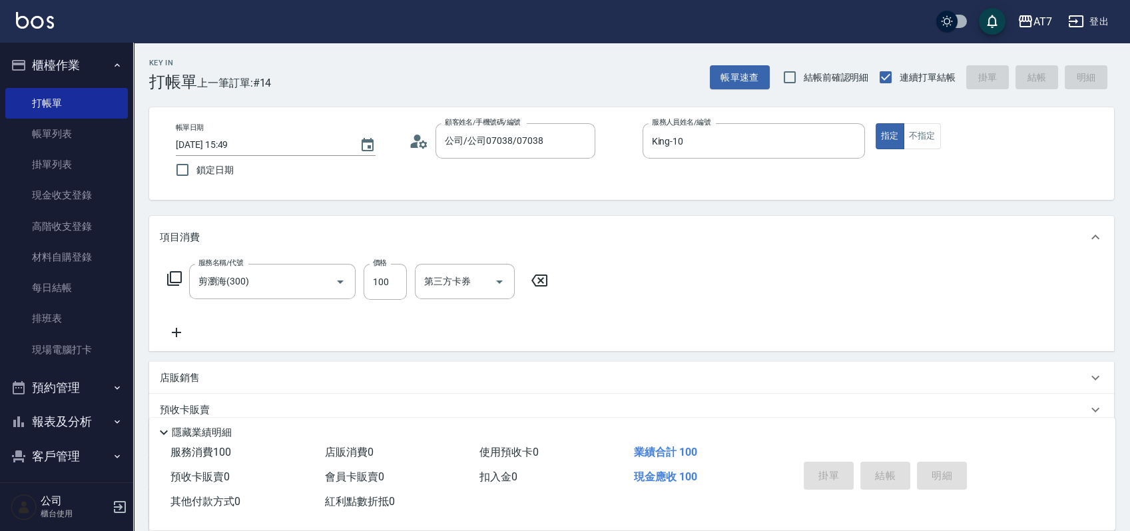
type input "0"
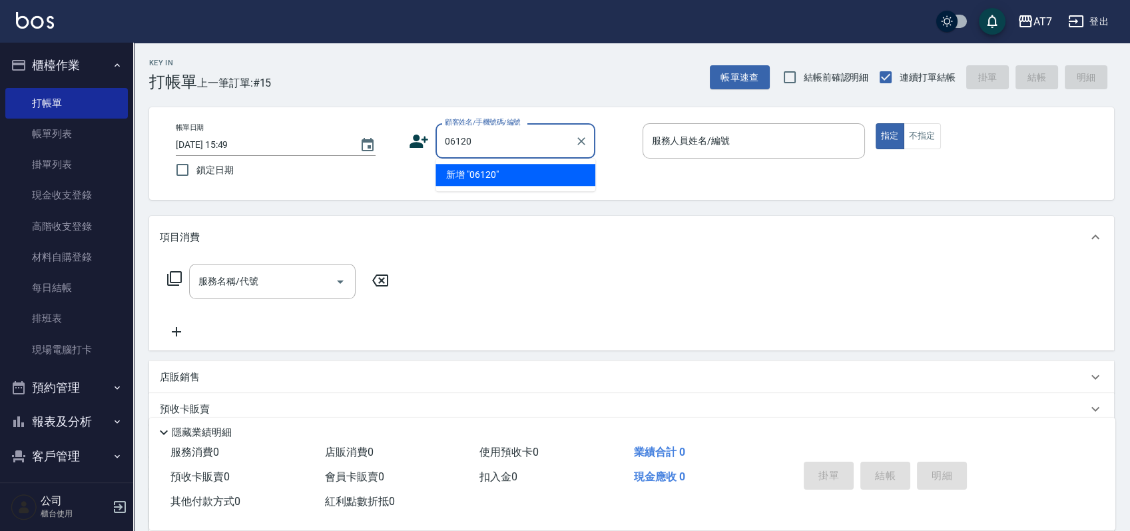
type input "06120"
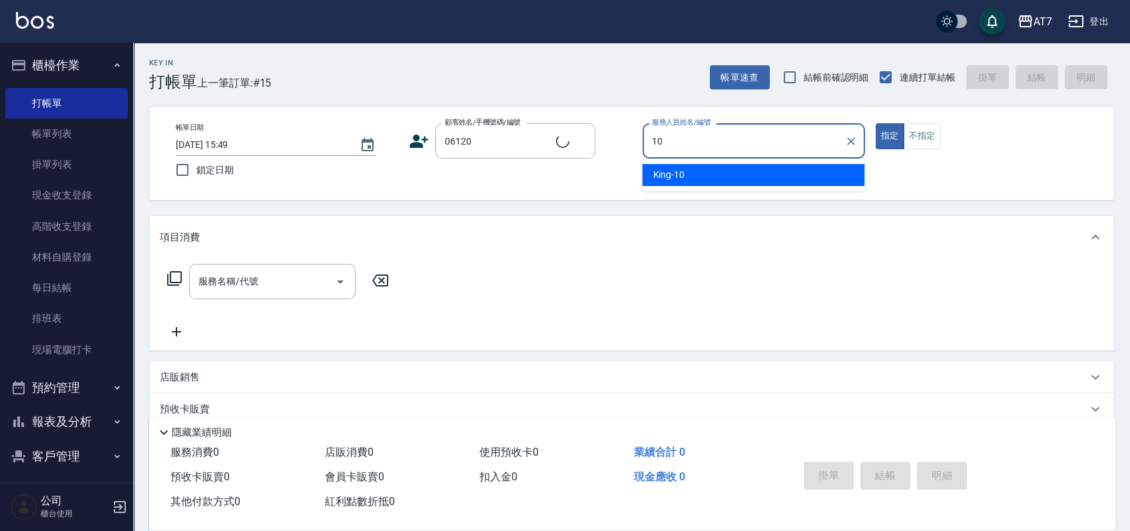
type input "10"
type input "公司單/06120-1/06120"
type input "King-10"
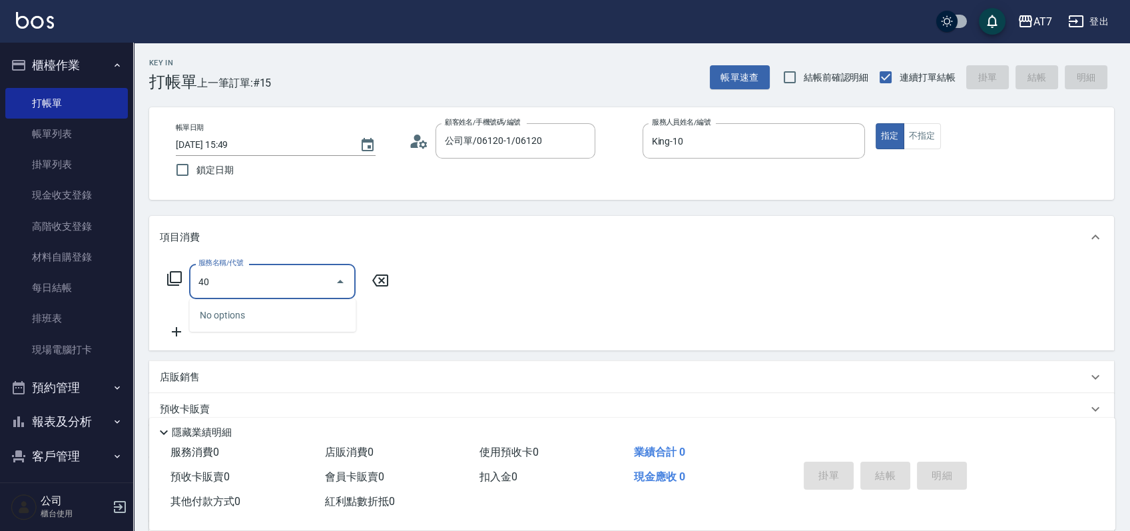
type input "401"
type input "150"
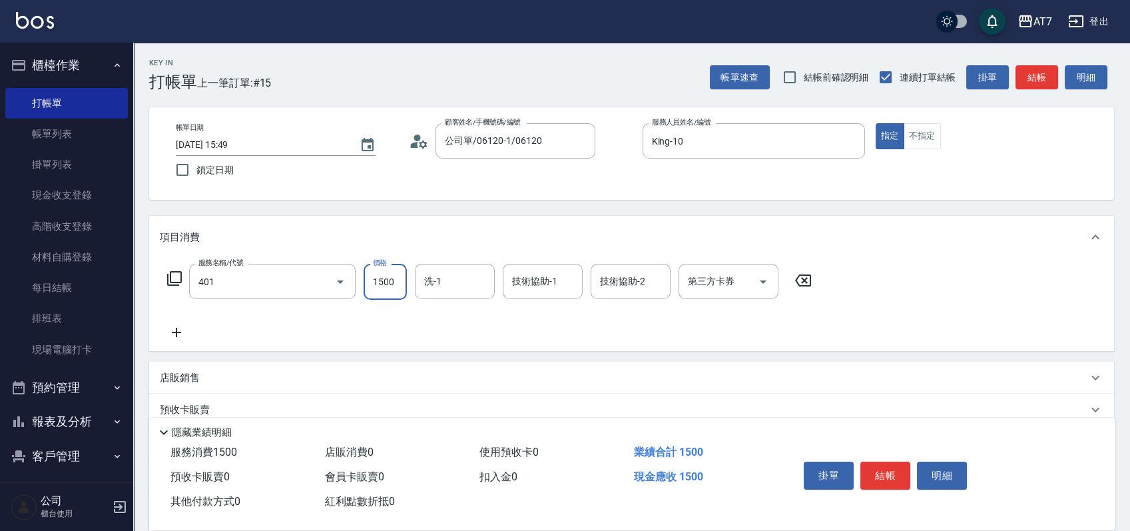
type input "染髮(互助)(401)"
type input "1"
type input "0"
type input "100"
type input "10"
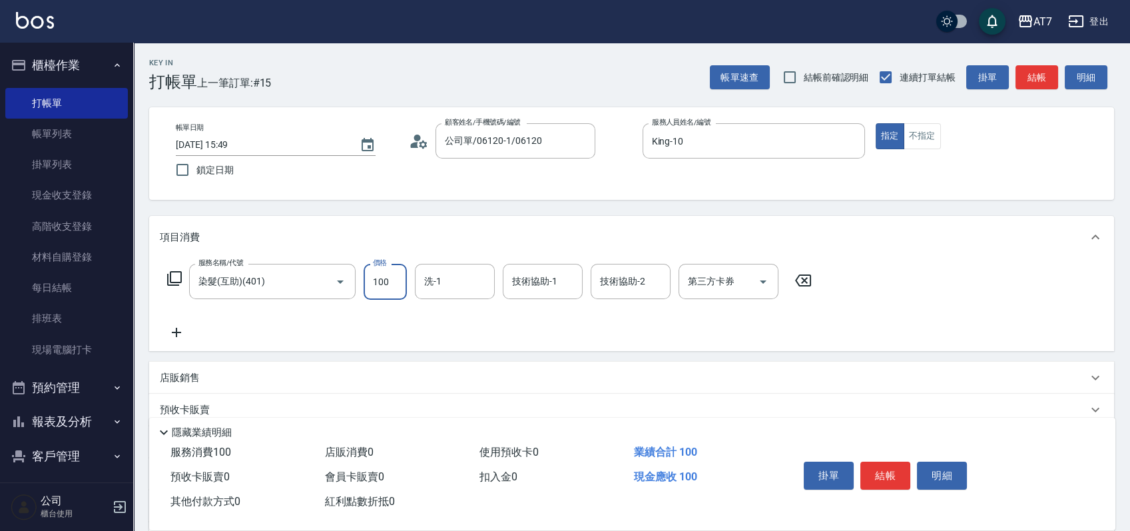
type input "1000"
type input "100"
type input "1000"
type input "Sandy-25"
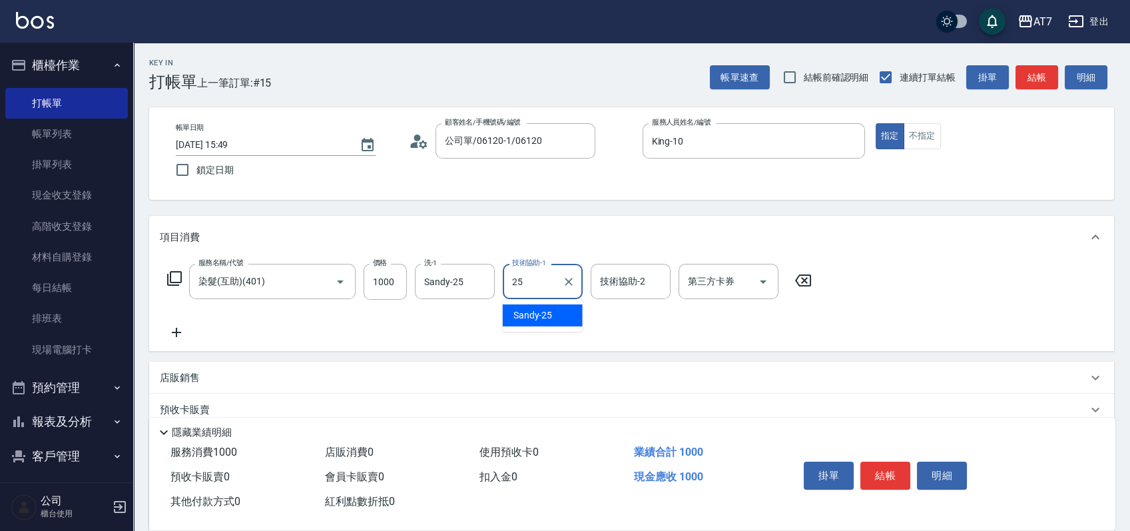
type input "Sandy-25"
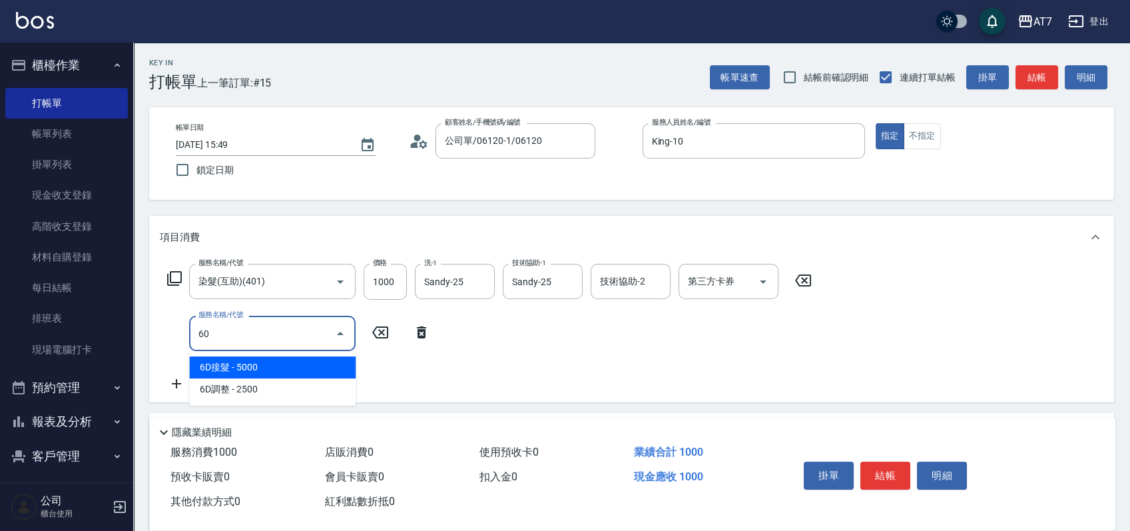
type input "605"
type input "200"
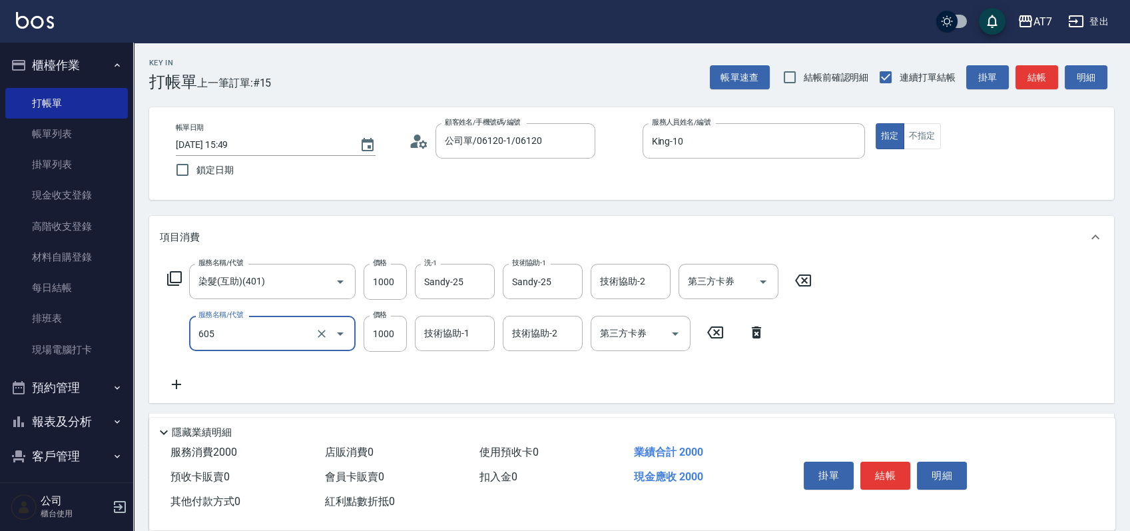
type input "順子護髮(助(605)"
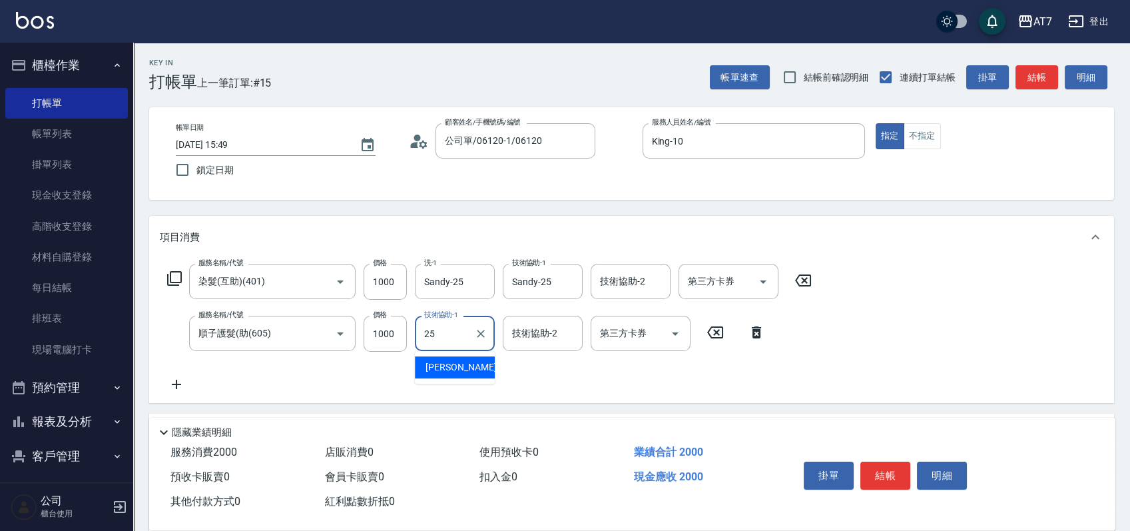
type input "Sandy-25"
click at [173, 272] on icon at bounding box center [175, 278] width 16 height 16
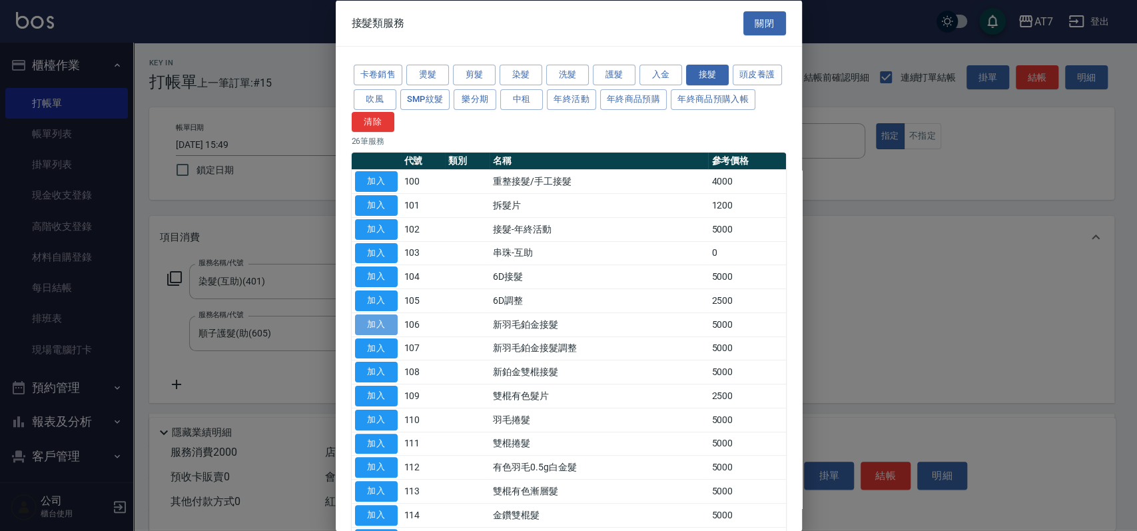
click at [389, 326] on button "加入" at bounding box center [376, 324] width 43 height 21
type input "700"
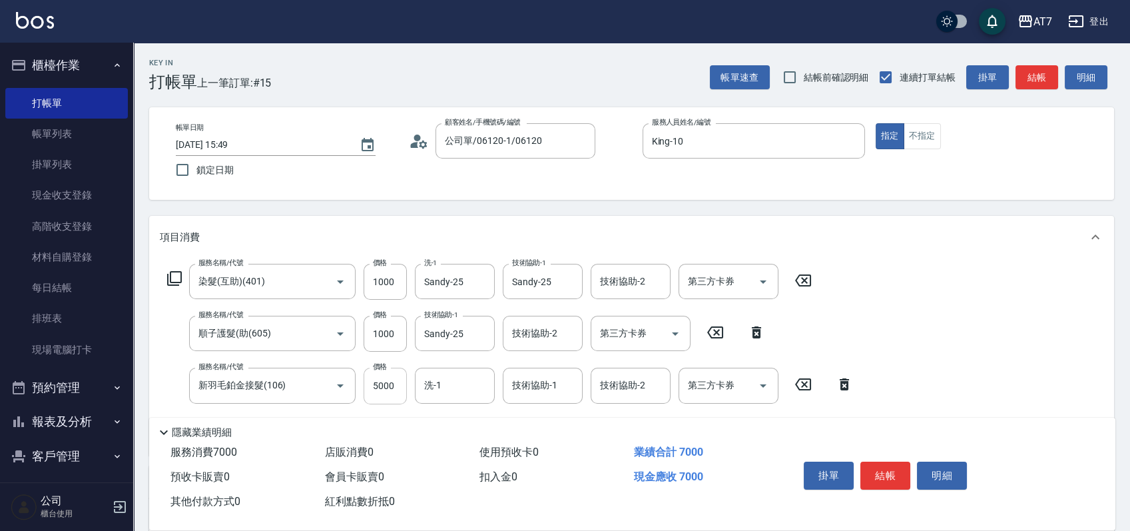
click at [386, 382] on input "5000" at bounding box center [385, 386] width 43 height 36
type input "0"
type input "200"
type input "0"
click at [845, 383] on icon at bounding box center [844, 384] width 9 height 12
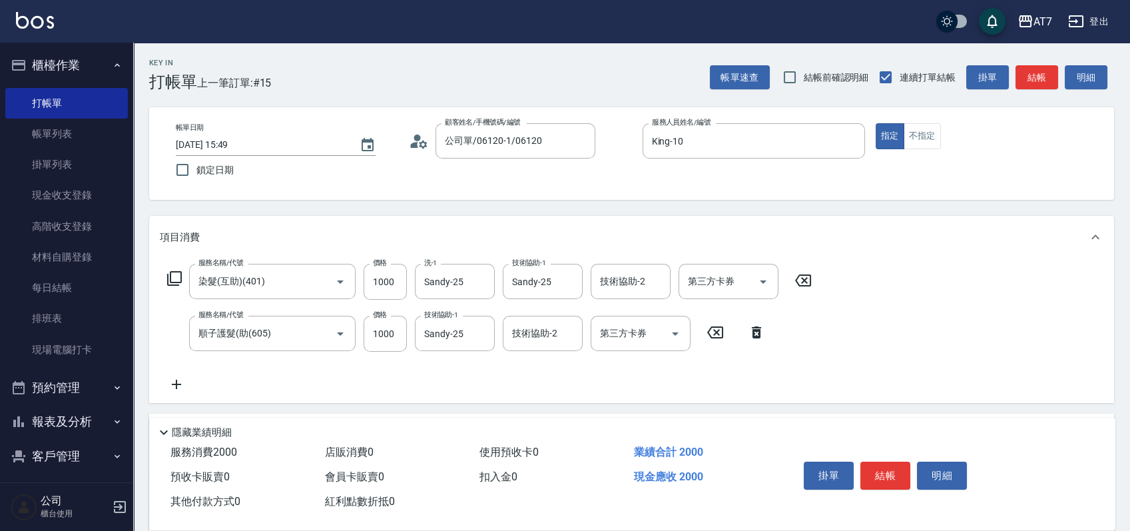
click at [175, 276] on icon at bounding box center [175, 278] width 16 height 16
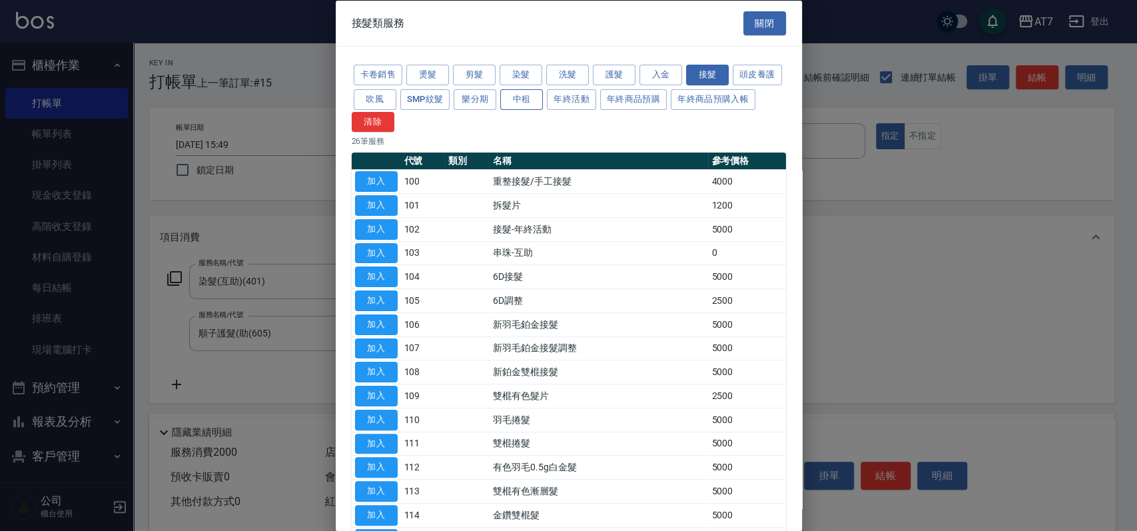
click at [543, 105] on button "中租" at bounding box center [521, 99] width 43 height 21
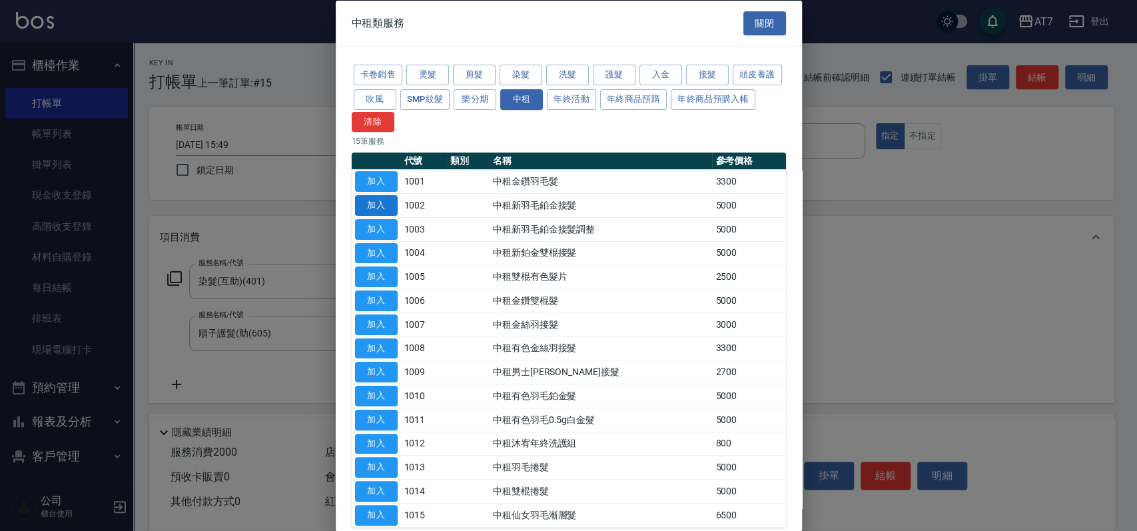
click at [384, 210] on button "加入" at bounding box center [376, 205] width 43 height 21
type input "700"
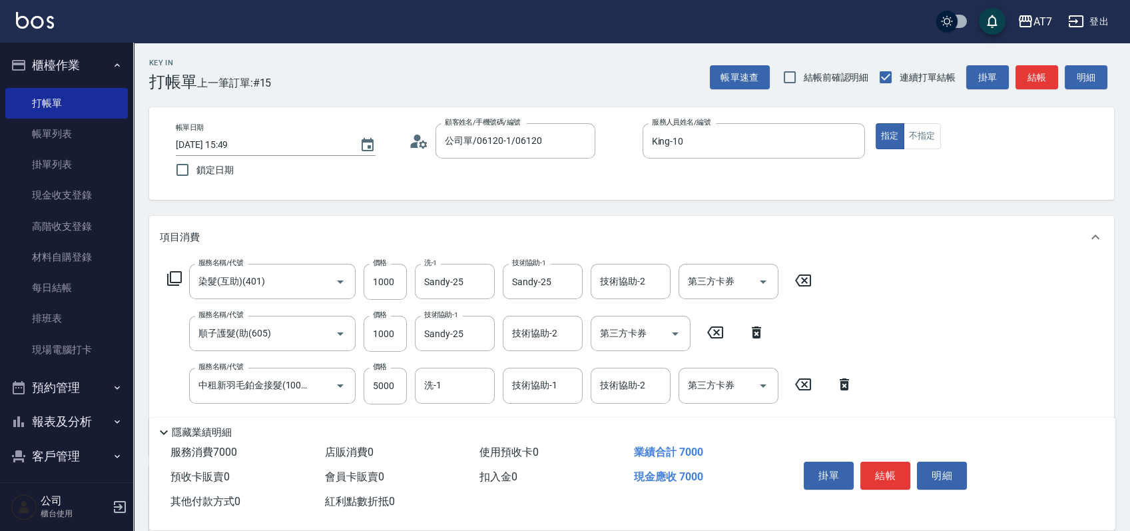
scroll to position [89, 0]
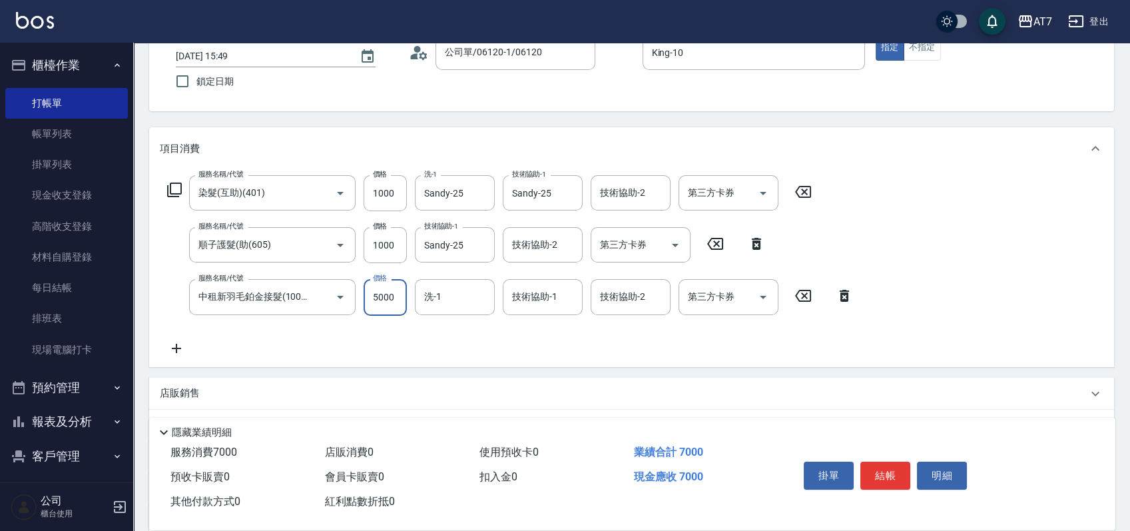
click at [387, 289] on input "5000" at bounding box center [385, 297] width 43 height 36
type input "9"
type input "200"
type input "921"
type input "290"
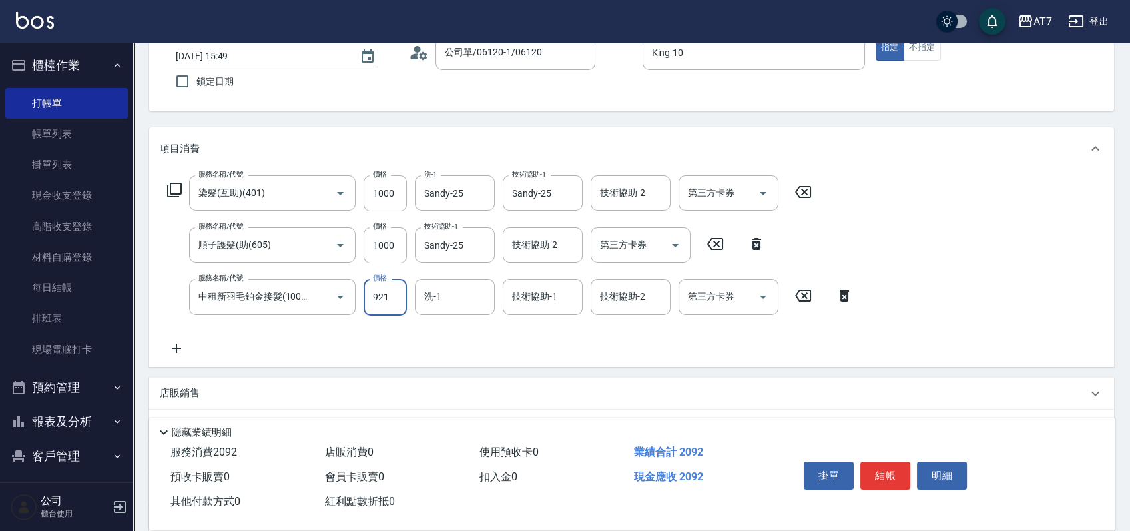
type input "9210"
type input "1120"
type input "9210"
click at [519, 302] on input "技術協助-1" at bounding box center [543, 296] width 68 height 23
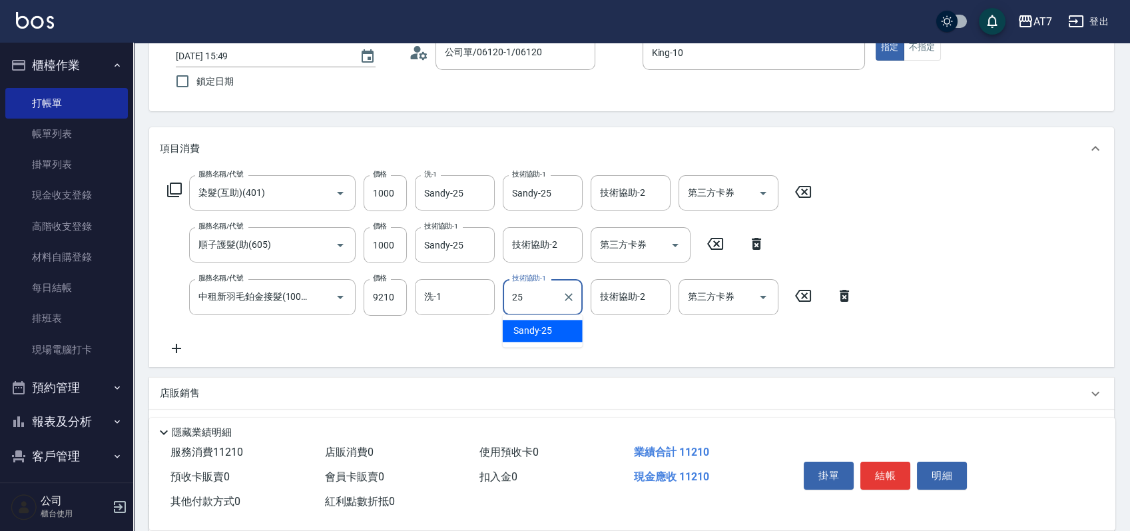
type input "Sandy-25"
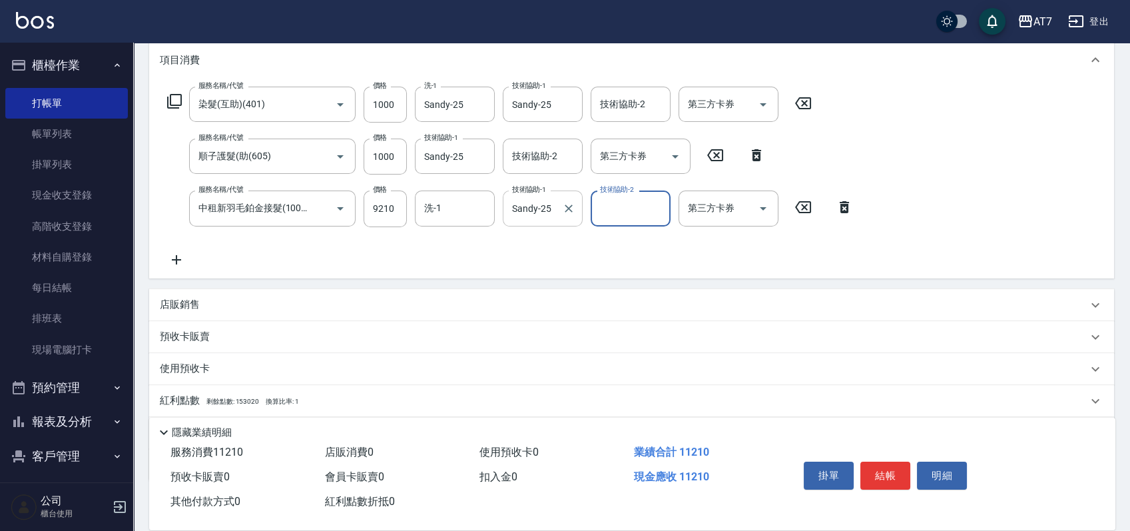
scroll to position [252, 0]
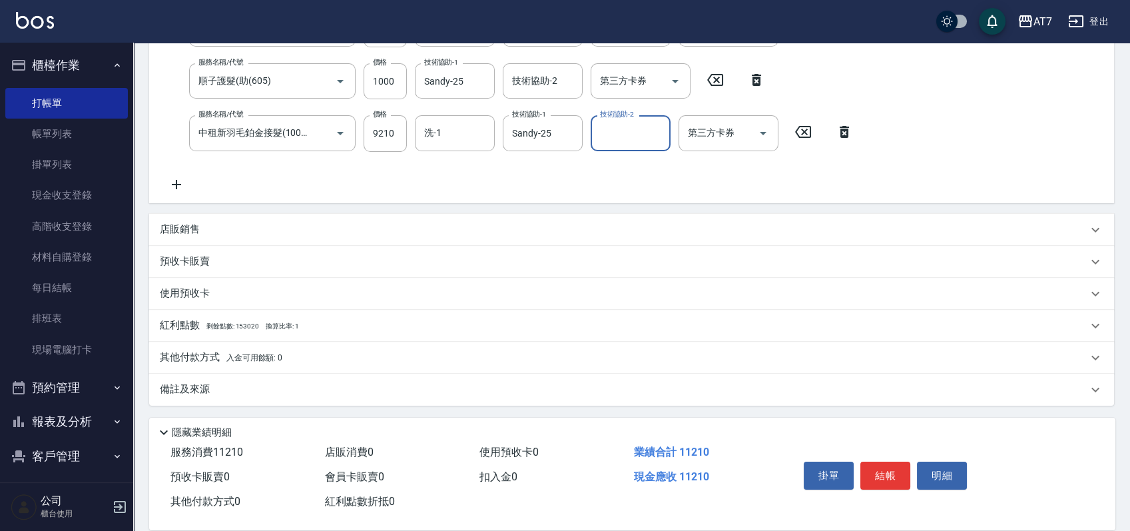
drag, startPoint x: 359, startPoint y: 358, endPoint x: 361, endPoint y: 351, distance: 7.6
click at [358, 359] on div "其他付款方式 入金可用餘額: 0" at bounding box center [624, 357] width 928 height 15
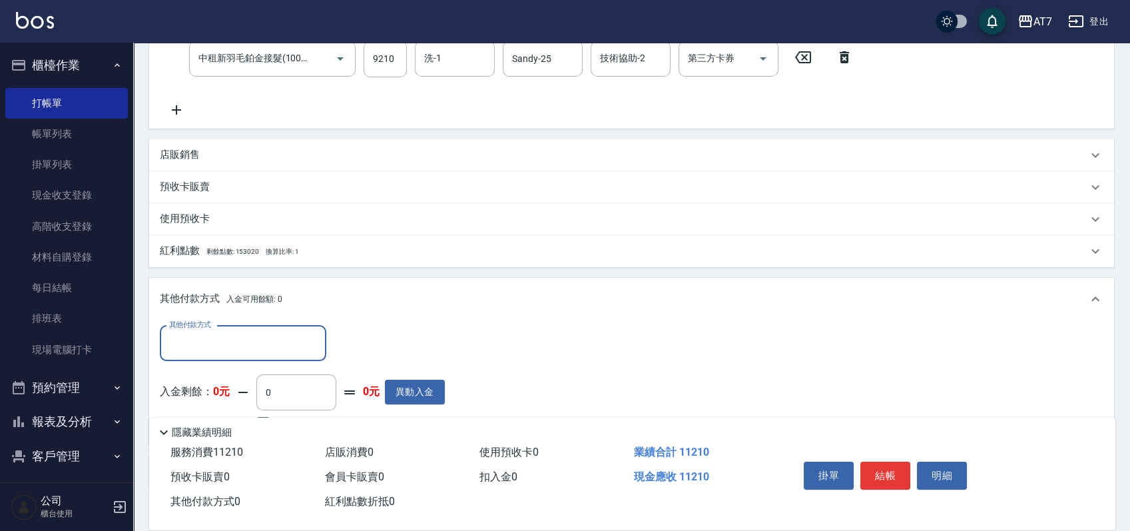
scroll to position [405, 0]
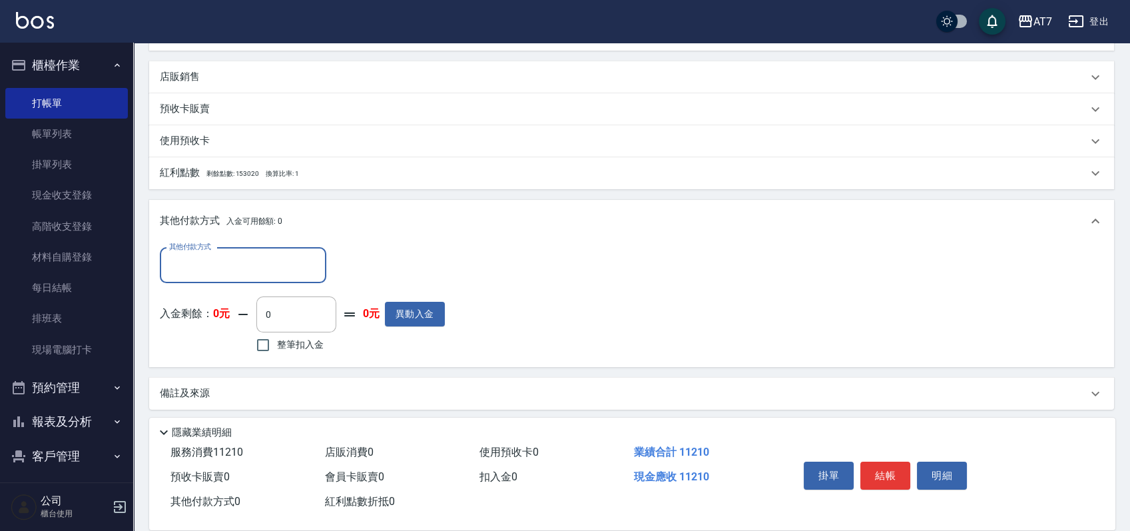
click at [254, 255] on input "其他付款方式" at bounding box center [243, 265] width 155 height 23
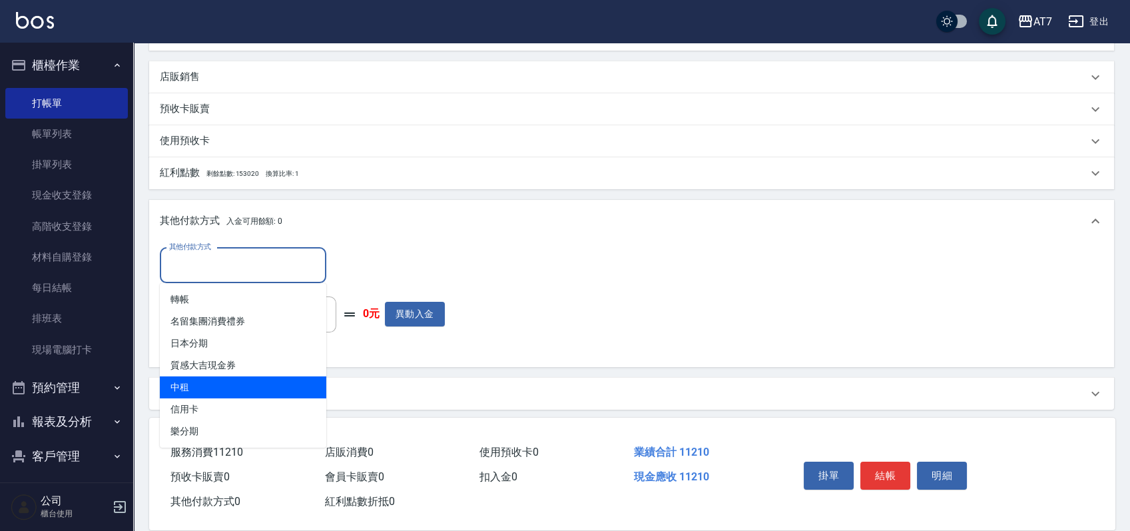
click at [244, 381] on span "中租" at bounding box center [243, 387] width 167 height 22
type input "中租"
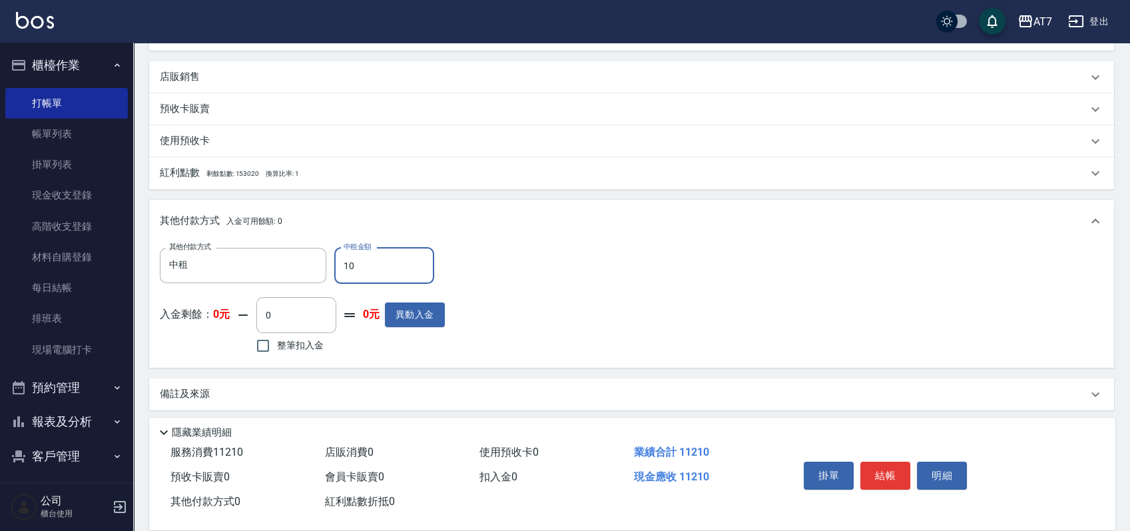
type input "110"
type input "1110"
type input "1120"
type input "1000"
type input "11210"
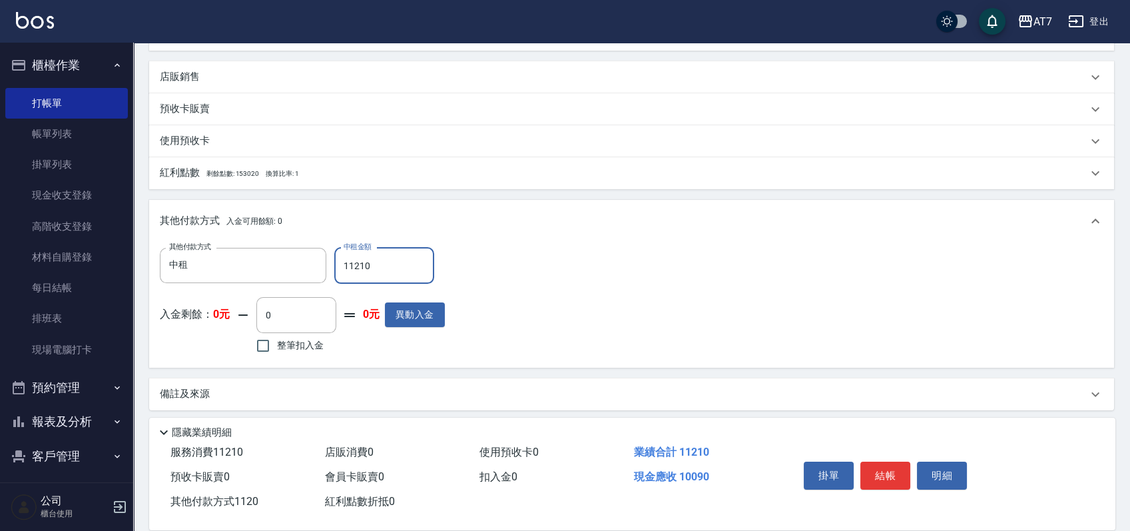
type input "0"
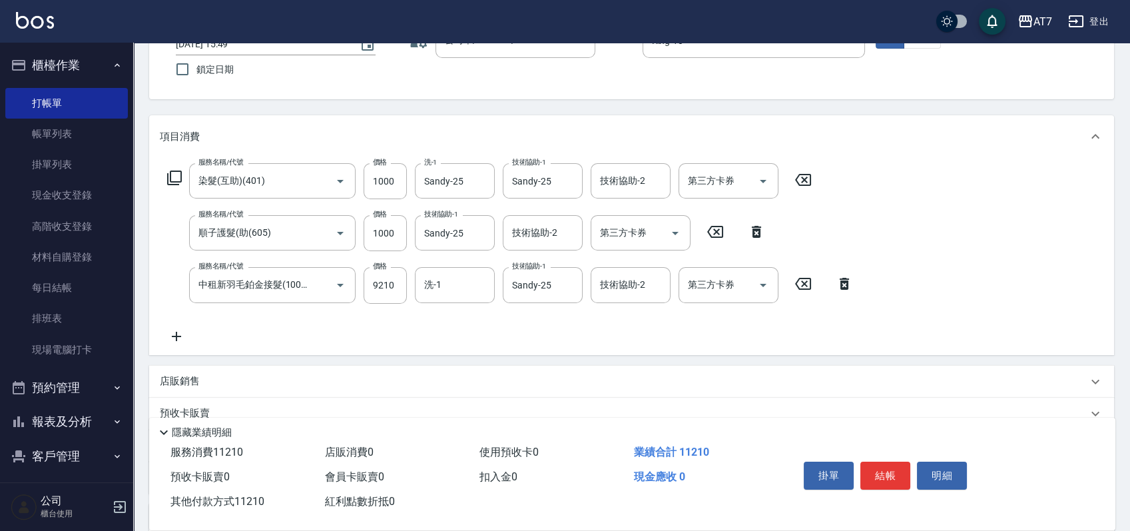
scroll to position [0, 0]
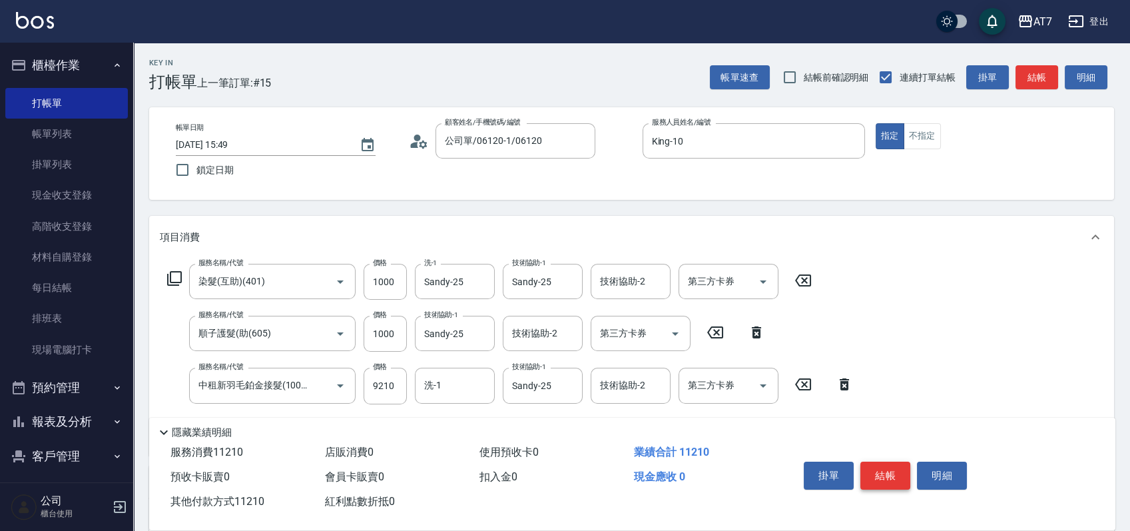
type input "11210"
click at [895, 472] on button "結帳" at bounding box center [886, 476] width 50 height 28
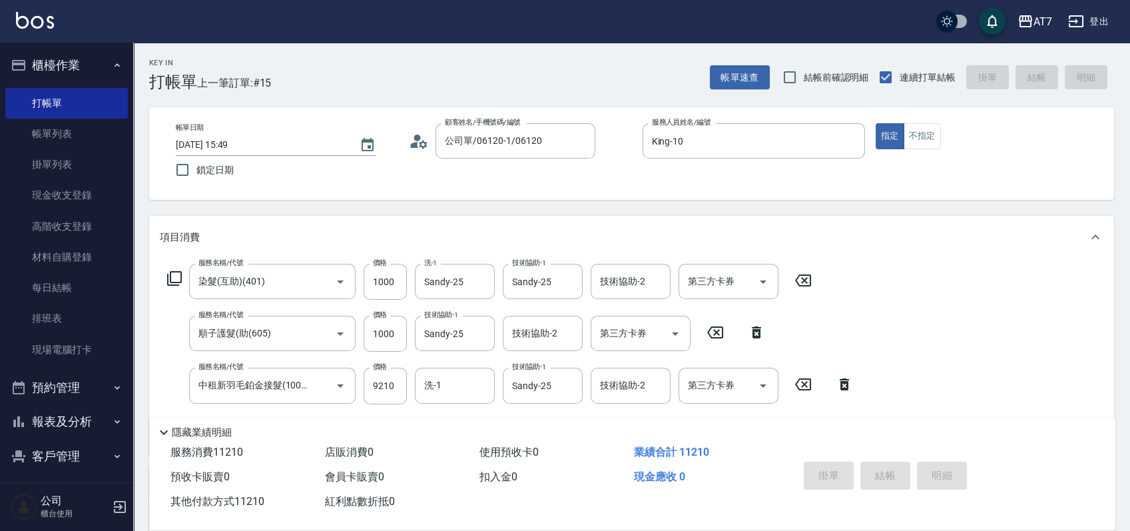
type input "[DATE] 15:51"
